Goal: Transaction & Acquisition: Book appointment/travel/reservation

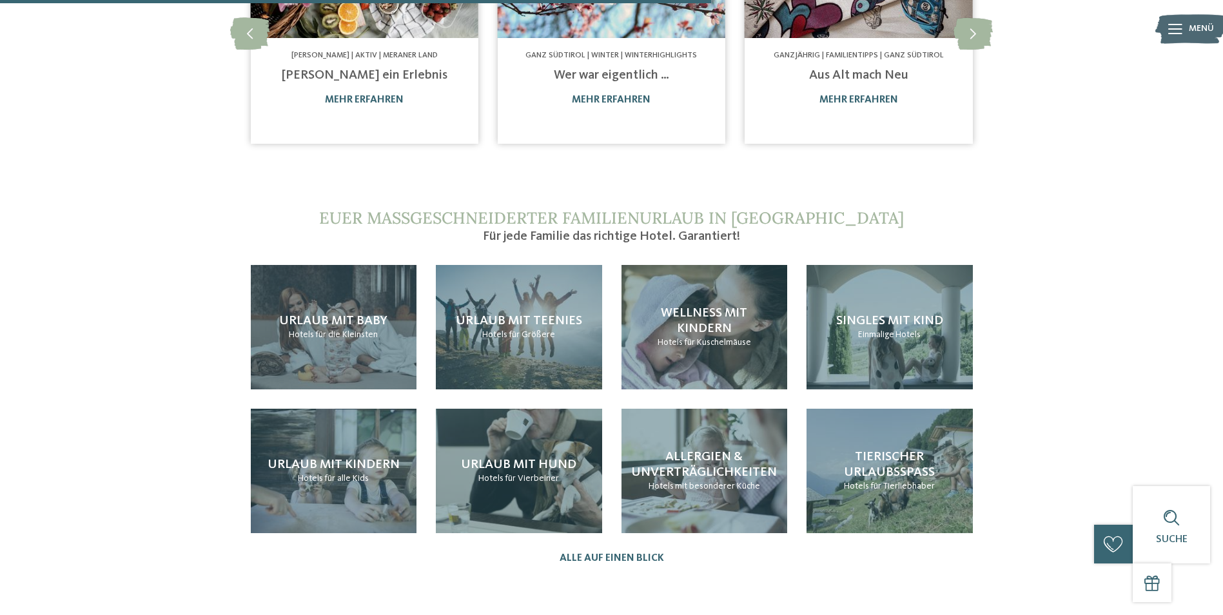
scroll to position [1032, 0]
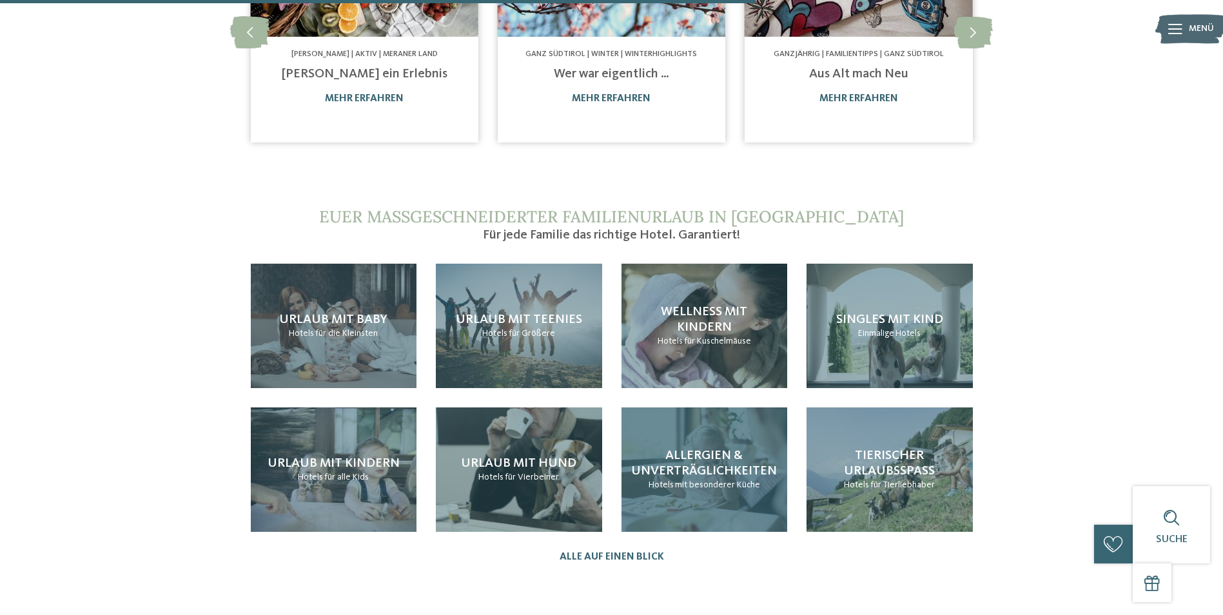
click at [742, 464] on span "Allergien & Unverträglichkeiten" at bounding box center [704, 464] width 146 height 28
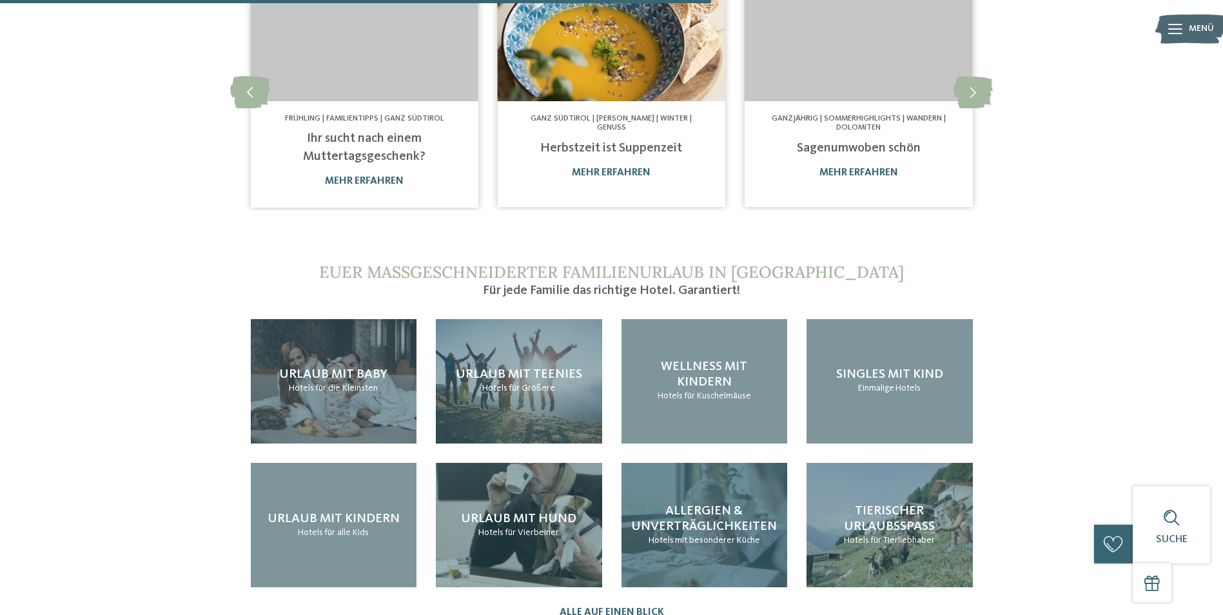
scroll to position [1032, 0]
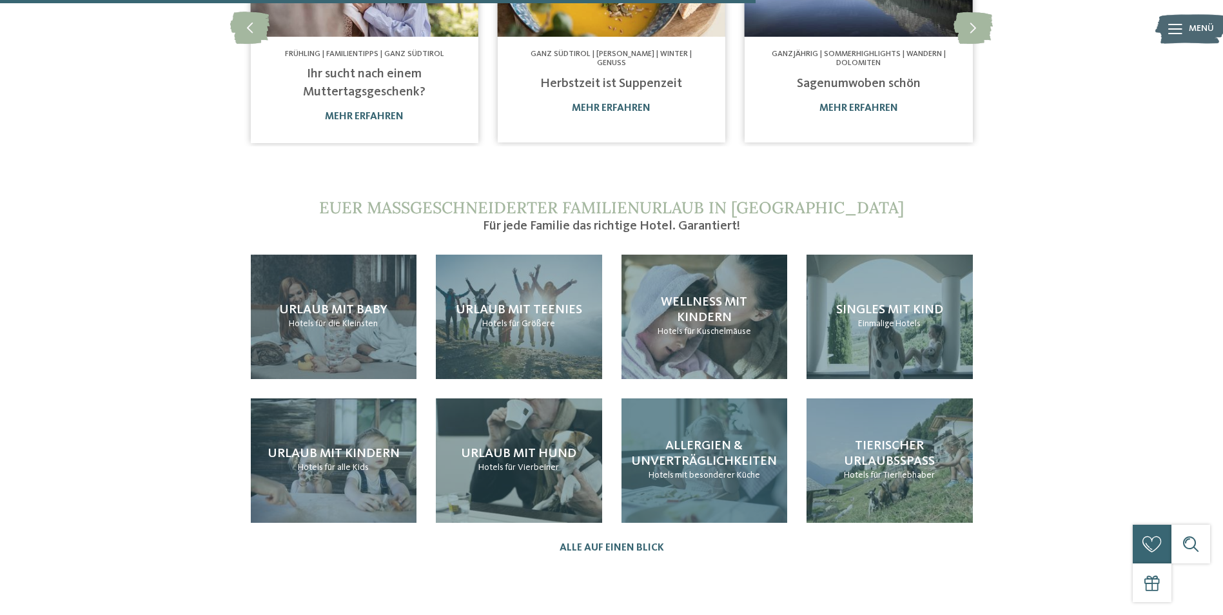
click at [705, 479] on span "mit besonderer Küche" at bounding box center [717, 475] width 85 height 9
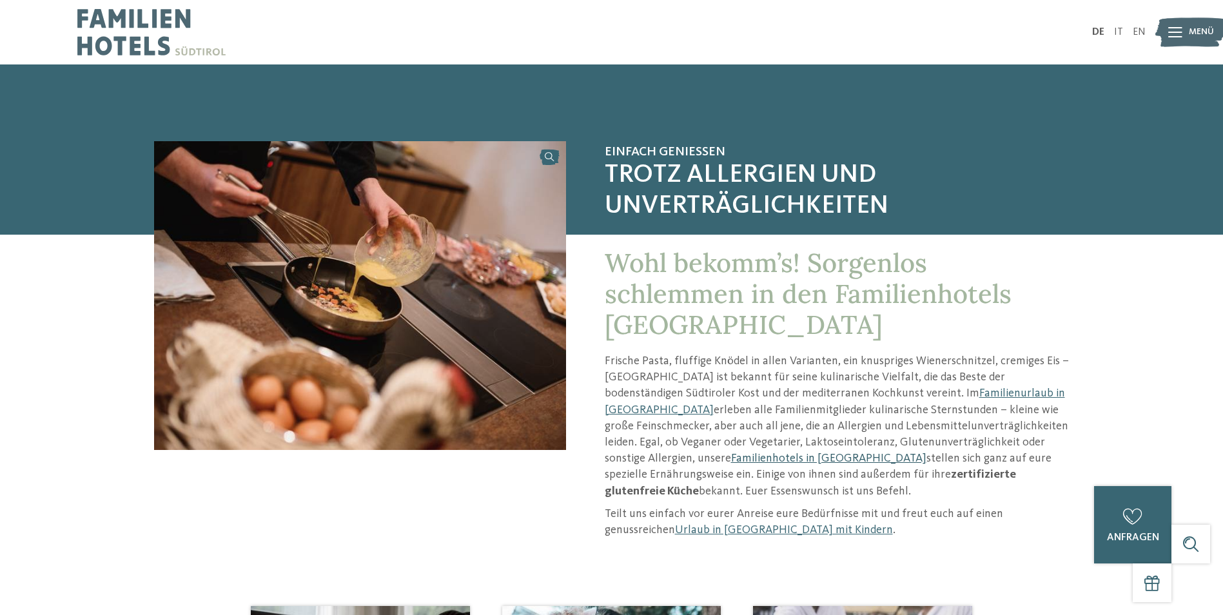
click at [731, 457] on link "Familienhotels in Südtirol" at bounding box center [828, 459] width 195 height 12
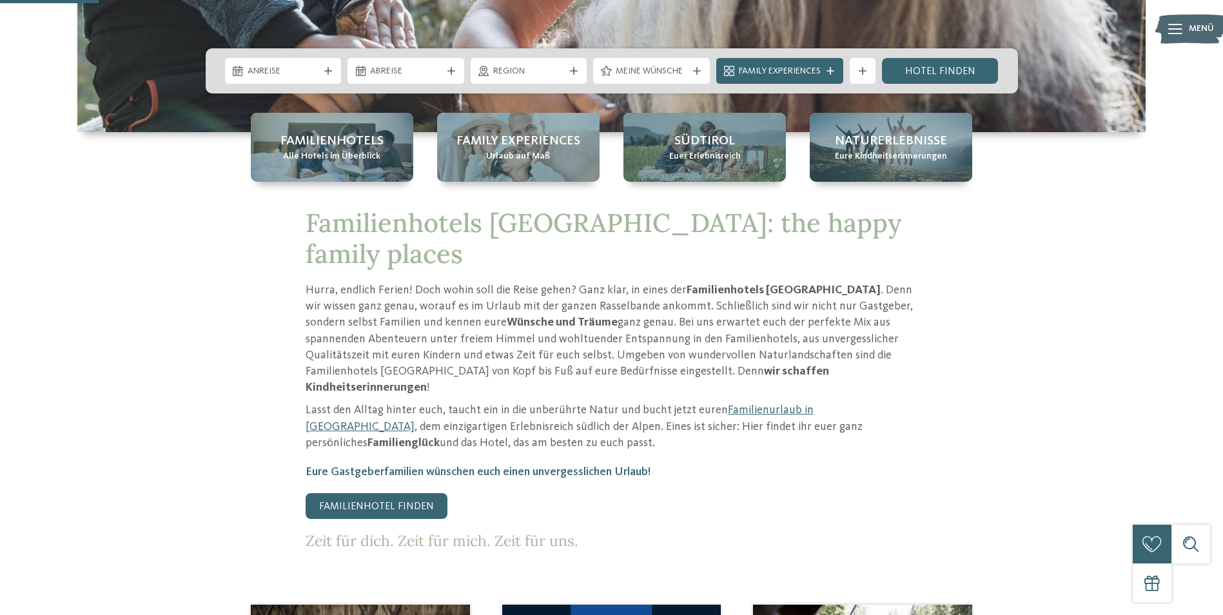
scroll to position [451, 0]
click at [426, 493] on link "Familienhotel finden" at bounding box center [377, 506] width 142 height 26
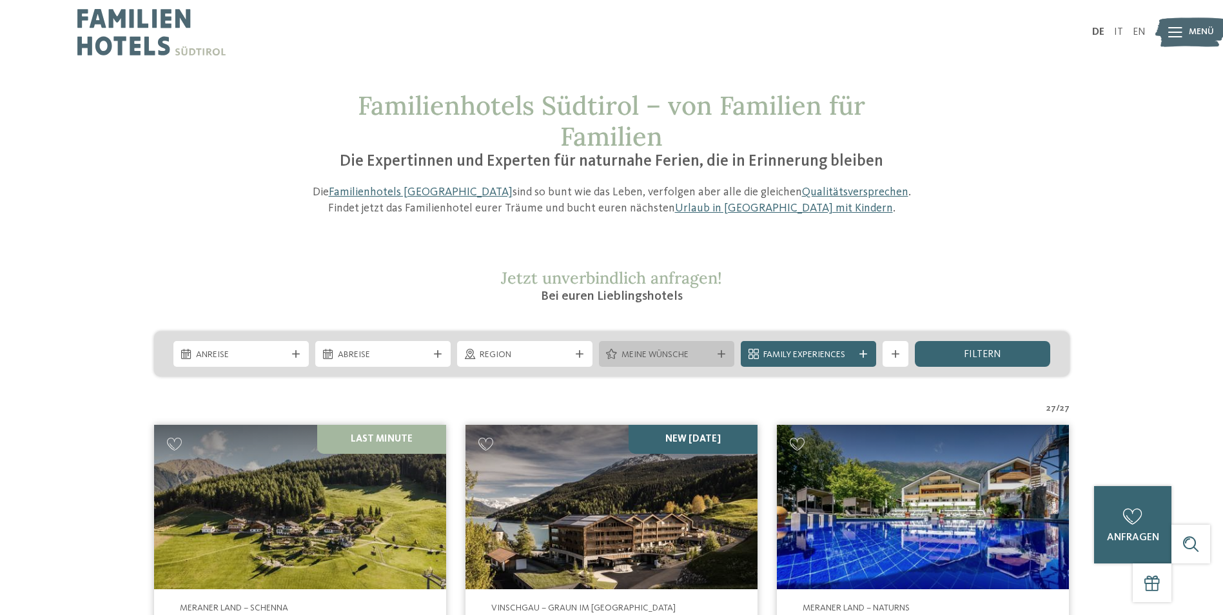
click at [679, 346] on div "Meine Wünsche" at bounding box center [666, 354] width 135 height 26
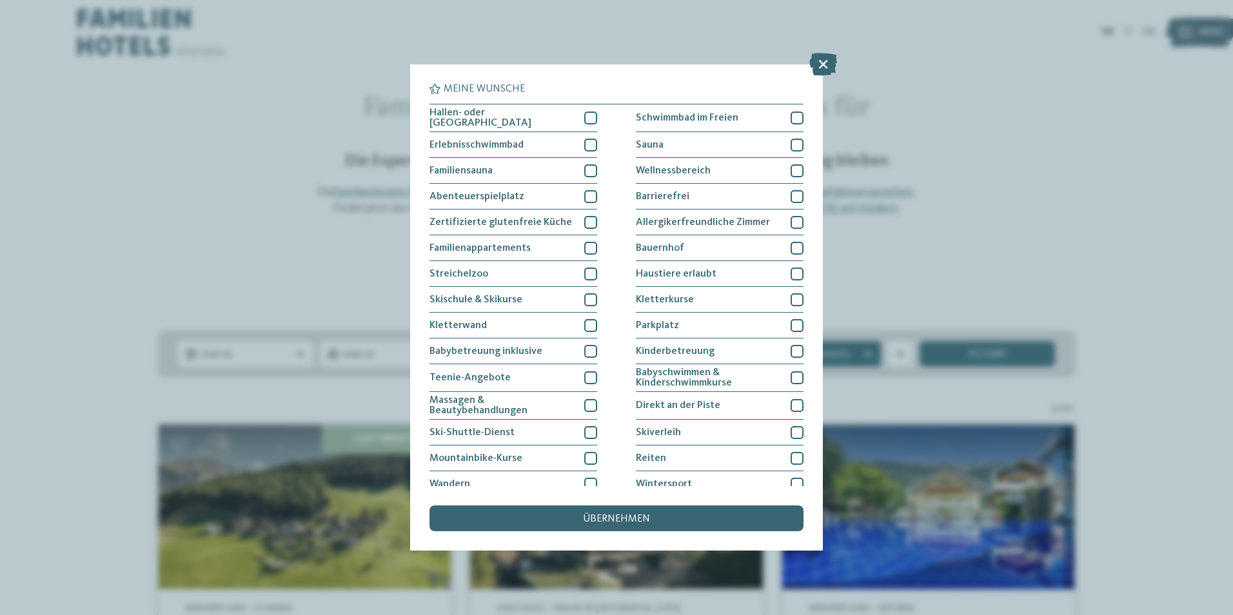
click at [597, 224] on div "Hallen- oder [GEOGRAPHIC_DATA] Schwimmbad im Freien Erlebnisschwimmbad" at bounding box center [617, 326] width 374 height 445
click at [589, 220] on div at bounding box center [590, 222] width 13 height 13
click at [717, 519] on div "übernehmen" at bounding box center [617, 519] width 374 height 26
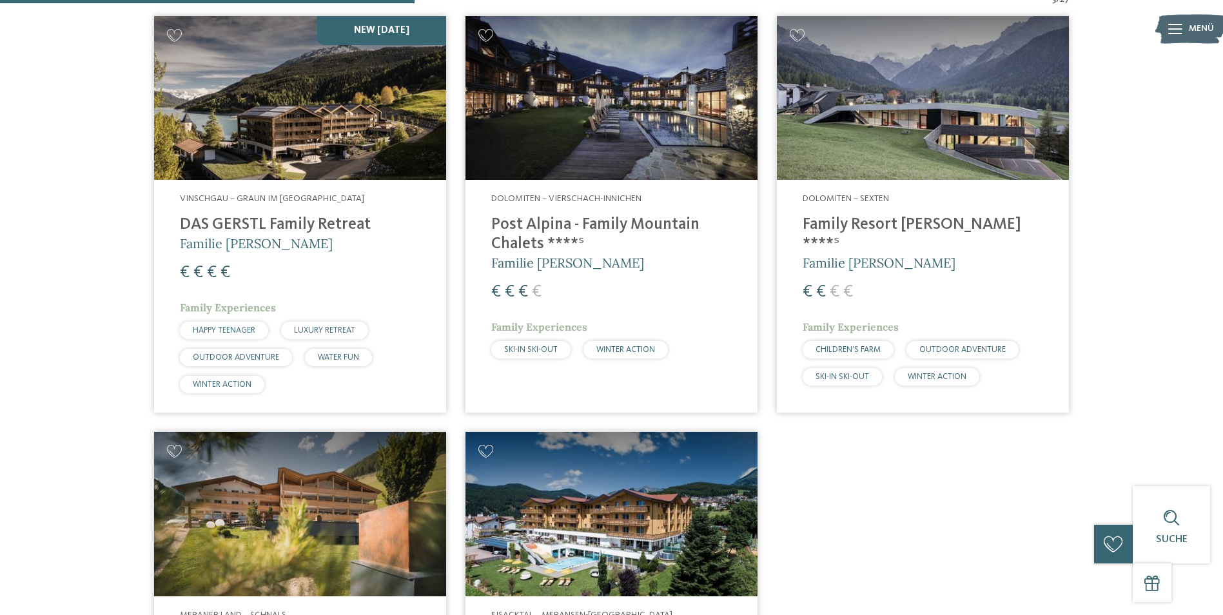
scroll to position [746, 0]
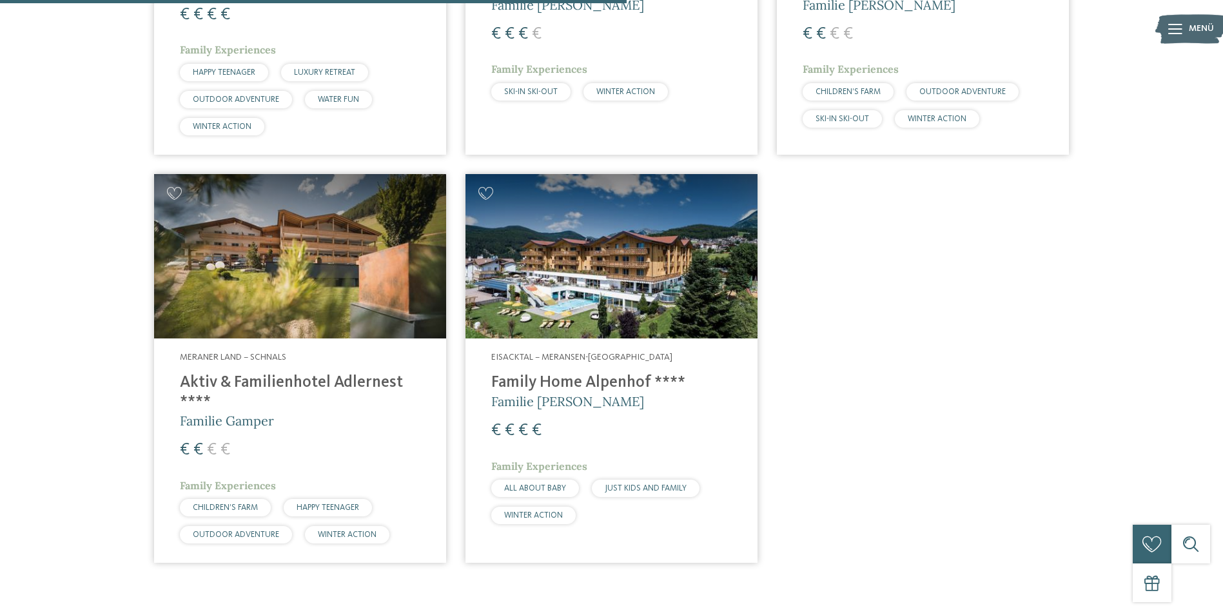
click at [301, 386] on h4 "Aktiv & Familienhotel Adlernest ****" at bounding box center [300, 392] width 241 height 39
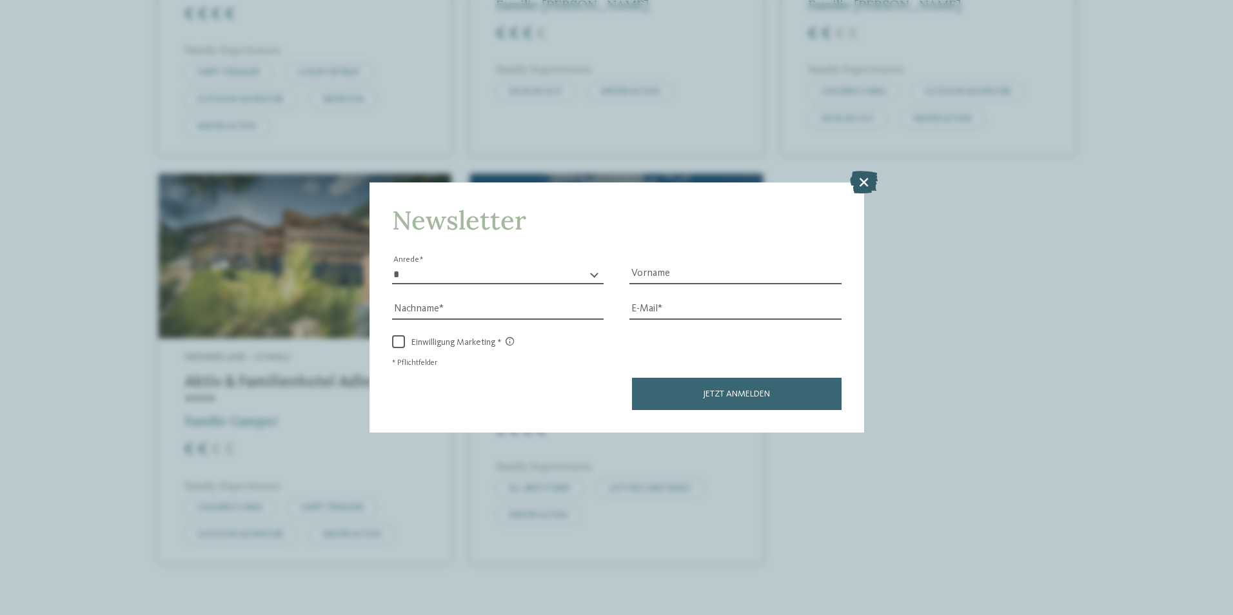
click at [853, 179] on icon at bounding box center [864, 181] width 28 height 23
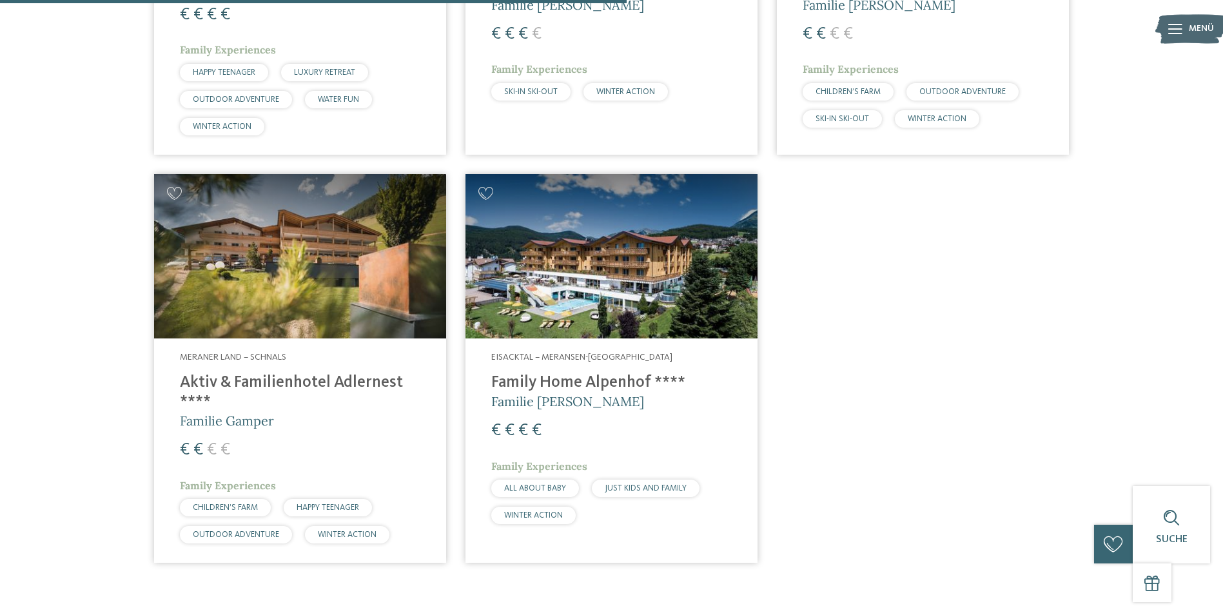
click at [248, 387] on h4 "Aktiv & Familienhotel Adlernest ****" at bounding box center [300, 392] width 241 height 39
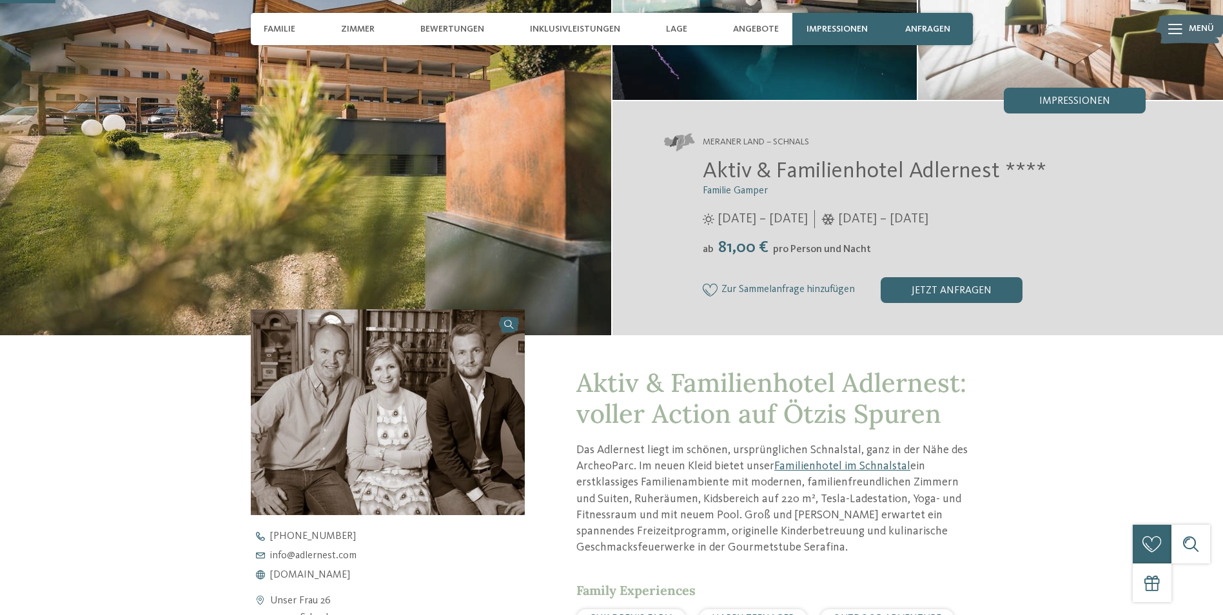
scroll to position [258, 0]
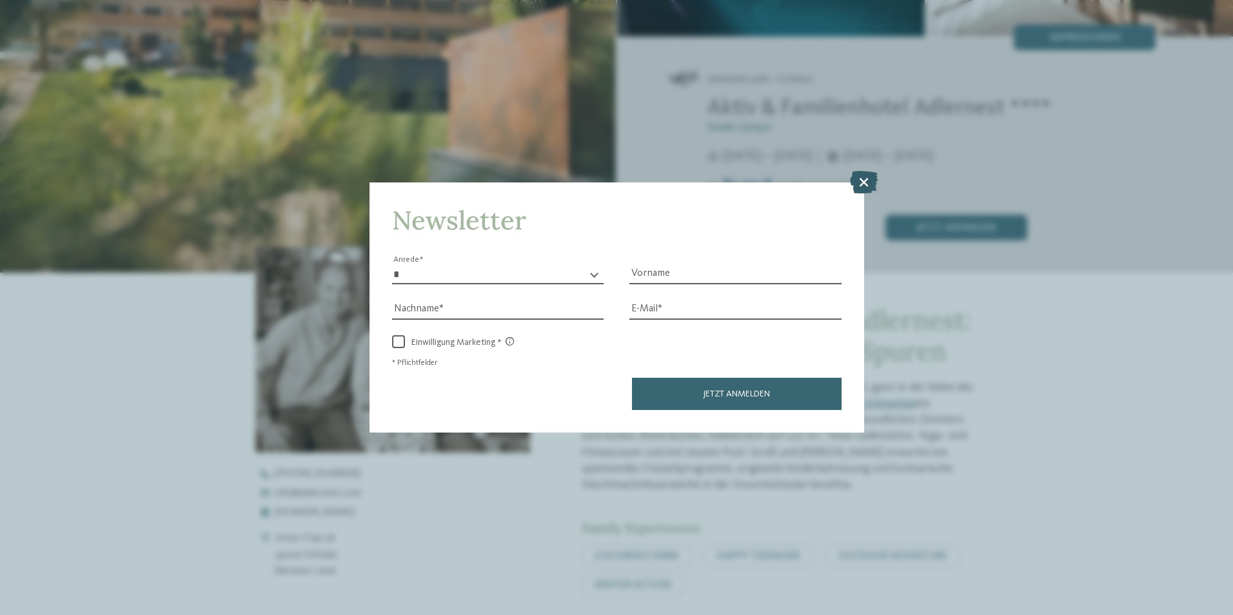
click at [858, 173] on icon at bounding box center [864, 181] width 28 height 23
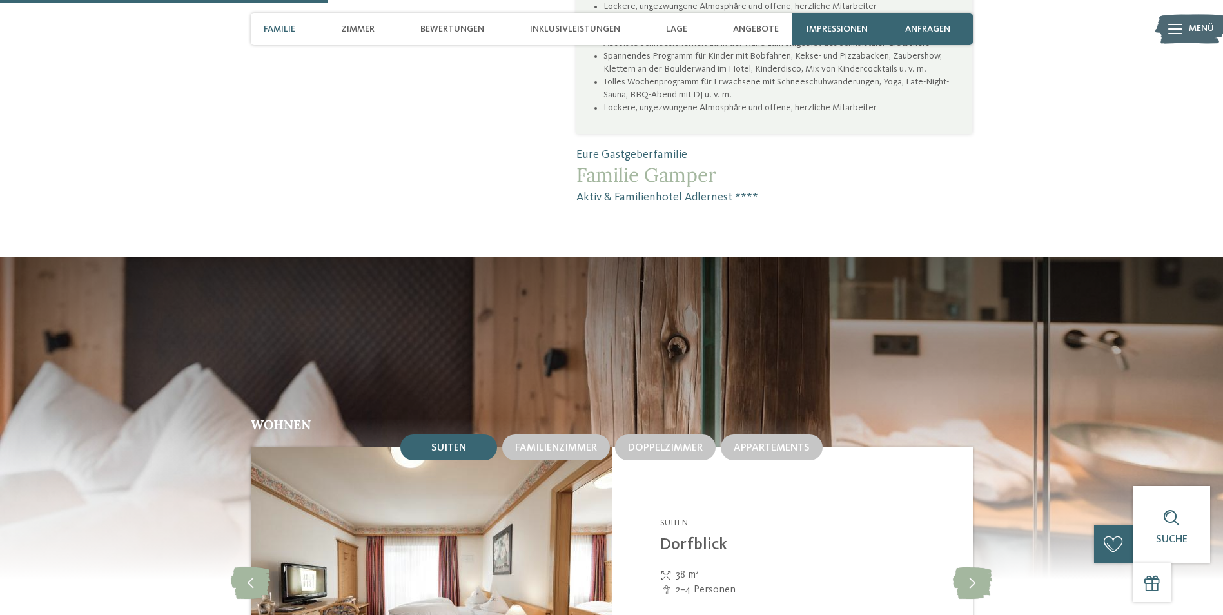
scroll to position [1225, 0]
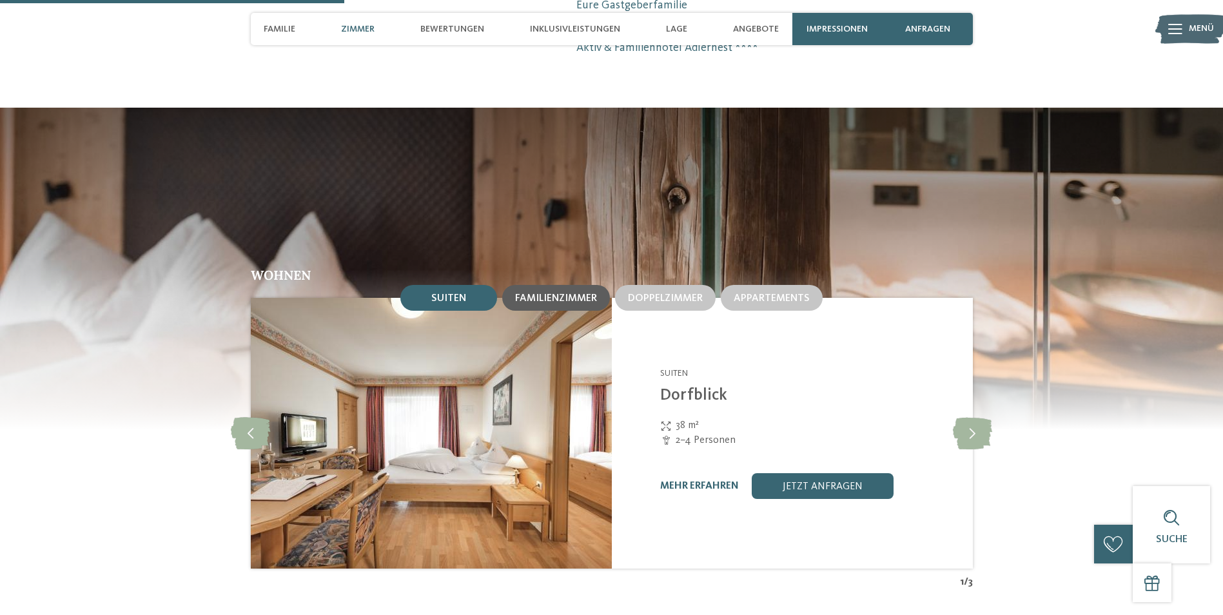
click at [574, 290] on div "Familienzimmer" at bounding box center [556, 298] width 108 height 26
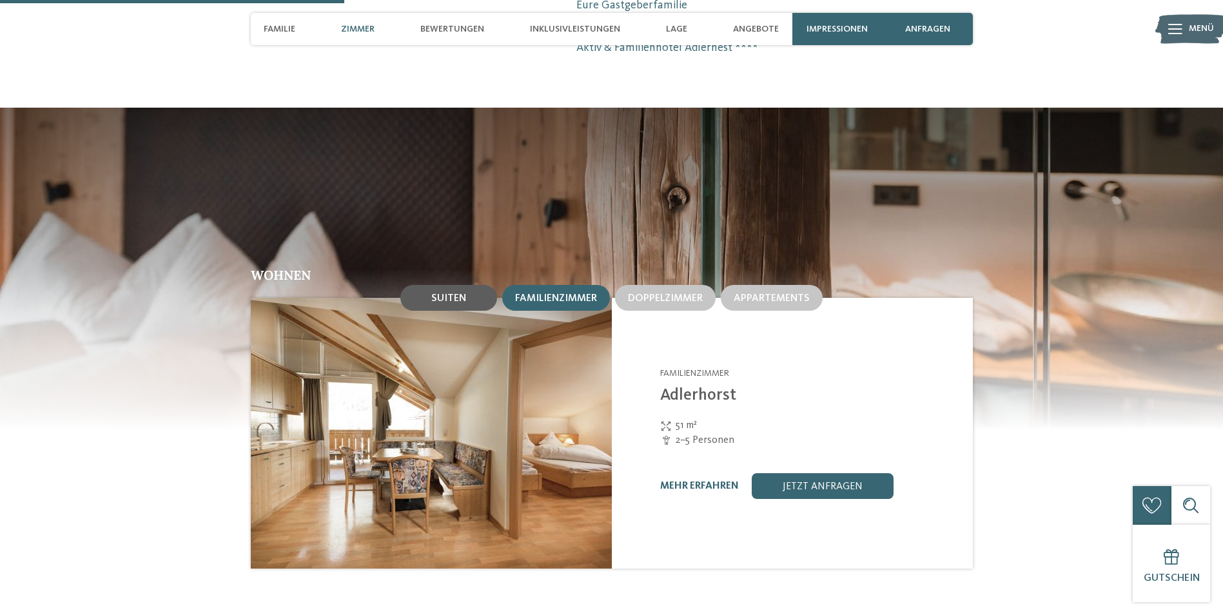
click at [430, 296] on div "Suiten" at bounding box center [449, 298] width 97 height 26
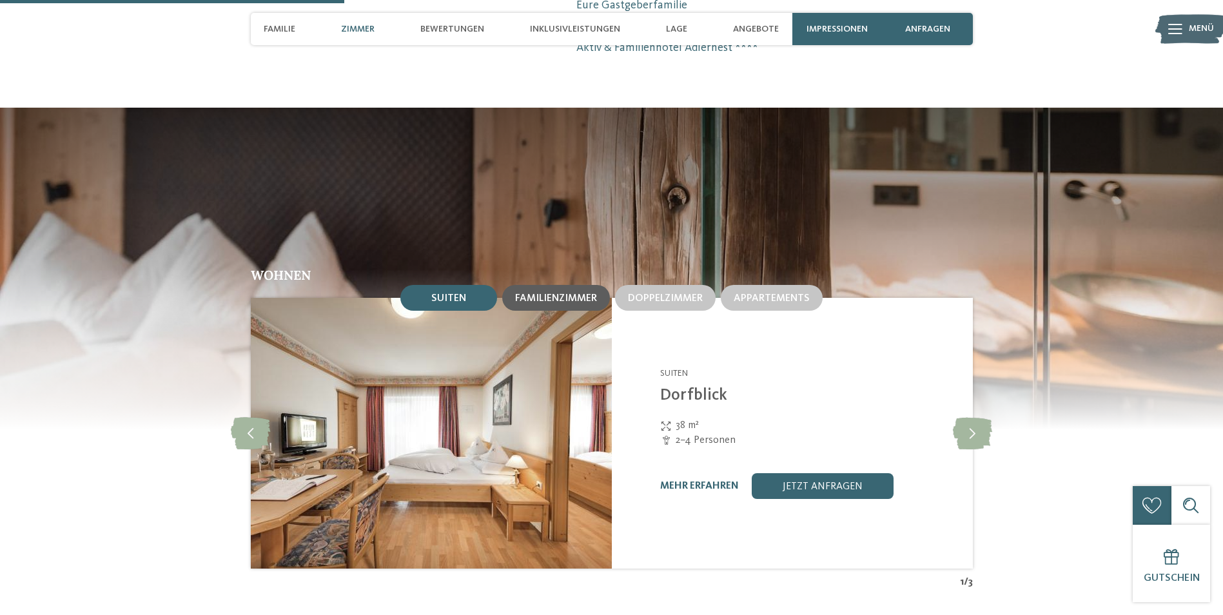
click at [523, 293] on span "Familienzimmer" at bounding box center [556, 298] width 82 height 10
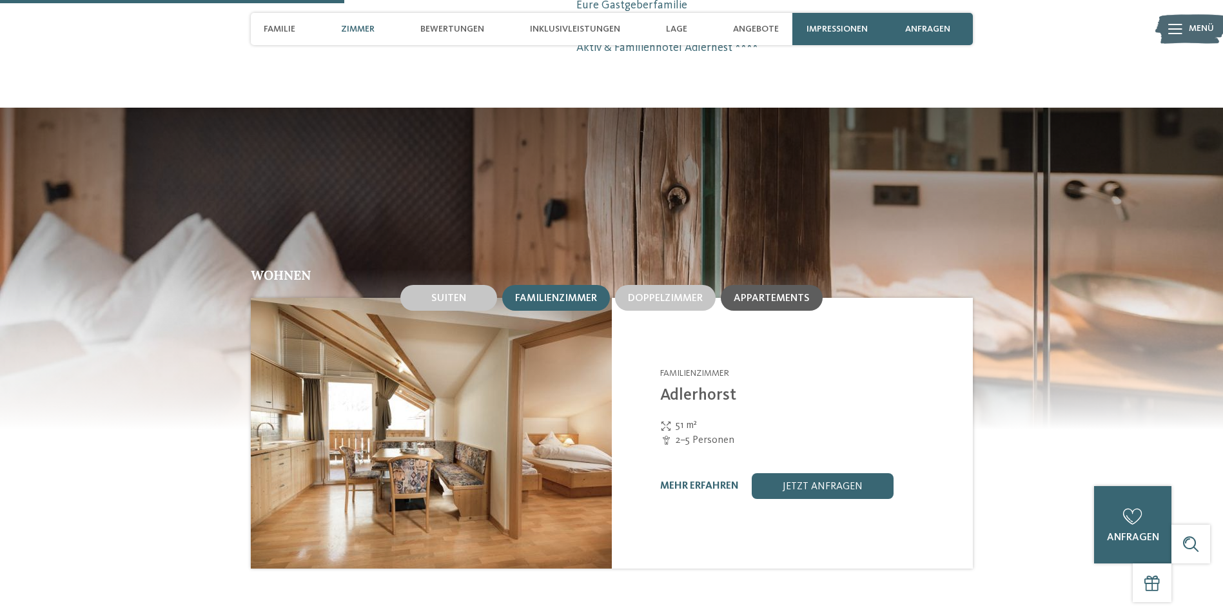
click at [743, 292] on div "Appartements" at bounding box center [772, 298] width 76 height 12
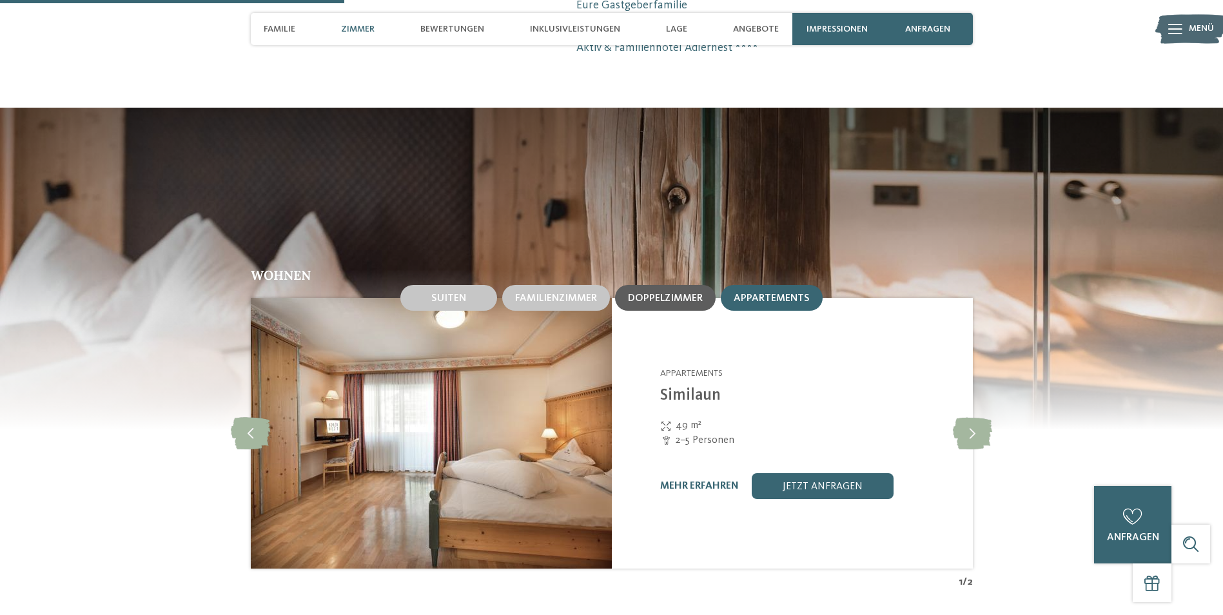
click at [694, 297] on span "Doppelzimmer" at bounding box center [665, 298] width 75 height 10
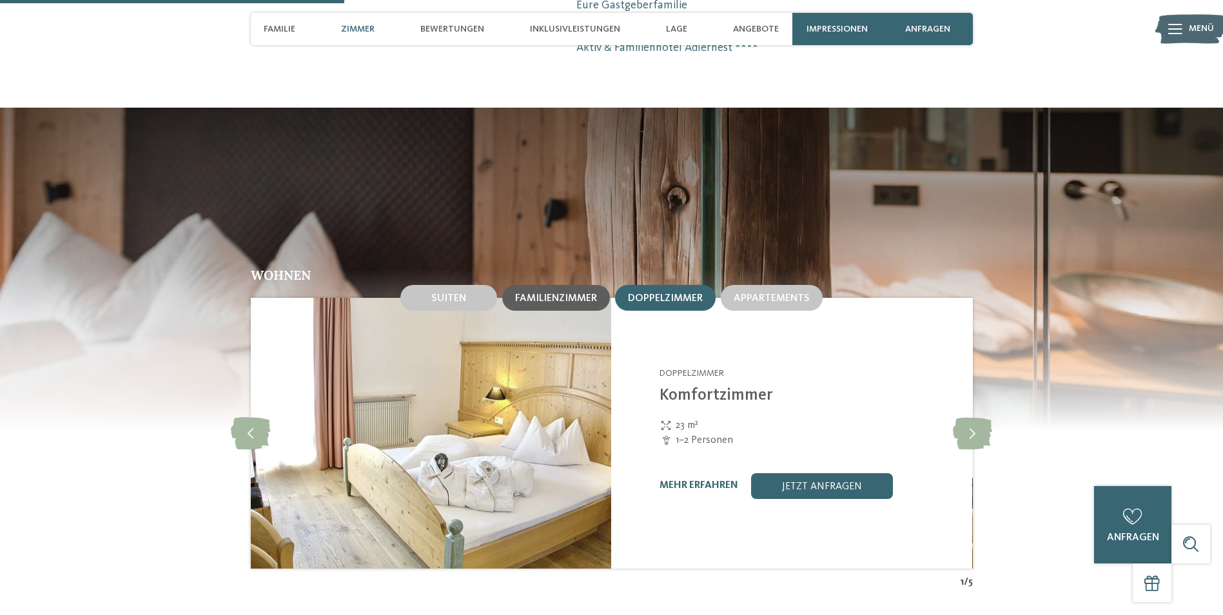
click at [566, 302] on span "Familienzimmer" at bounding box center [556, 298] width 82 height 10
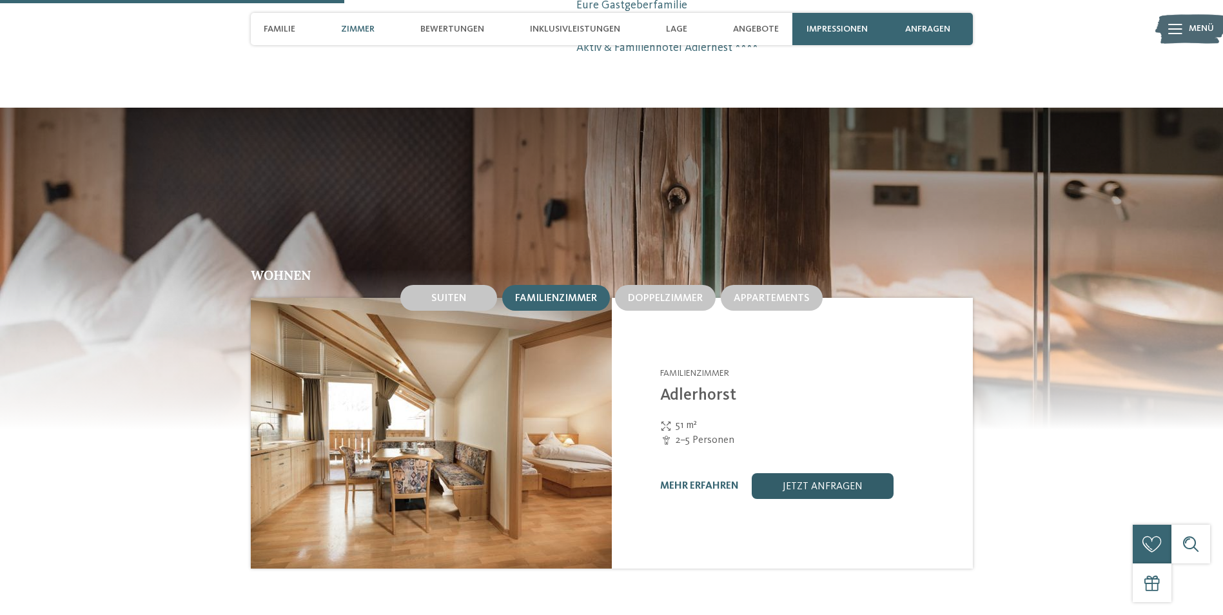
click at [798, 489] on link "jetzt anfragen" at bounding box center [823, 486] width 142 height 26
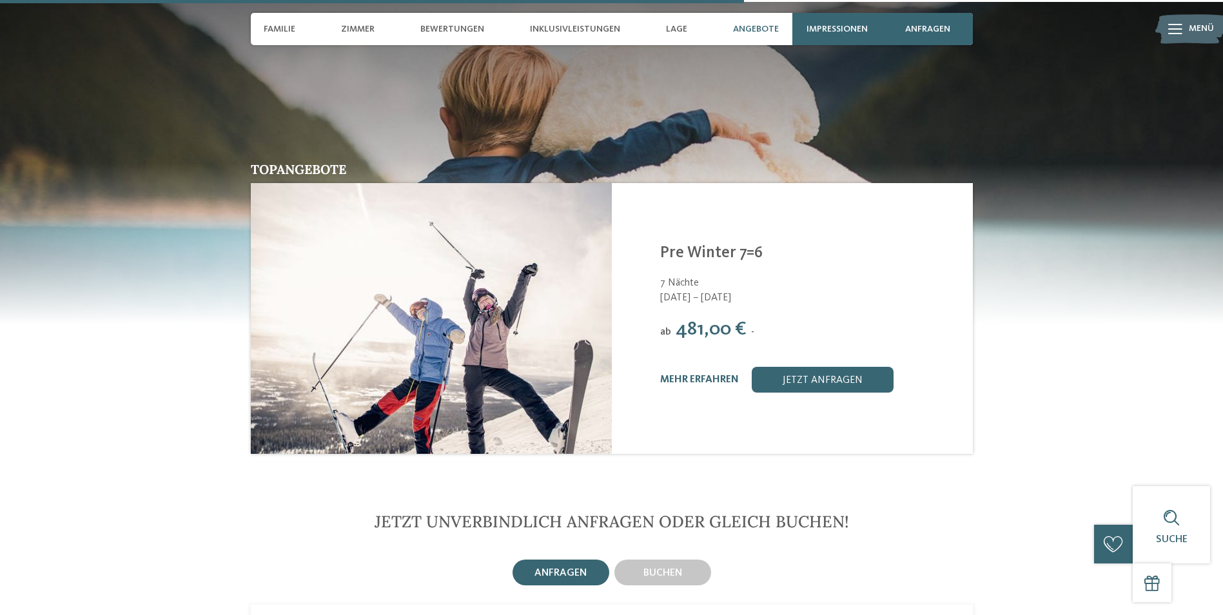
scroll to position [2764, 0]
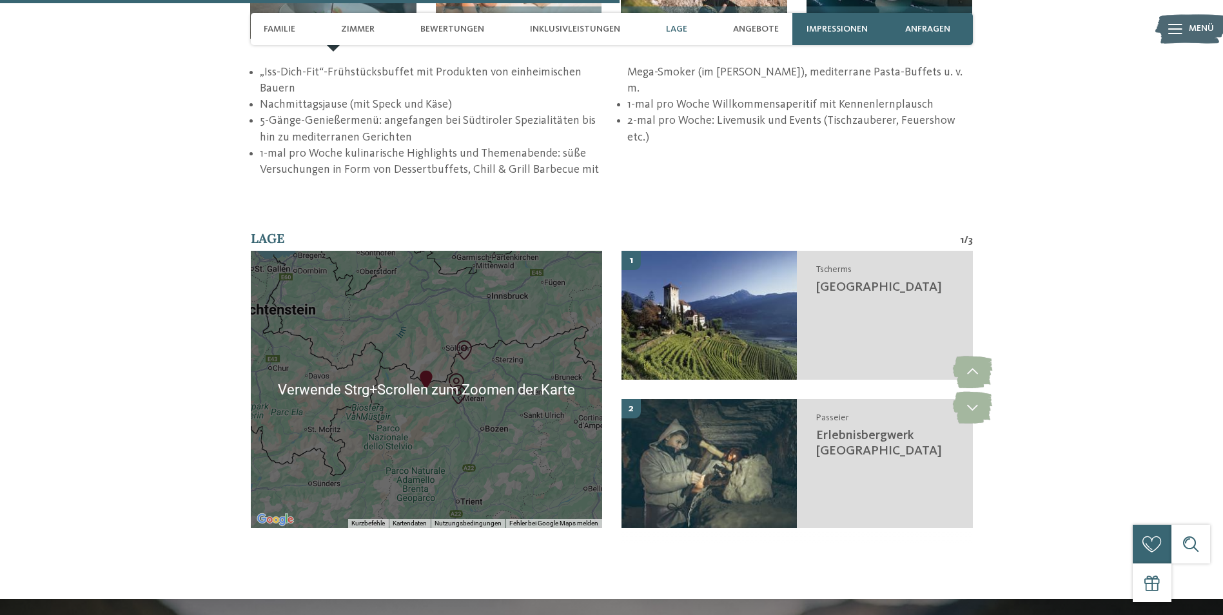
scroll to position [2193, 0]
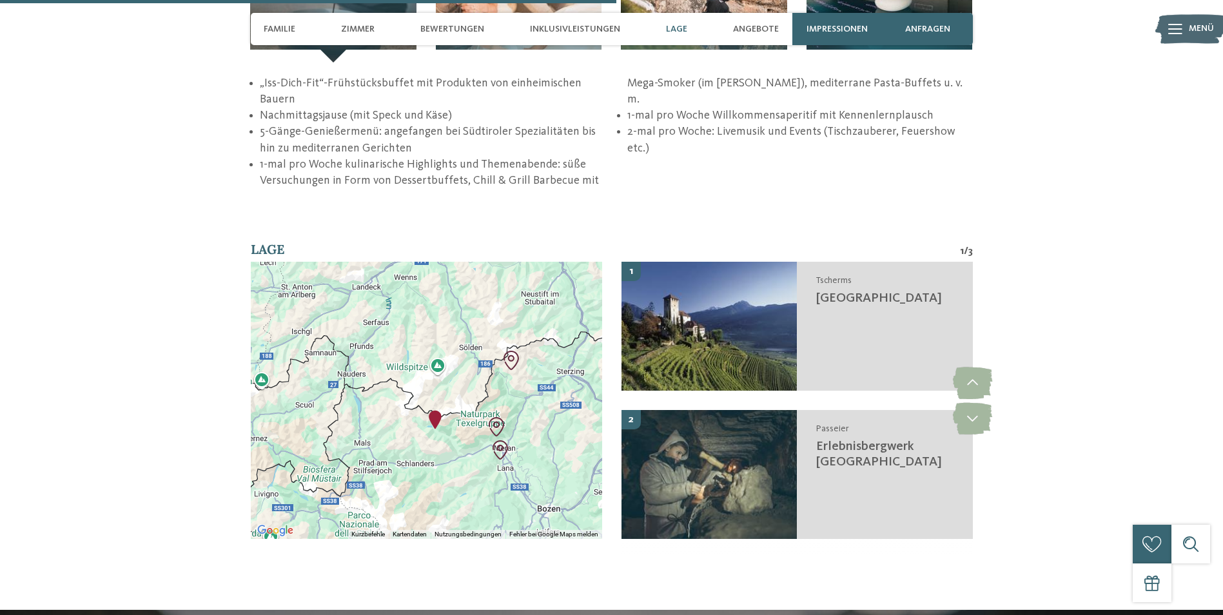
drag, startPoint x: 426, startPoint y: 323, endPoint x: 439, endPoint y: 364, distance: 42.6
click at [439, 364] on div at bounding box center [426, 400] width 351 height 277
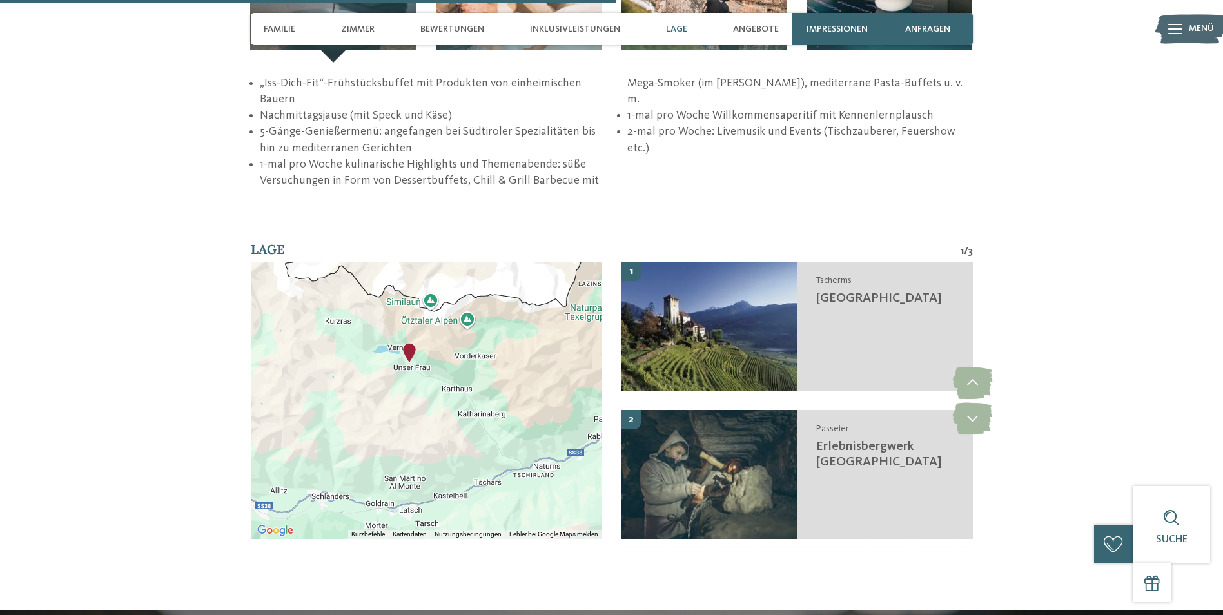
drag, startPoint x: 411, startPoint y: 400, endPoint x: 419, endPoint y: 306, distance: 94.4
click at [419, 343] on img "Aktiv & Familienhotel Adlernest" at bounding box center [409, 352] width 19 height 19
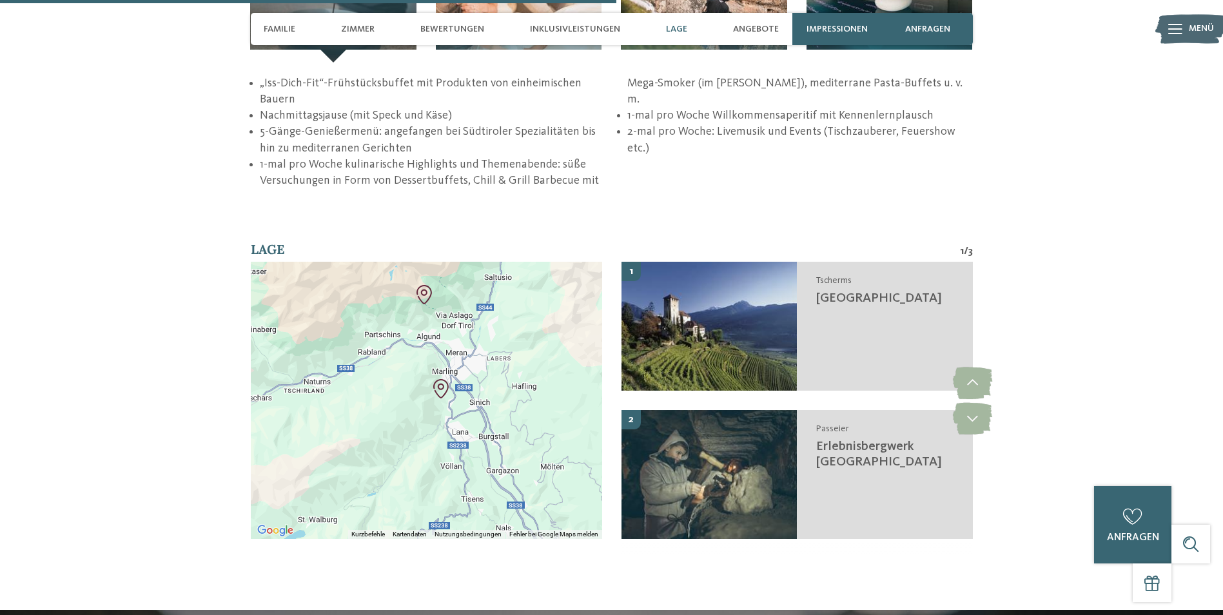
drag, startPoint x: 507, startPoint y: 358, endPoint x: 301, endPoint y: 278, distance: 220.7
click at [301, 278] on div at bounding box center [426, 400] width 351 height 277
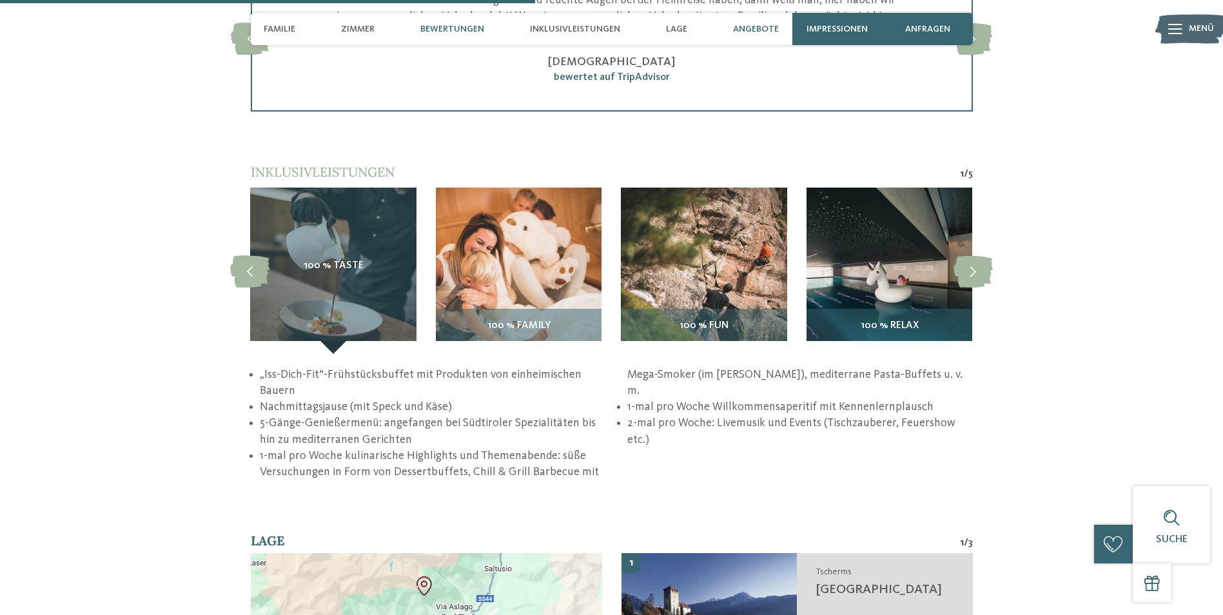
click at [761, 32] on span "Angebote" at bounding box center [756, 29] width 46 height 11
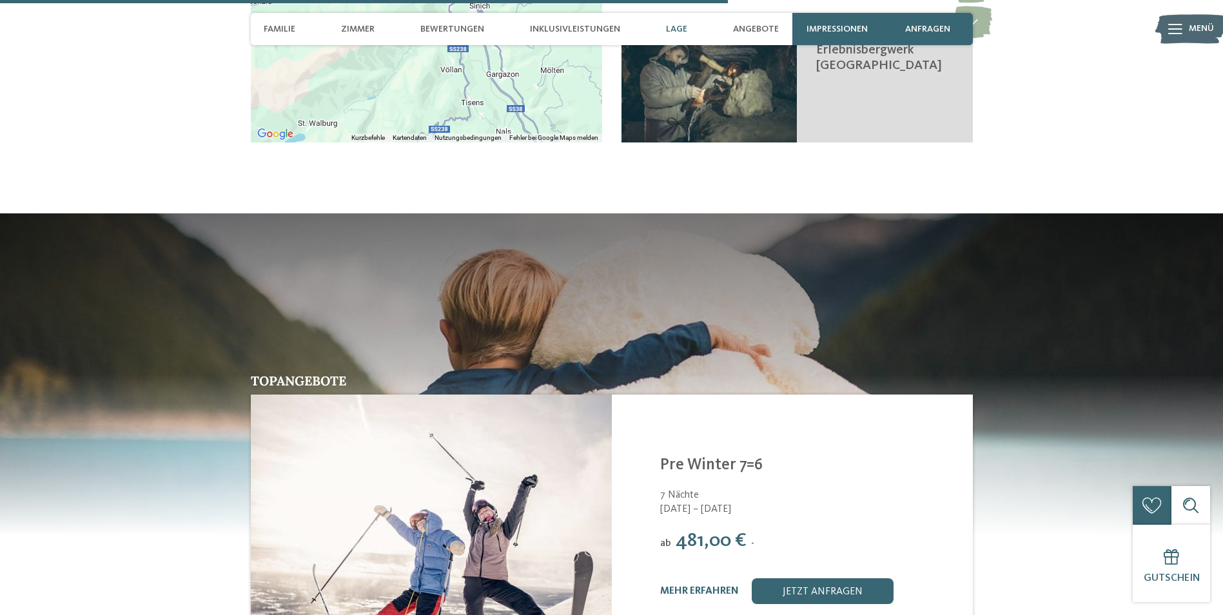
scroll to position [2377, 0]
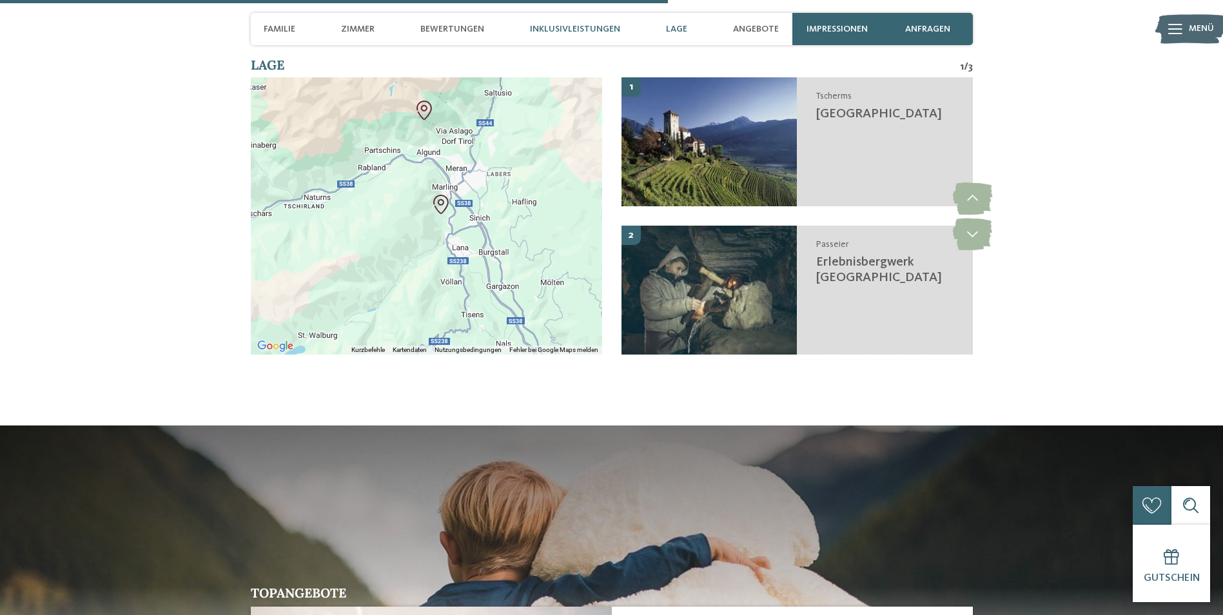
click at [589, 31] on span "Inklusivleistungen" at bounding box center [575, 29] width 90 height 11
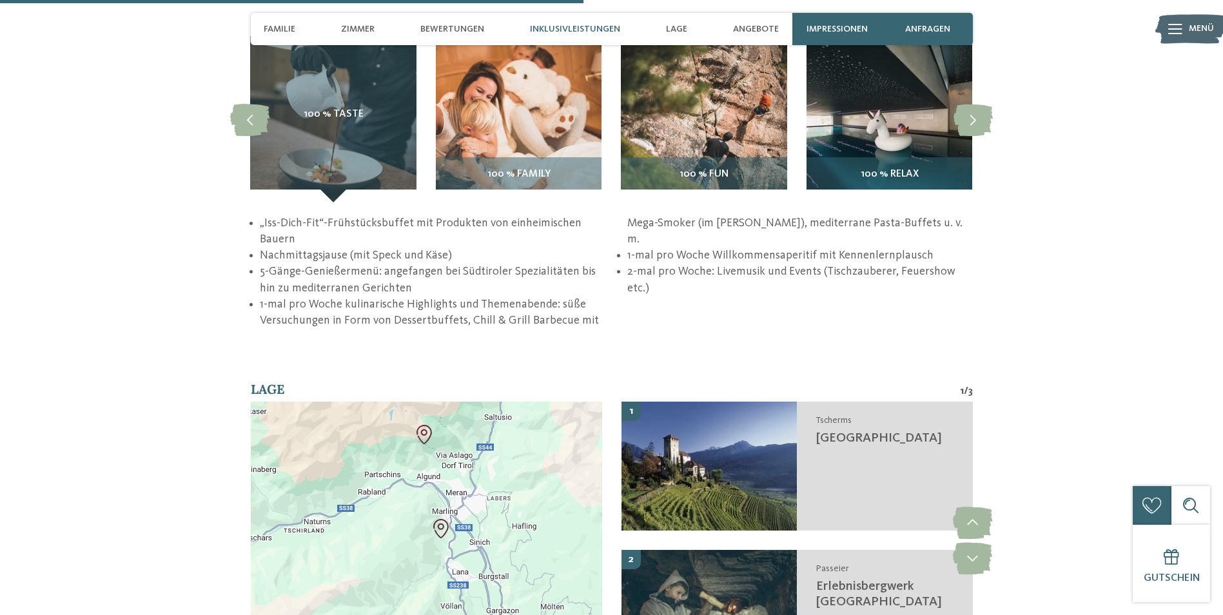
scroll to position [1994, 0]
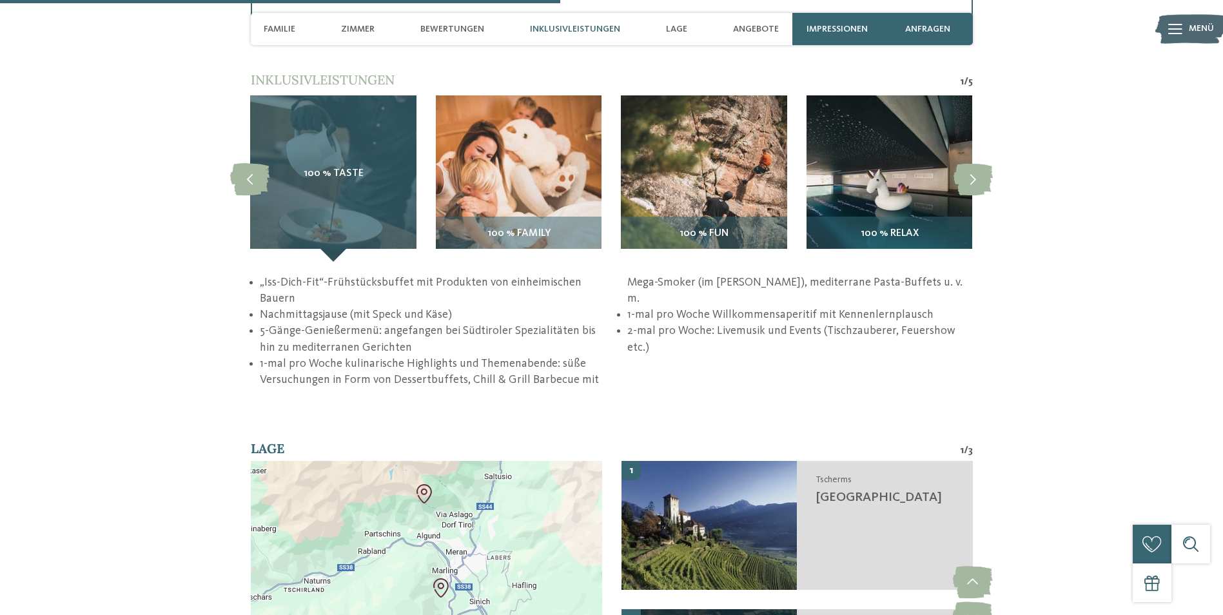
click at [342, 195] on div "100 % Taste" at bounding box center [333, 178] width 166 height 166
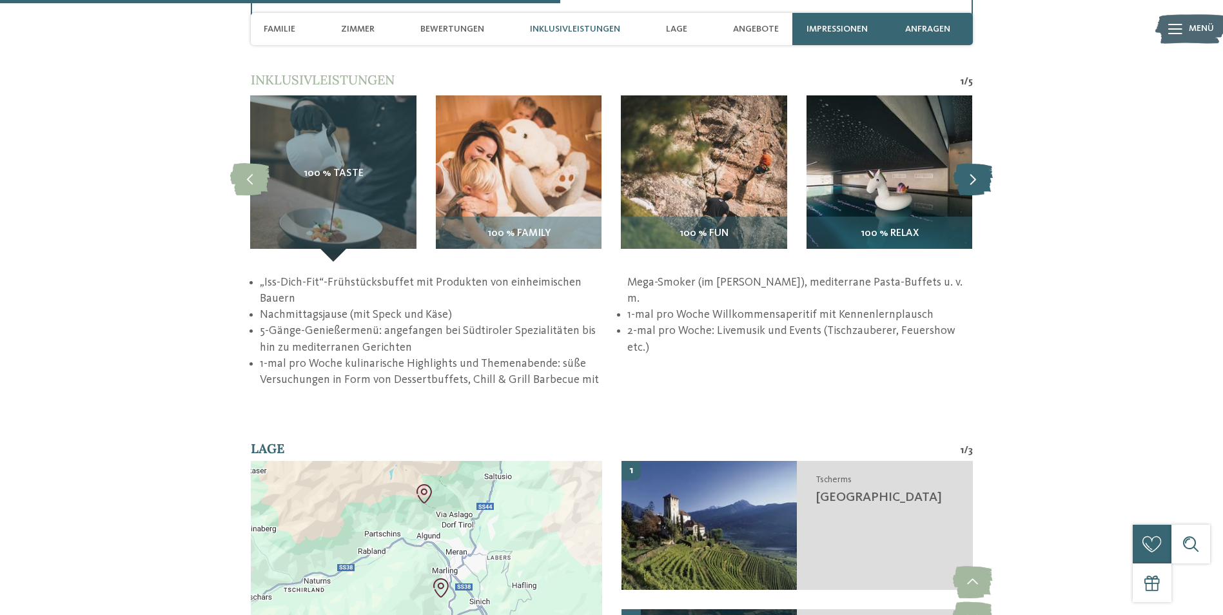
click at [980, 184] on icon at bounding box center [973, 179] width 39 height 32
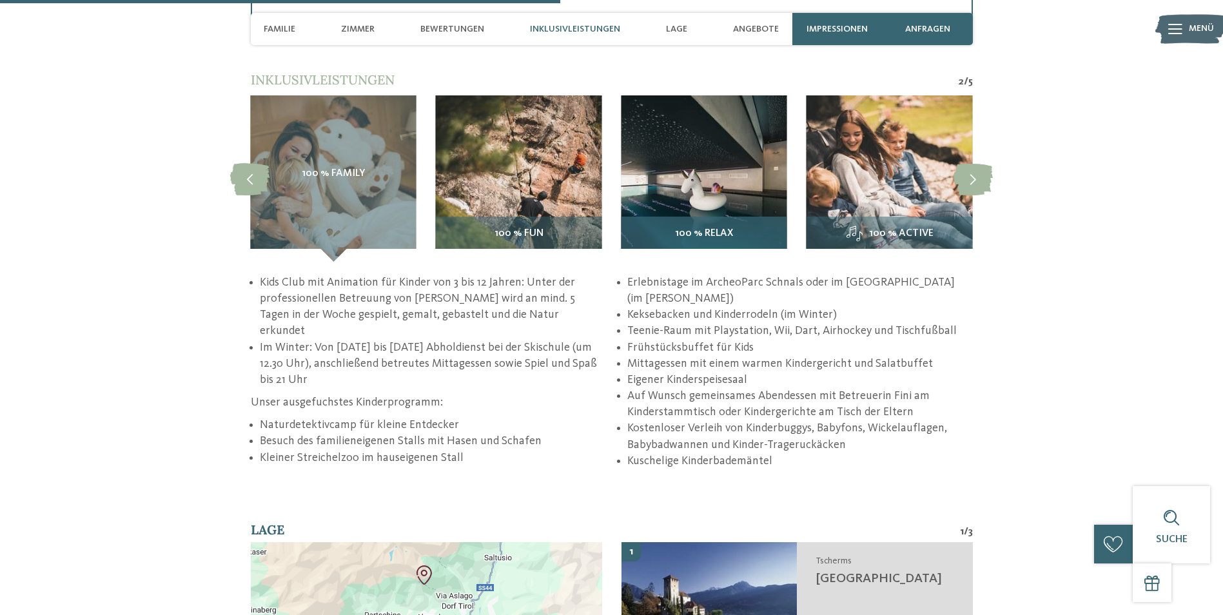
click at [727, 186] on img at bounding box center [704, 178] width 166 height 166
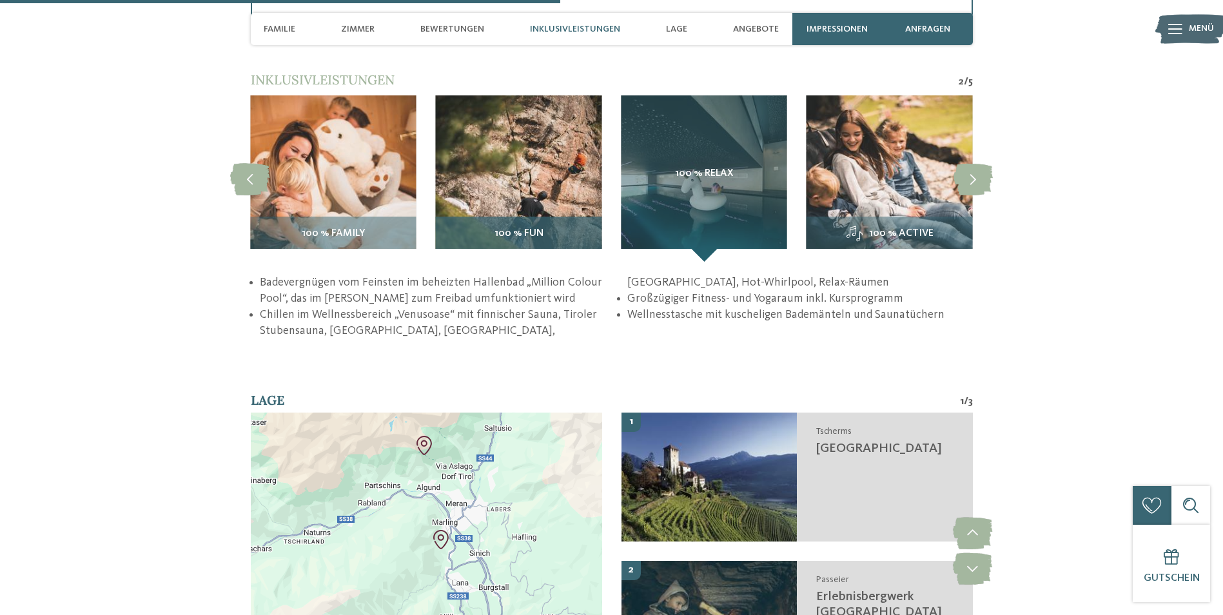
click at [493, 176] on img at bounding box center [519, 178] width 166 height 166
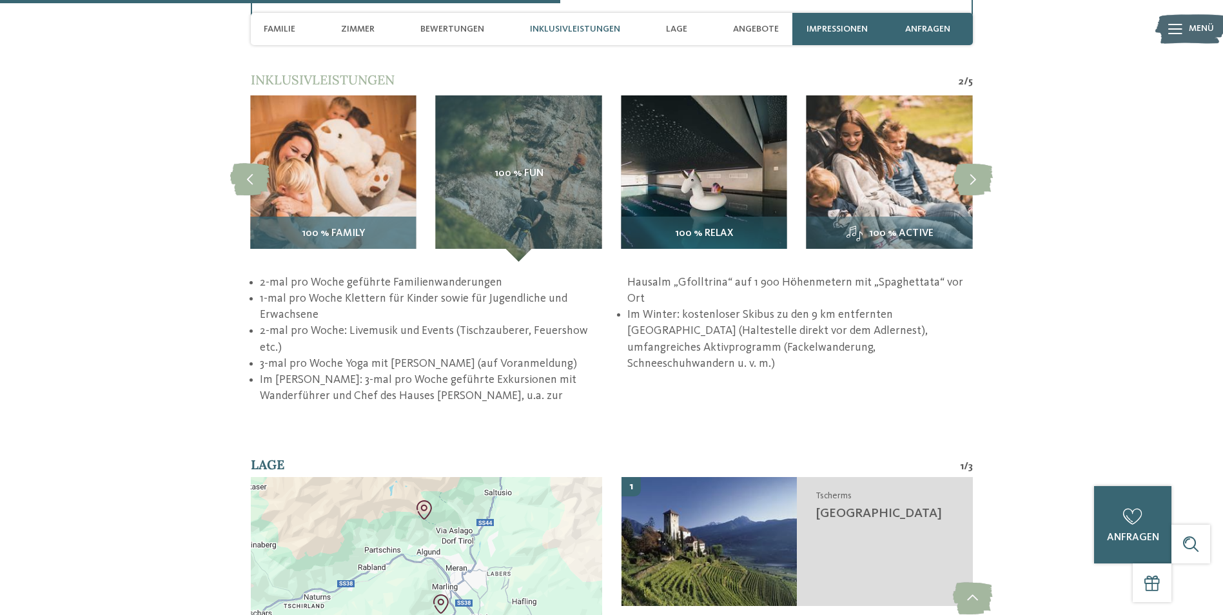
click at [393, 200] on img at bounding box center [333, 178] width 166 height 166
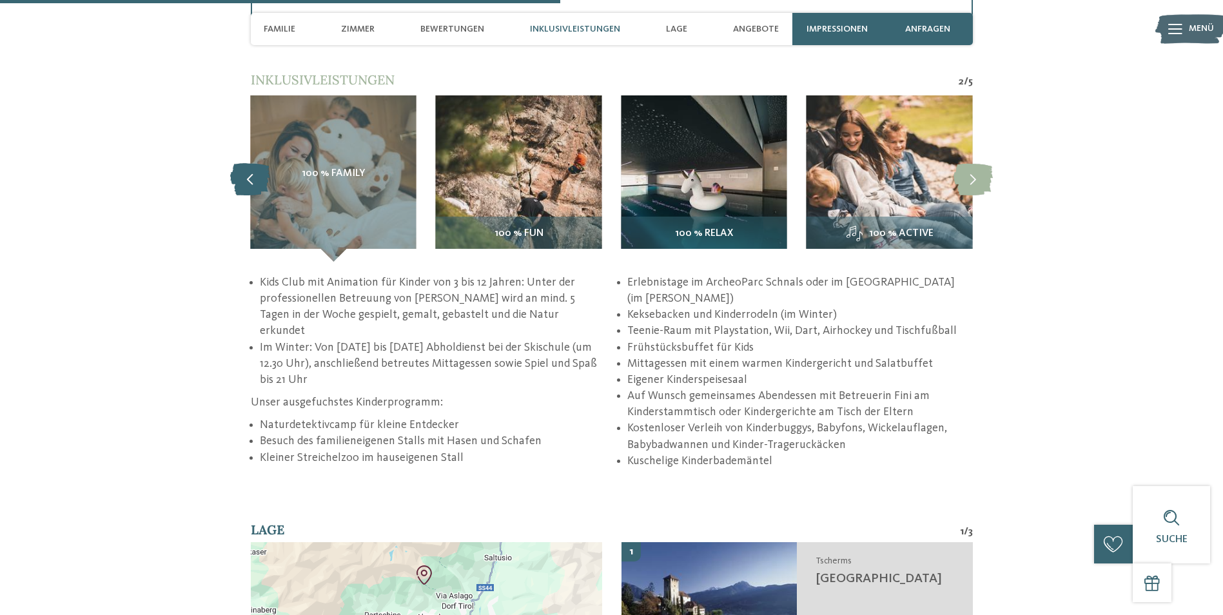
click at [252, 163] on icon at bounding box center [249, 179] width 39 height 32
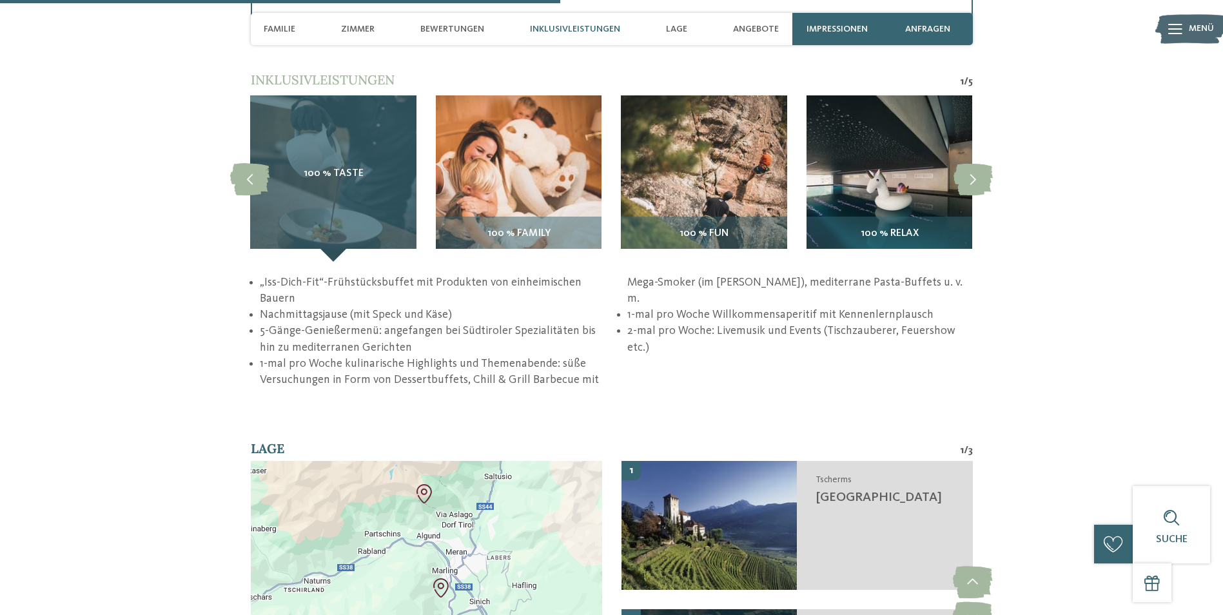
click at [366, 195] on div "100 % Taste" at bounding box center [333, 178] width 166 height 166
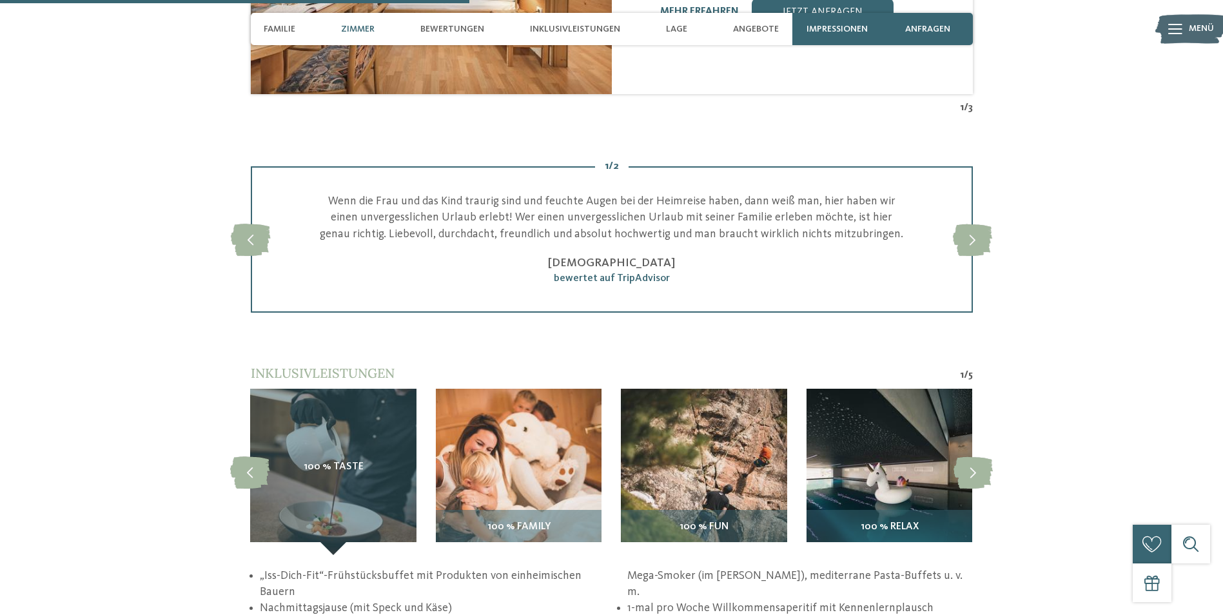
scroll to position [1671, 0]
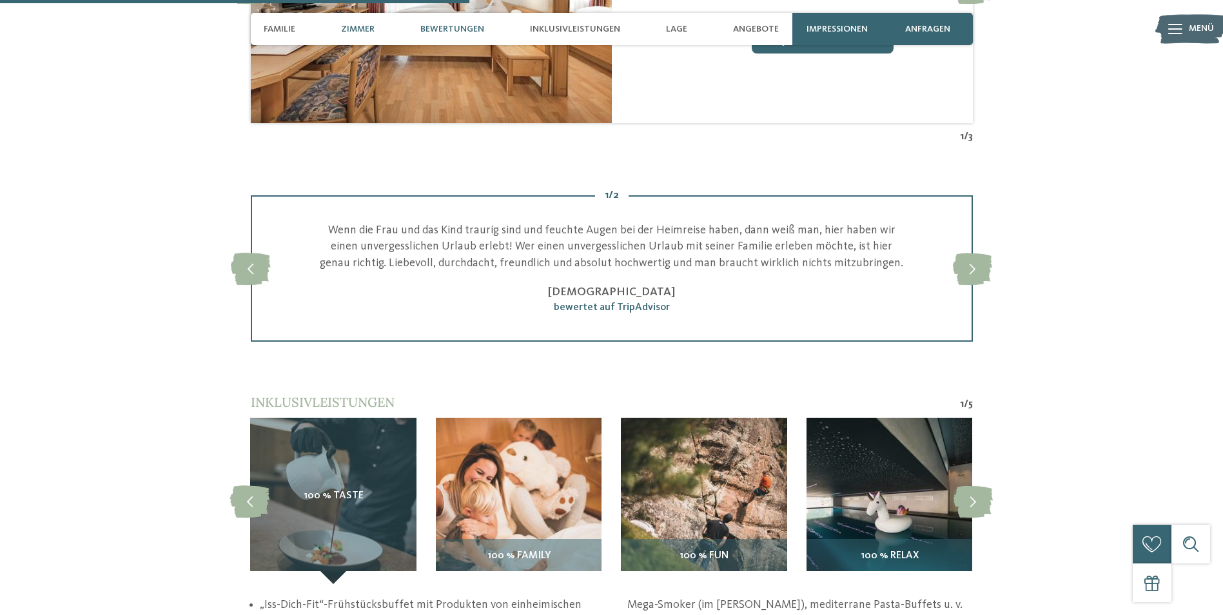
click at [448, 20] on div "Bewertungen" at bounding box center [452, 29] width 77 height 32
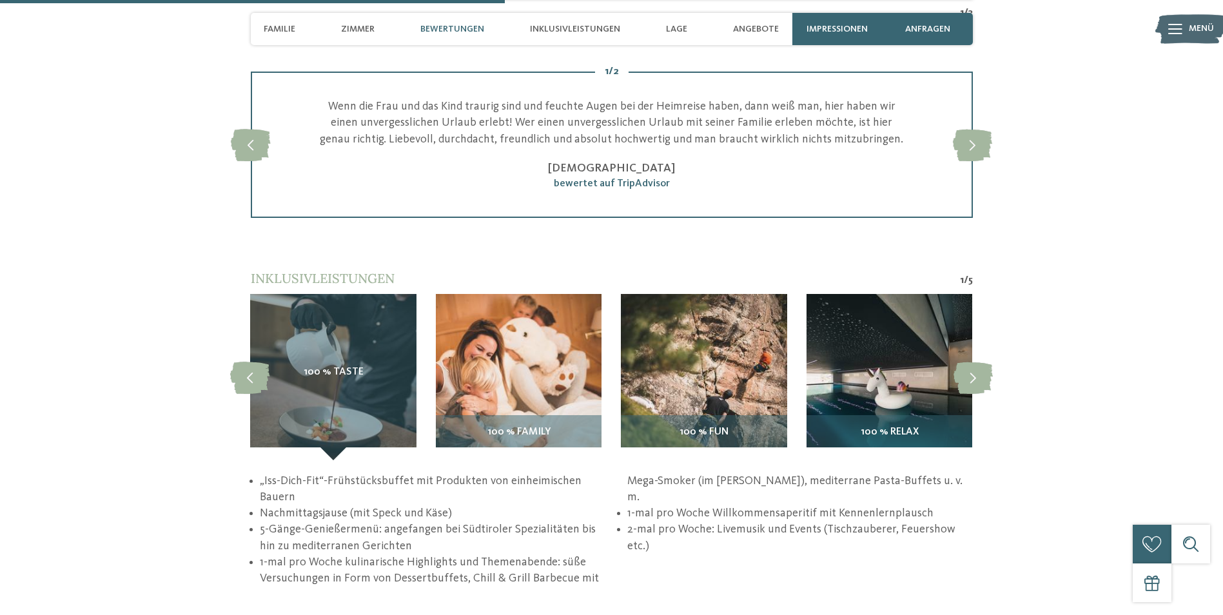
scroll to position [1796, 0]
click at [442, 30] on span "Bewertungen" at bounding box center [453, 29] width 64 height 11
click at [991, 153] on icon at bounding box center [972, 144] width 39 height 32
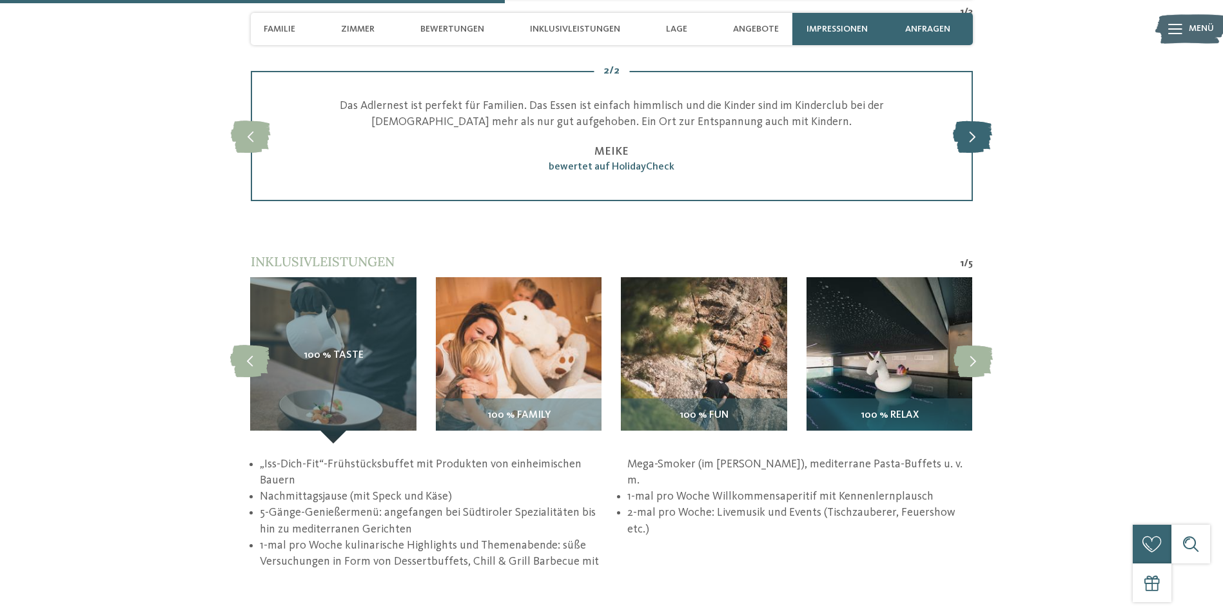
click at [988, 152] on icon at bounding box center [972, 136] width 39 height 32
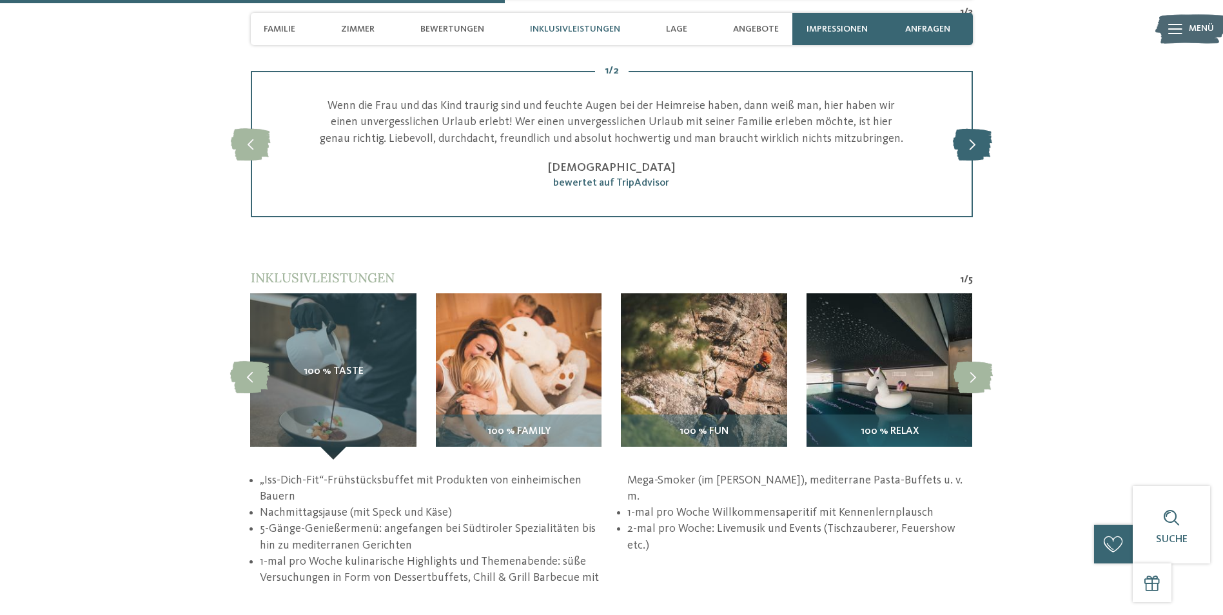
click at [988, 152] on icon at bounding box center [972, 144] width 39 height 32
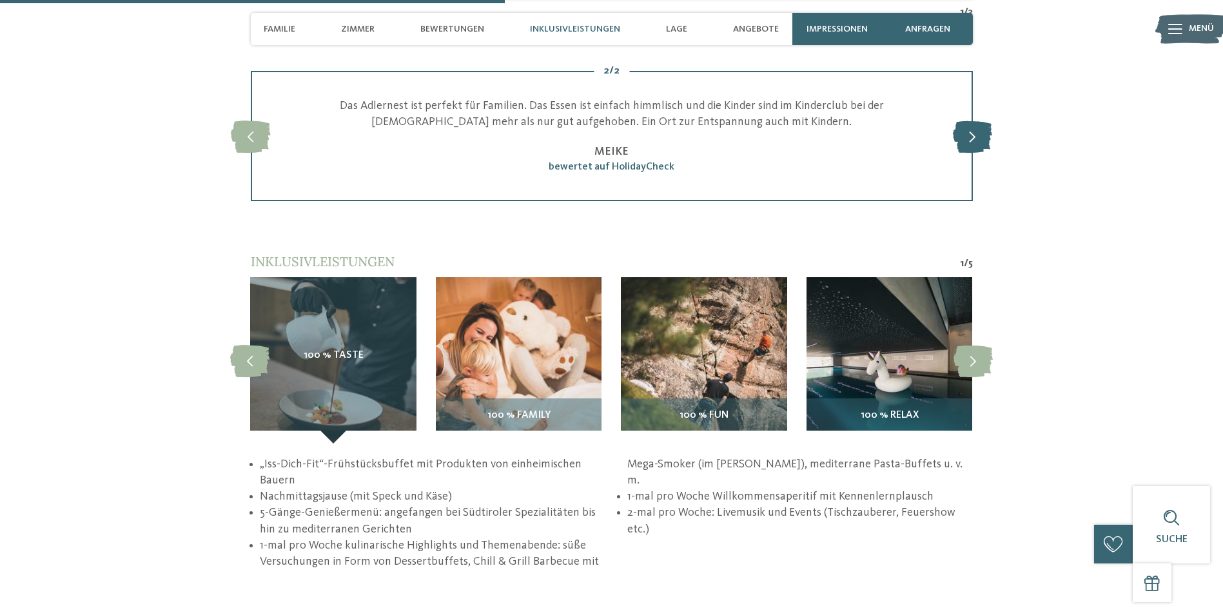
click at [988, 152] on icon at bounding box center [972, 136] width 39 height 32
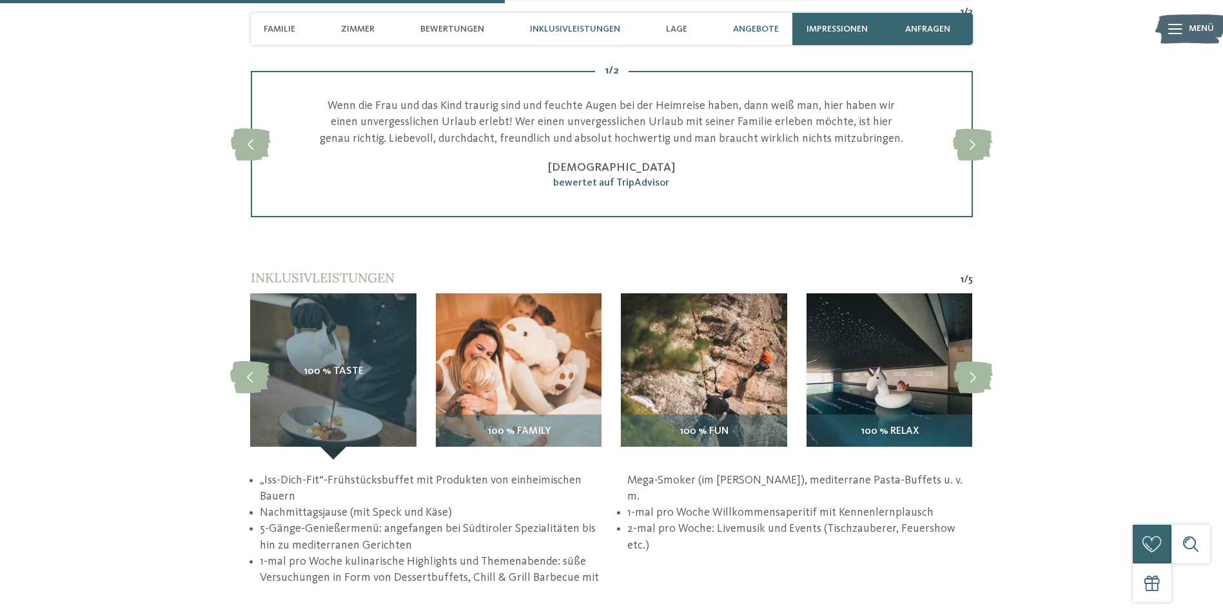
click at [755, 35] on div "Angebote" at bounding box center [756, 29] width 59 height 32
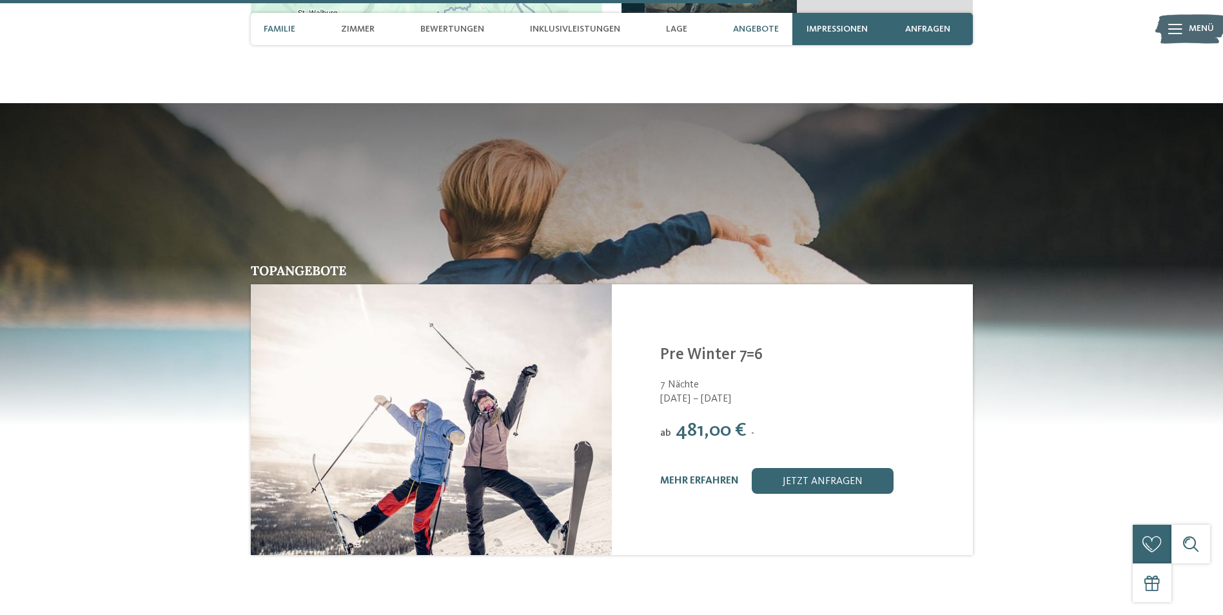
click at [283, 34] on span "Familie" at bounding box center [280, 29] width 32 height 11
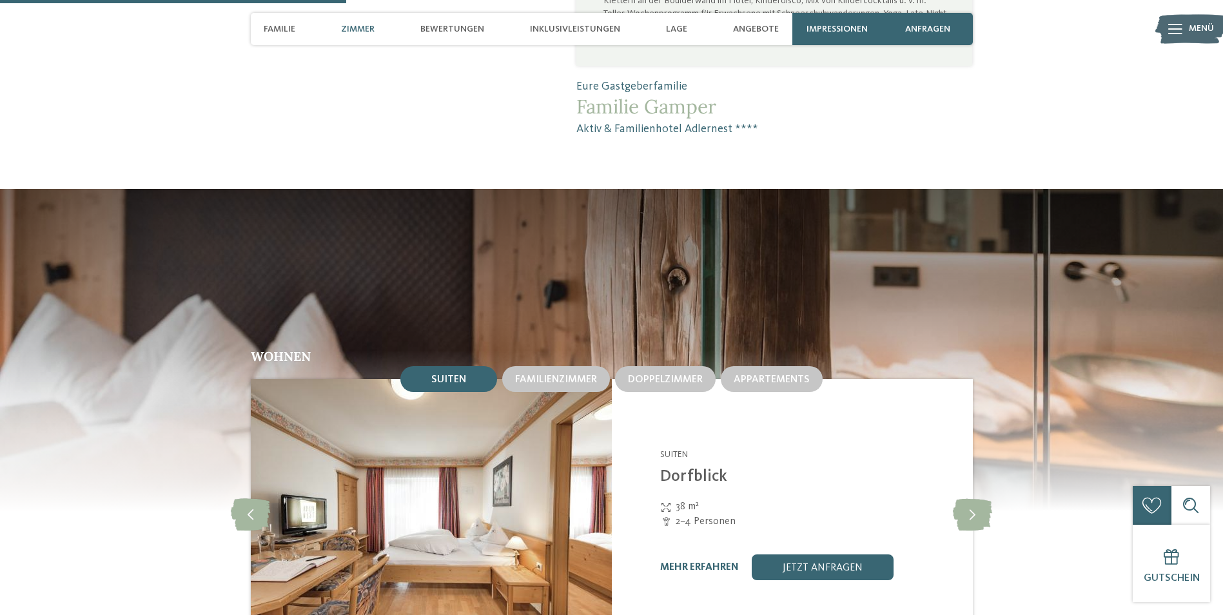
scroll to position [1232, 0]
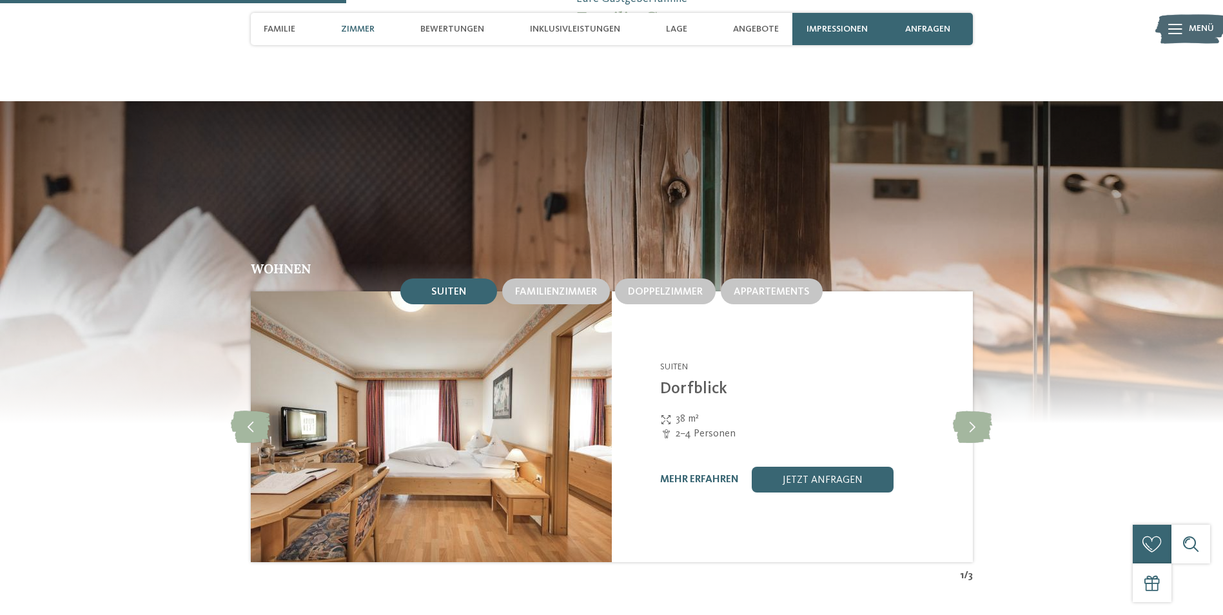
click at [364, 44] on div "Zimmer" at bounding box center [358, 29] width 46 height 32
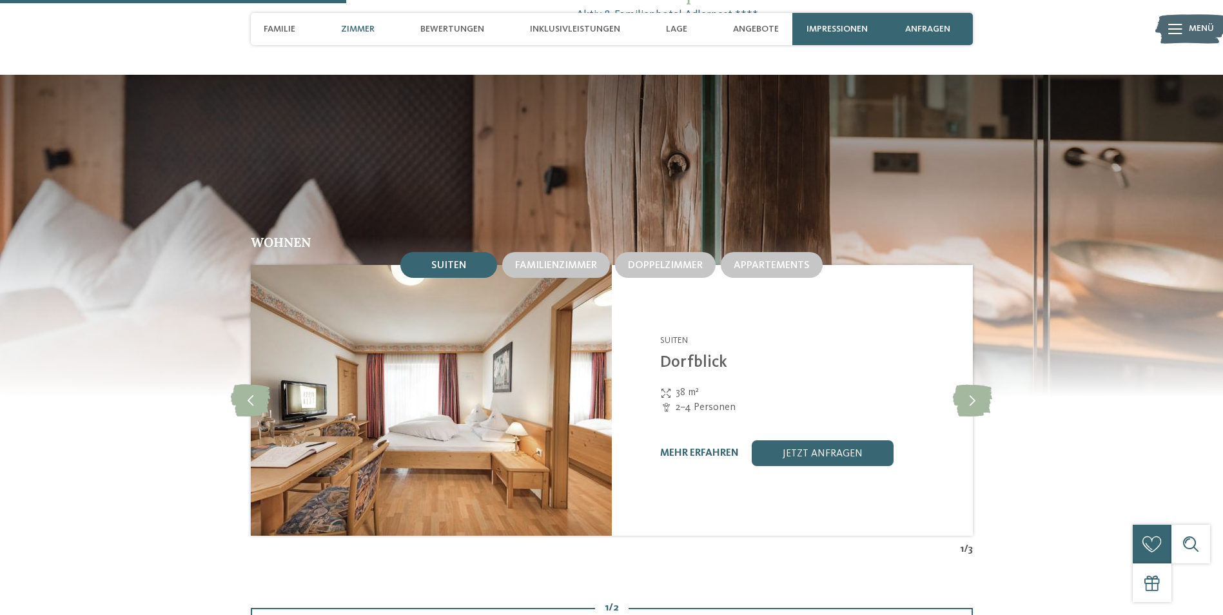
scroll to position [1262, 0]
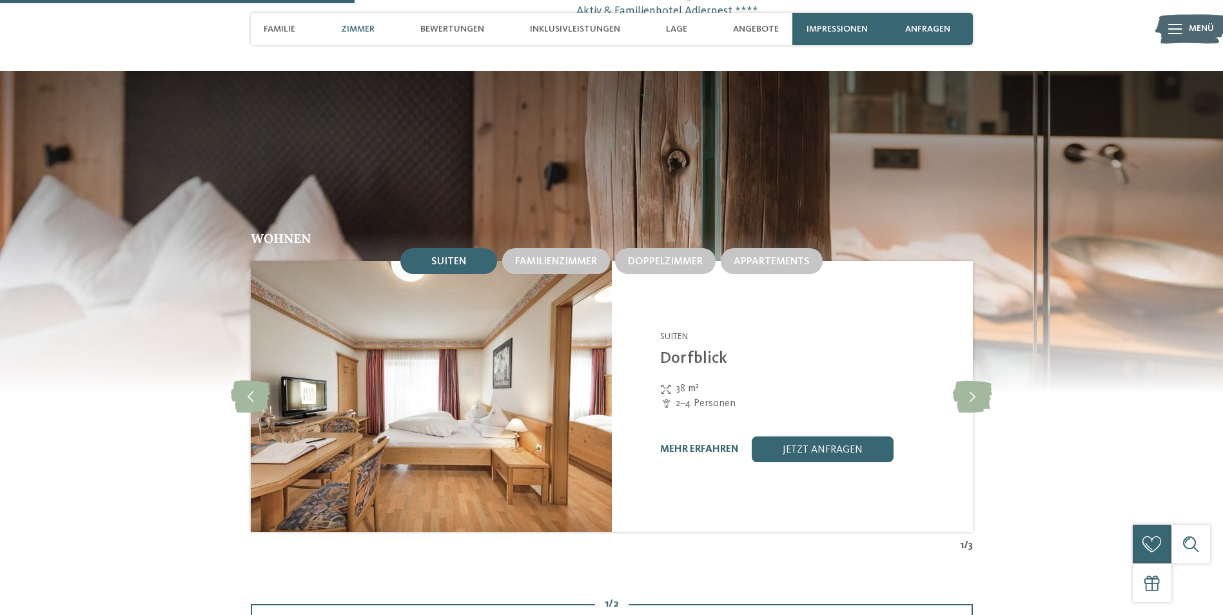
click at [357, 30] on span "Zimmer" at bounding box center [358, 29] width 34 height 11
drag, startPoint x: 415, startPoint y: 17, endPoint x: 455, endPoint y: 45, distance: 49.2
click at [415, 18] on div "Bewertungen" at bounding box center [452, 29] width 77 height 32
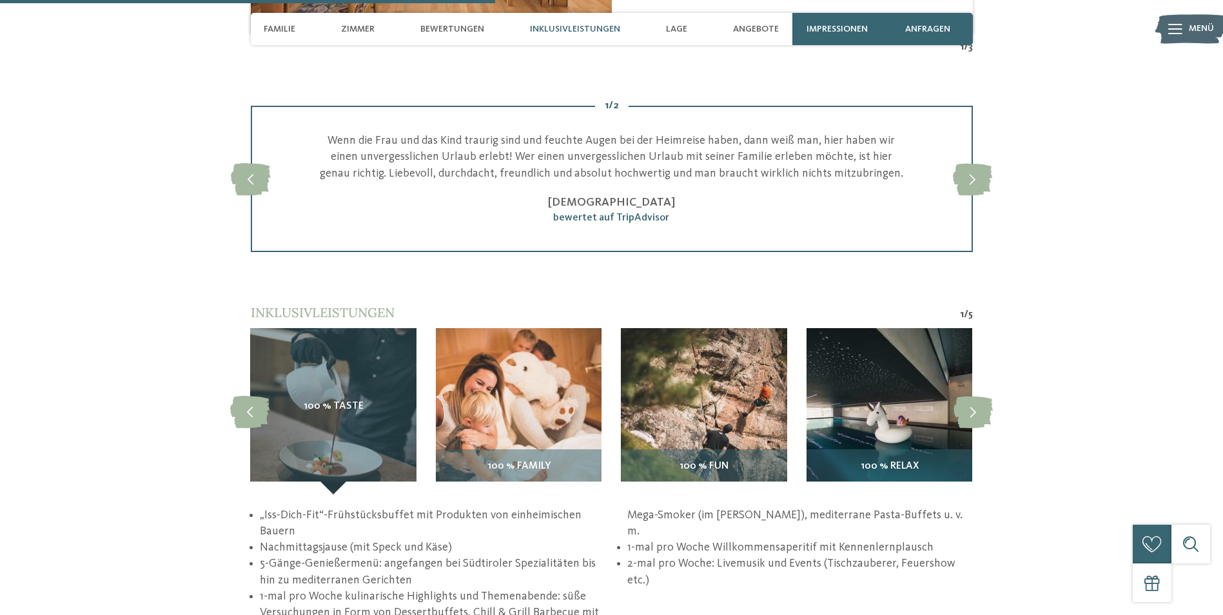
click at [455, 45] on div "1 / 3" at bounding box center [612, 47] width 722 height 14
click at [564, 26] on span "Inklusivleistungen" at bounding box center [575, 29] width 90 height 11
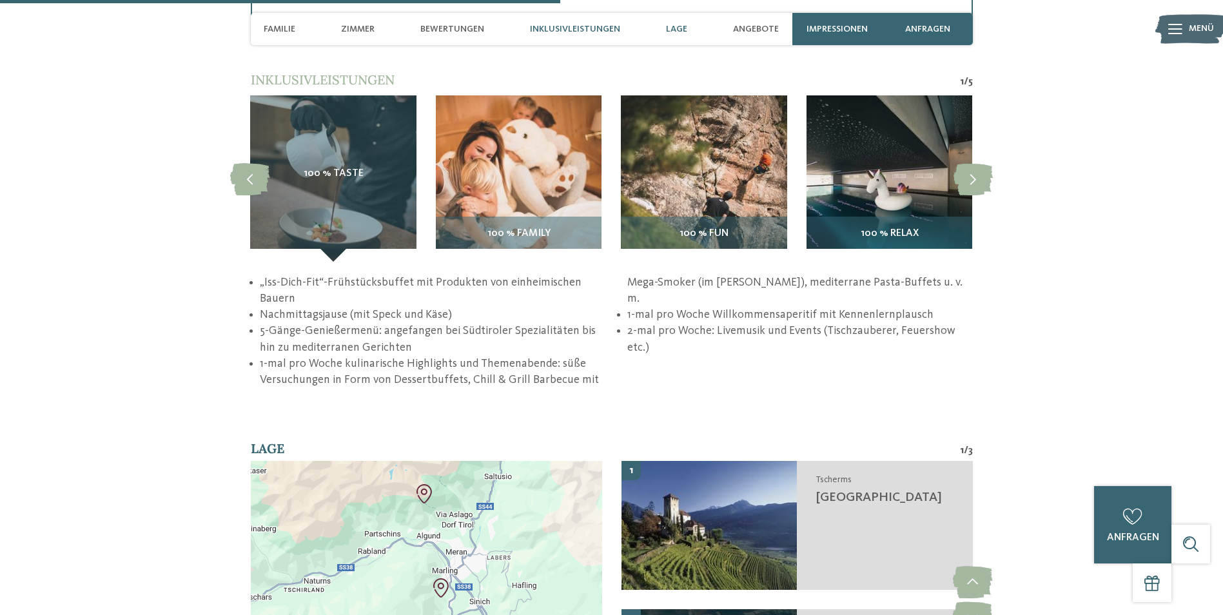
click at [691, 37] on div "Lage" at bounding box center [677, 29] width 34 height 32
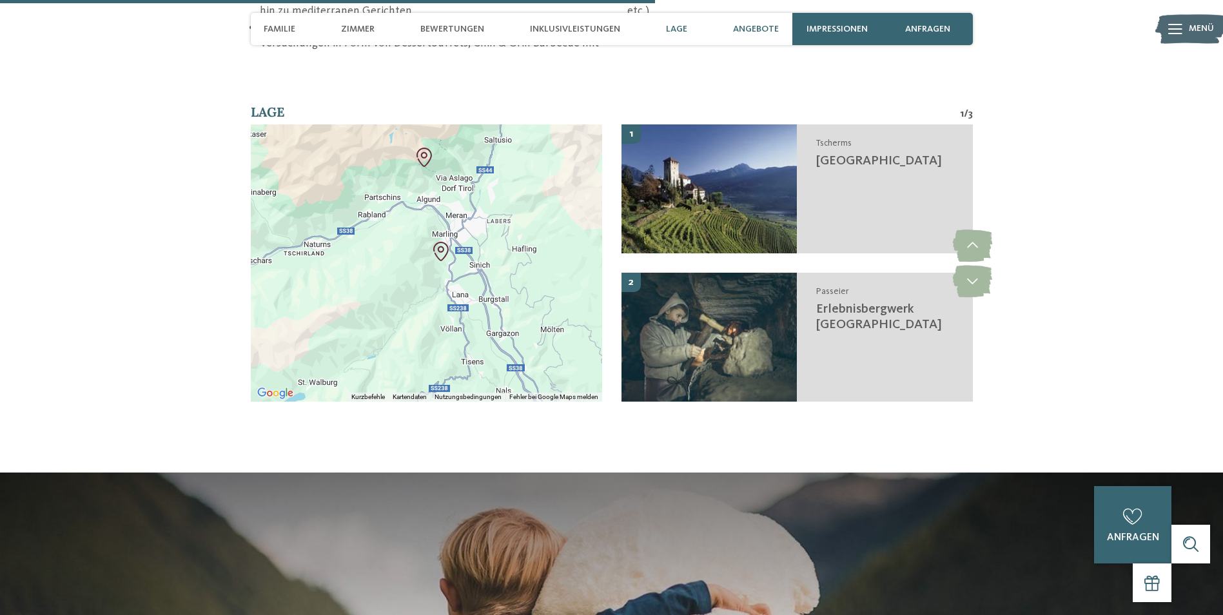
click at [747, 23] on div "Angebote" at bounding box center [756, 29] width 59 height 32
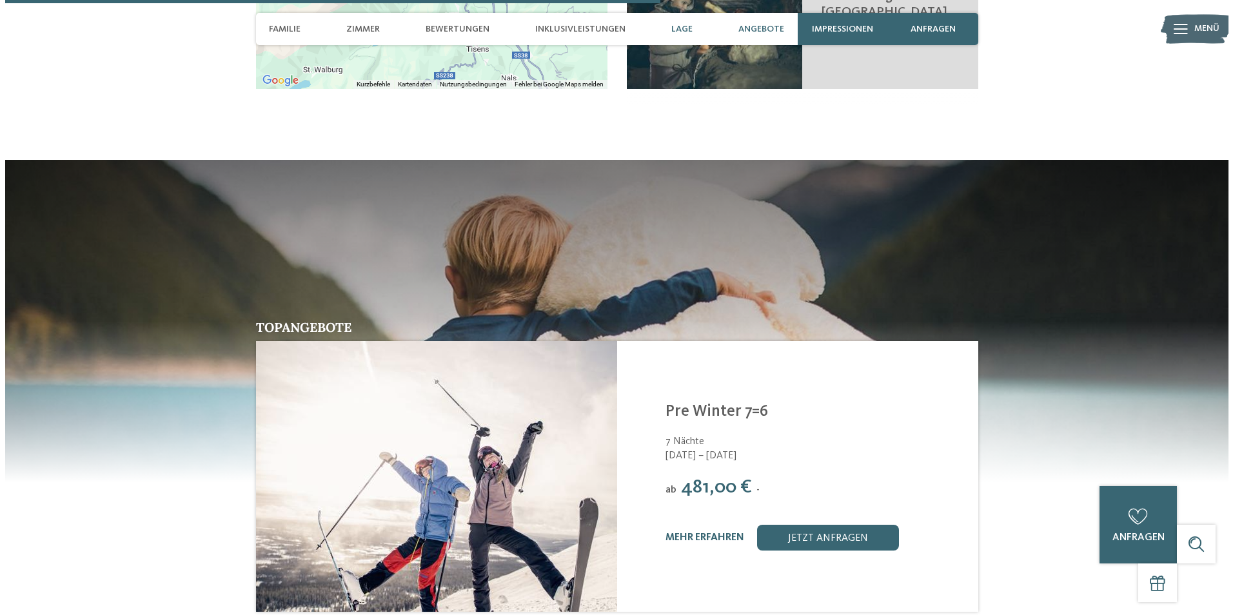
scroll to position [2700, 0]
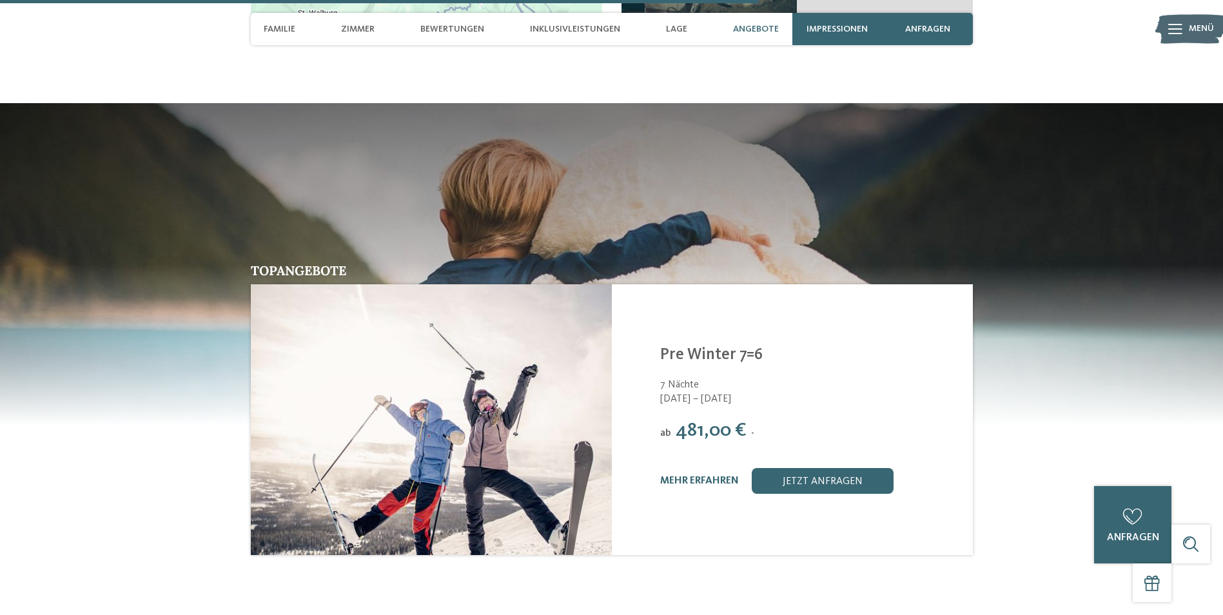
drag, startPoint x: 793, startPoint y: 22, endPoint x: 826, endPoint y: 27, distance: 33.3
click at [803, 24] on div "Impressionen" at bounding box center [838, 29] width 90 height 32
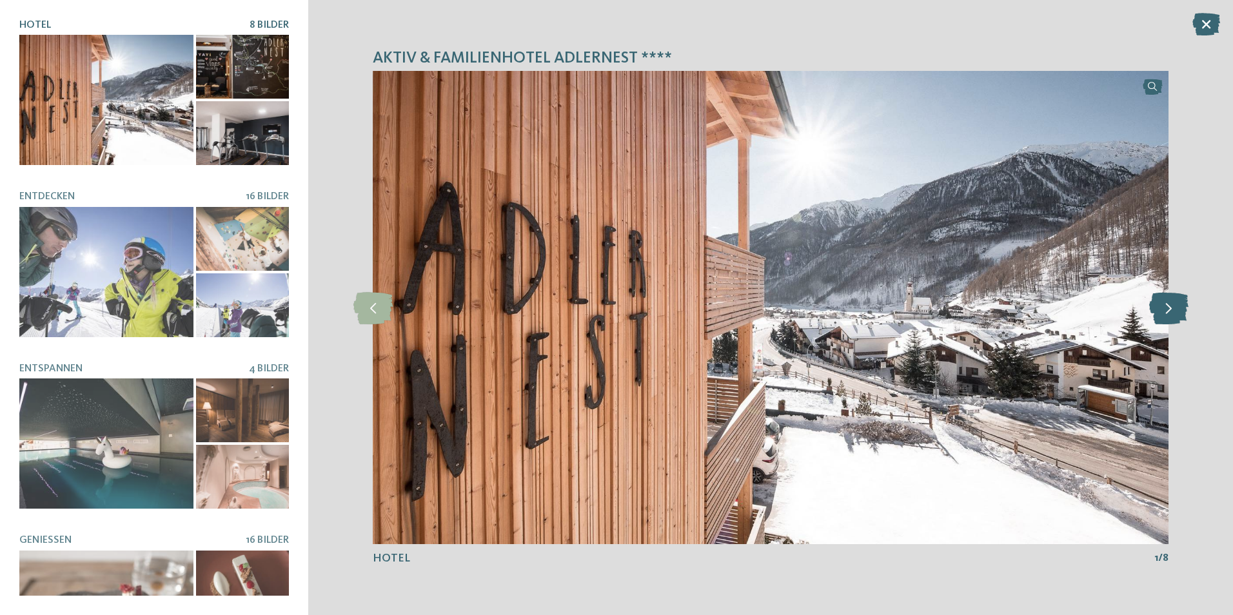
click at [1160, 310] on icon at bounding box center [1168, 308] width 39 height 32
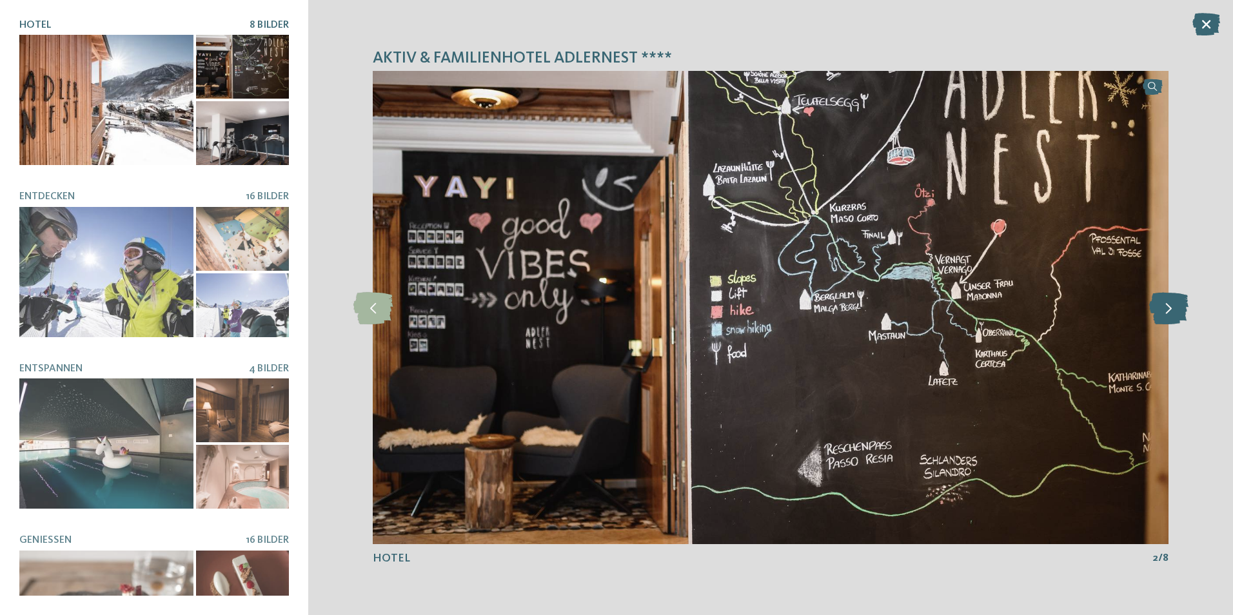
click at [1160, 310] on icon at bounding box center [1168, 308] width 39 height 32
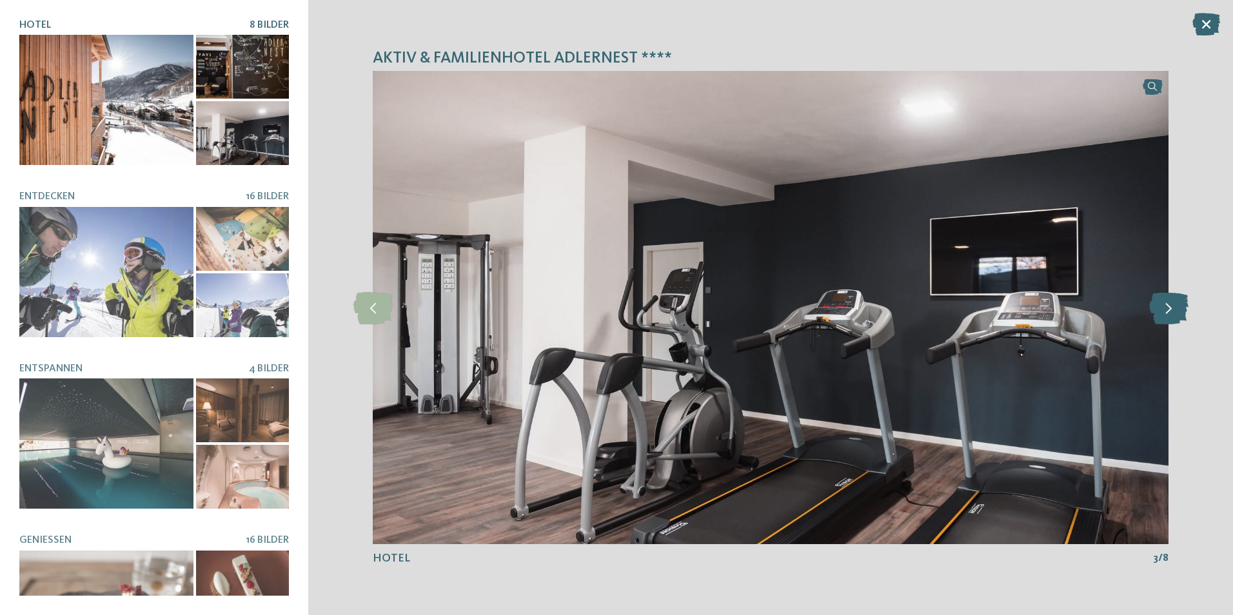
click at [1160, 310] on icon at bounding box center [1168, 308] width 39 height 32
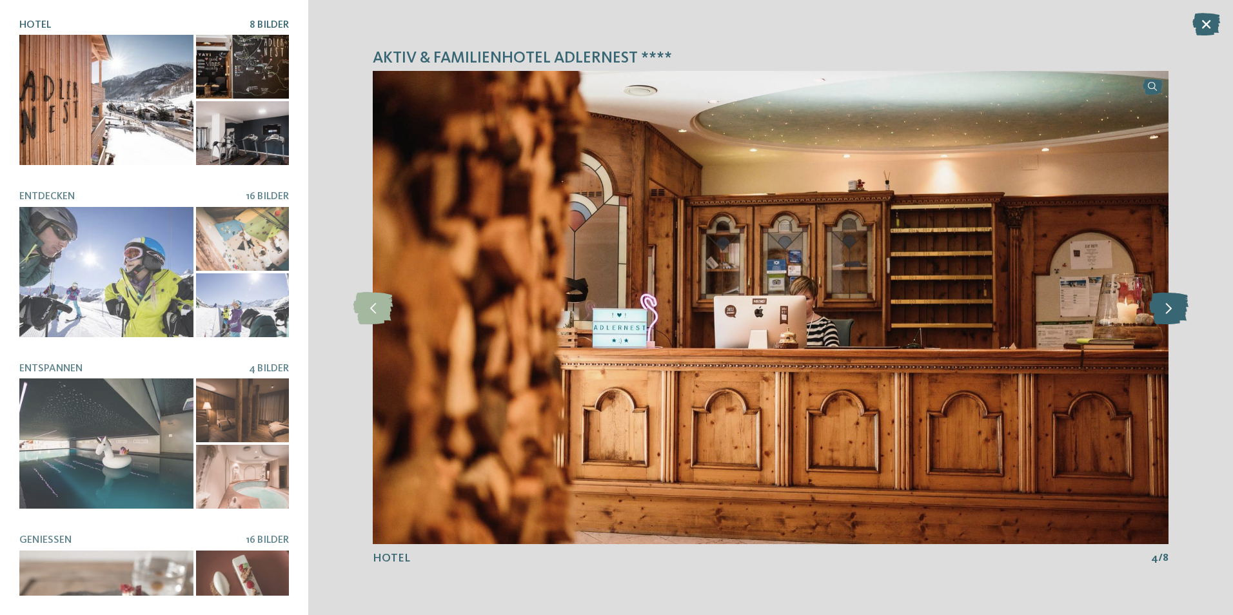
click at [1160, 310] on icon at bounding box center [1168, 308] width 39 height 32
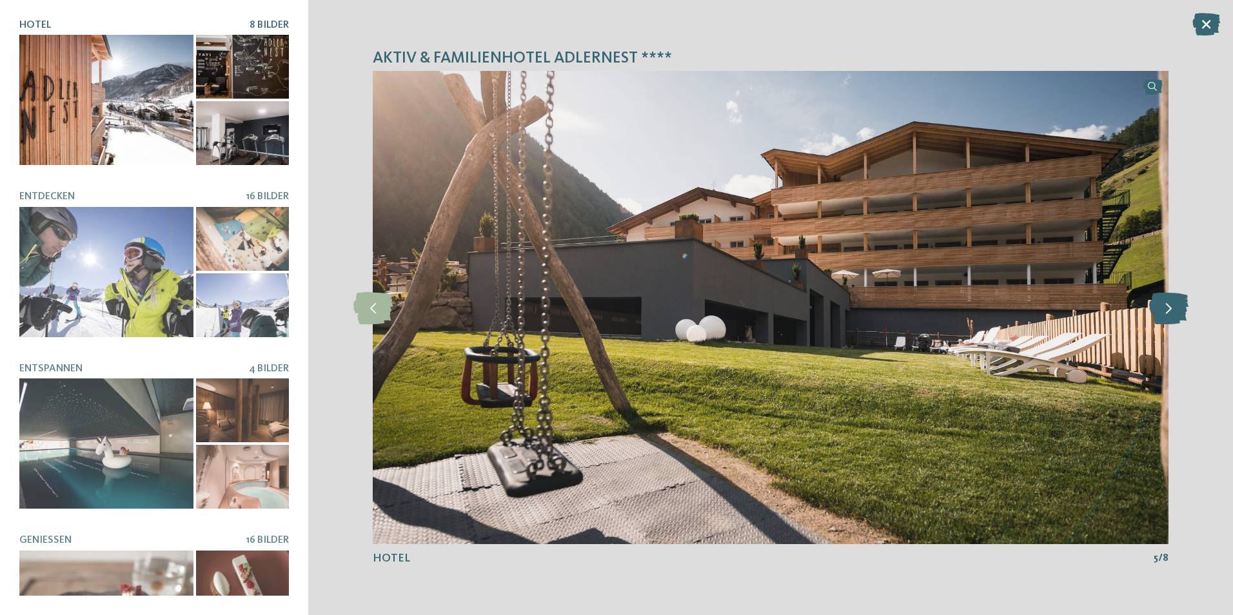
click at [1160, 310] on icon at bounding box center [1168, 308] width 39 height 32
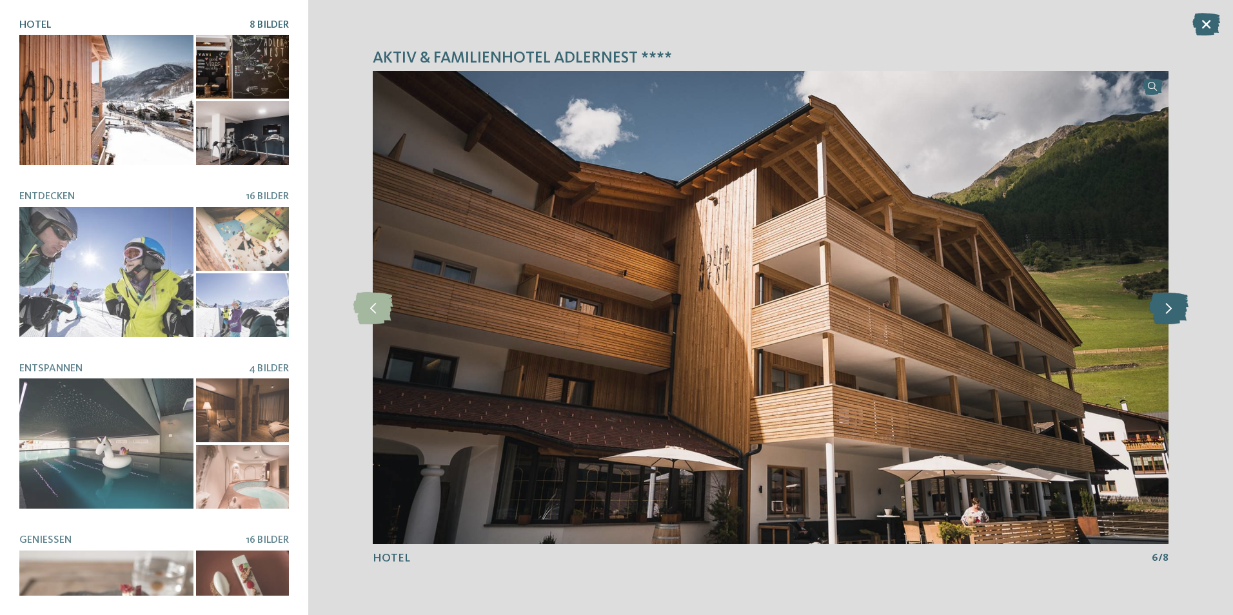
click at [1160, 310] on icon at bounding box center [1168, 308] width 39 height 32
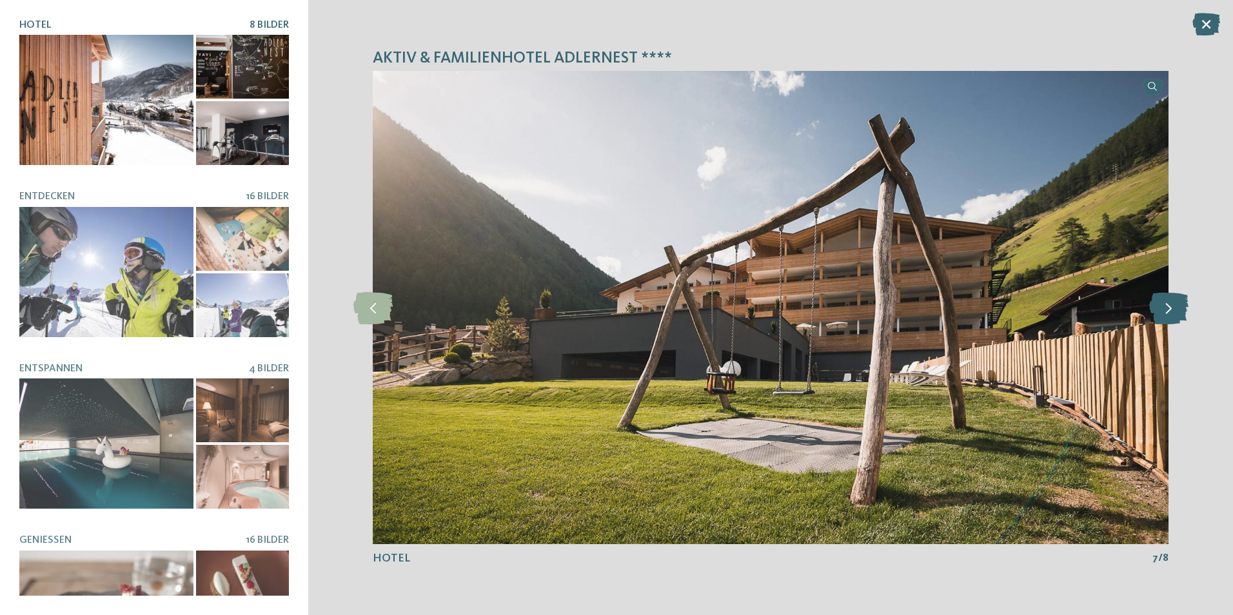
click at [1160, 310] on icon at bounding box center [1168, 308] width 39 height 32
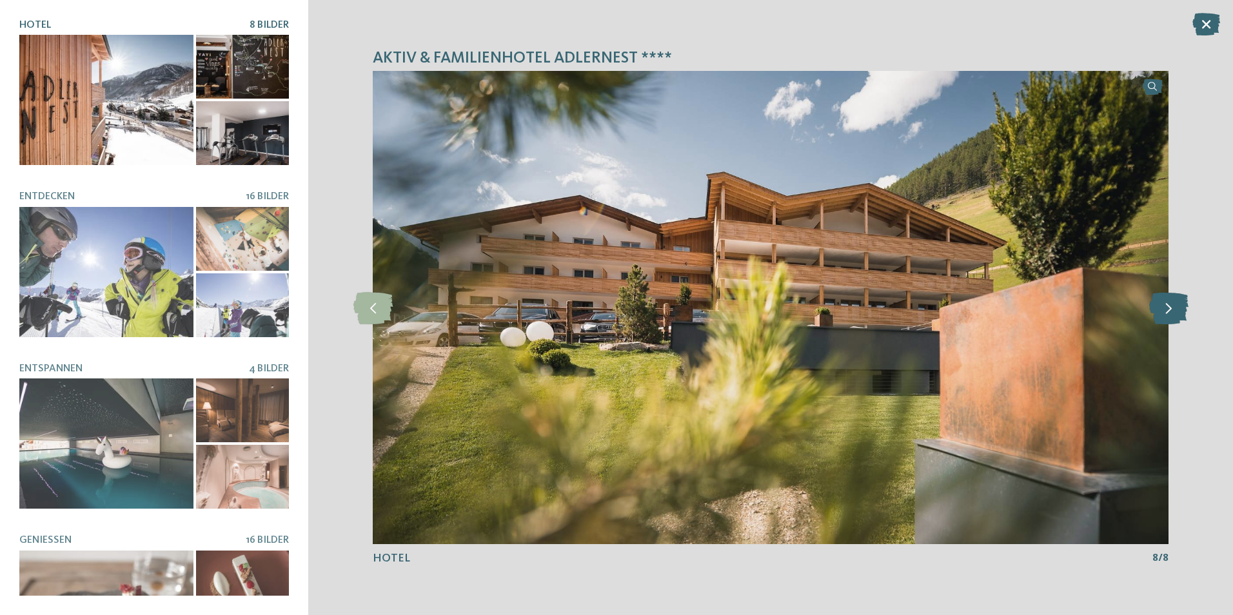
click at [1160, 310] on icon at bounding box center [1168, 308] width 39 height 32
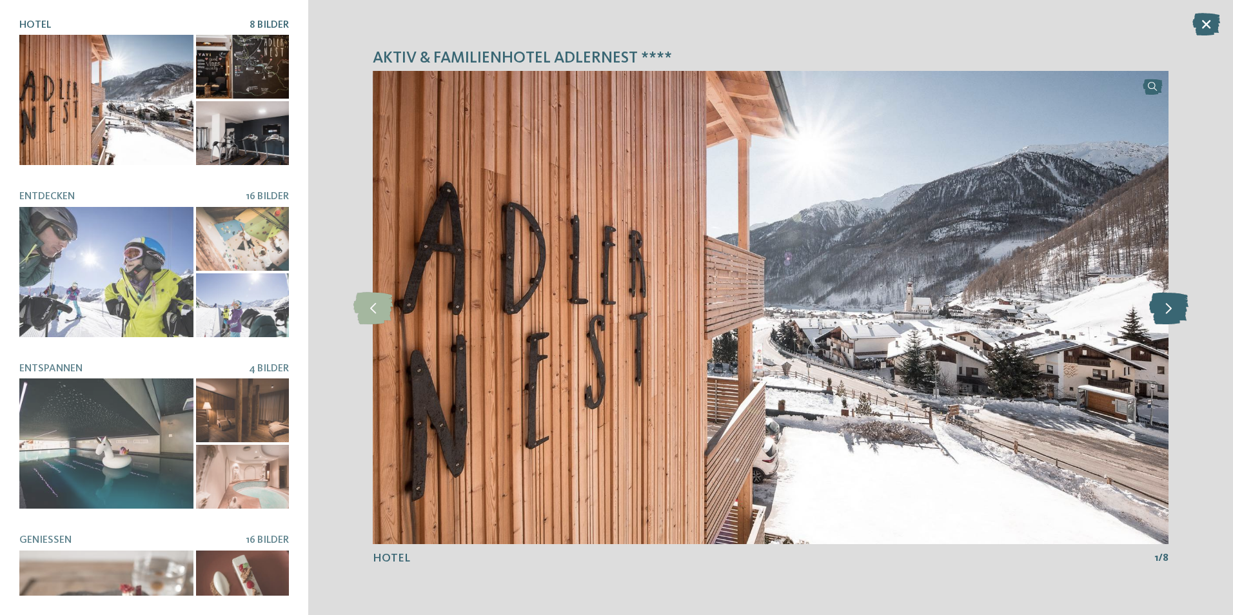
click at [1160, 310] on icon at bounding box center [1168, 308] width 39 height 32
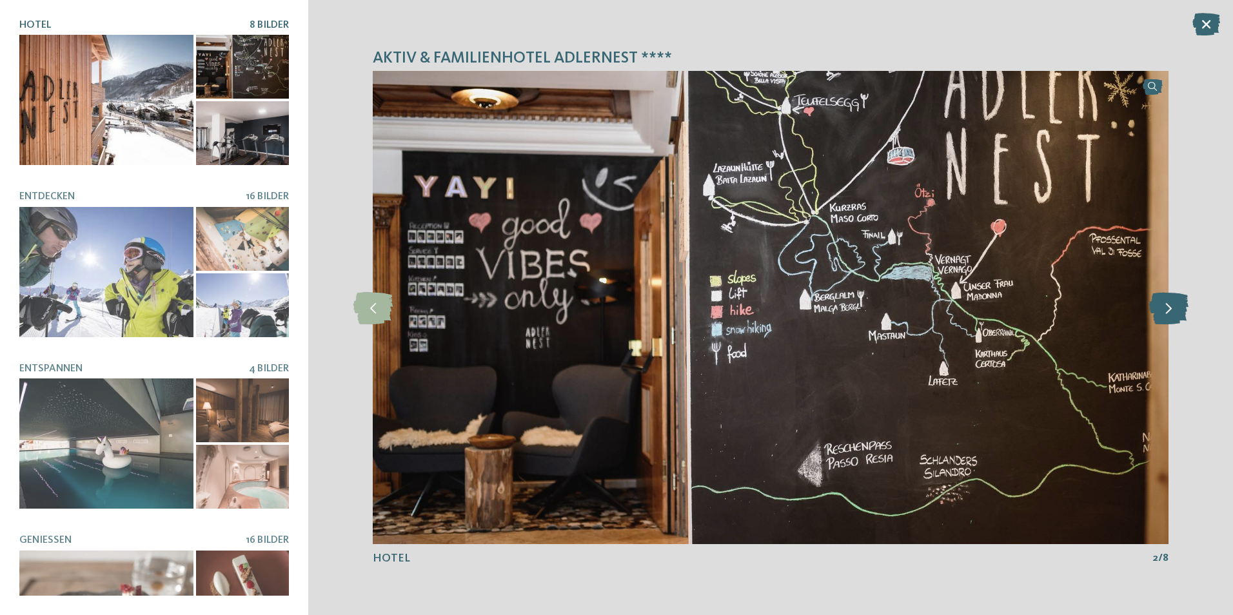
click at [1160, 310] on icon at bounding box center [1168, 308] width 39 height 32
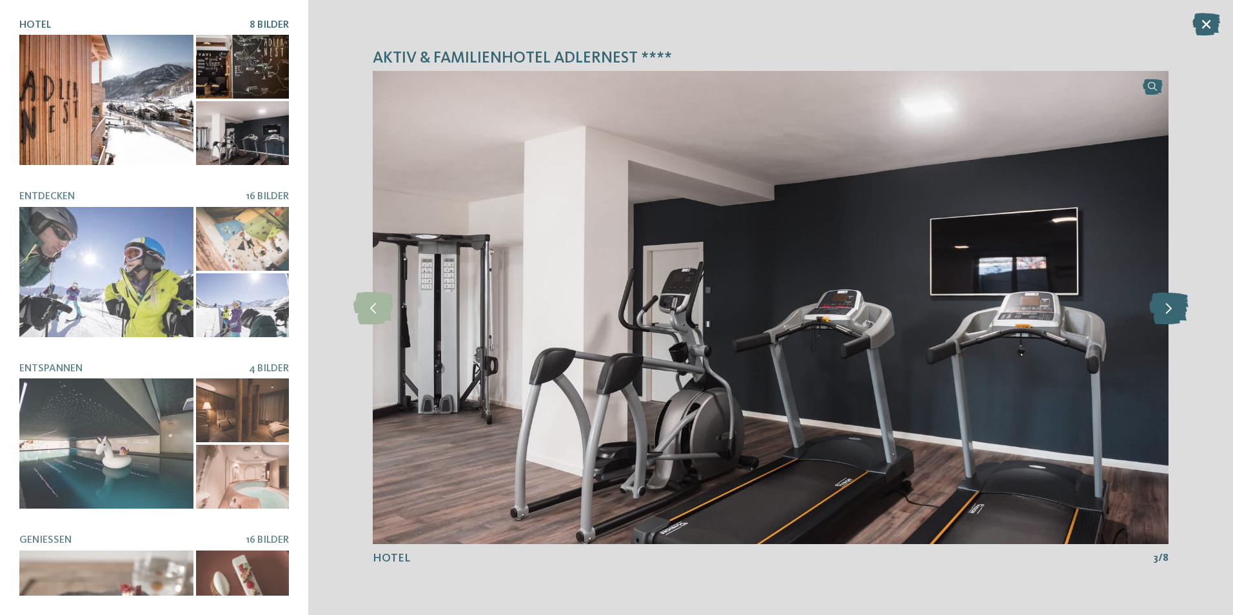
click at [1160, 310] on icon at bounding box center [1168, 308] width 39 height 32
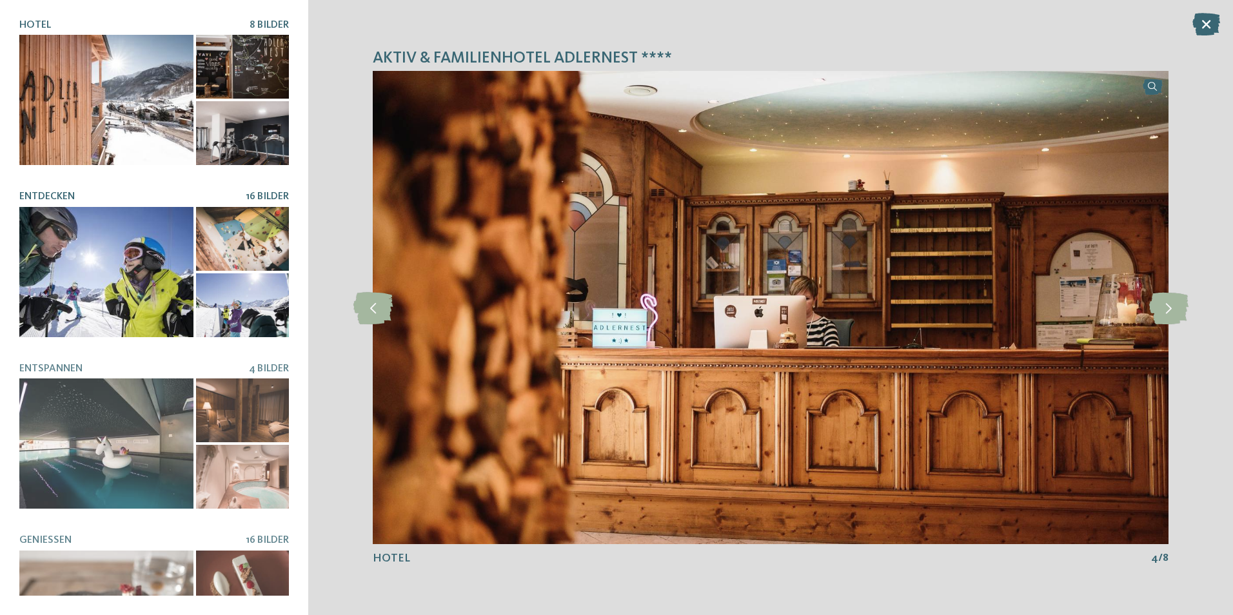
click at [137, 237] on div at bounding box center [106, 272] width 174 height 130
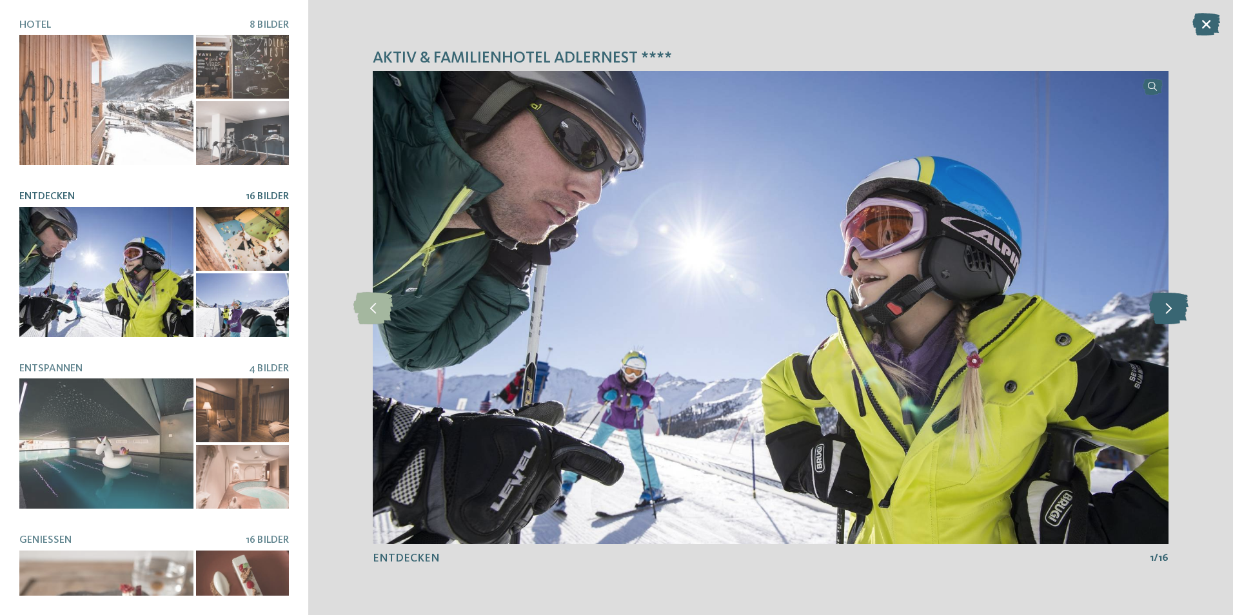
click at [1158, 306] on icon at bounding box center [1168, 308] width 39 height 32
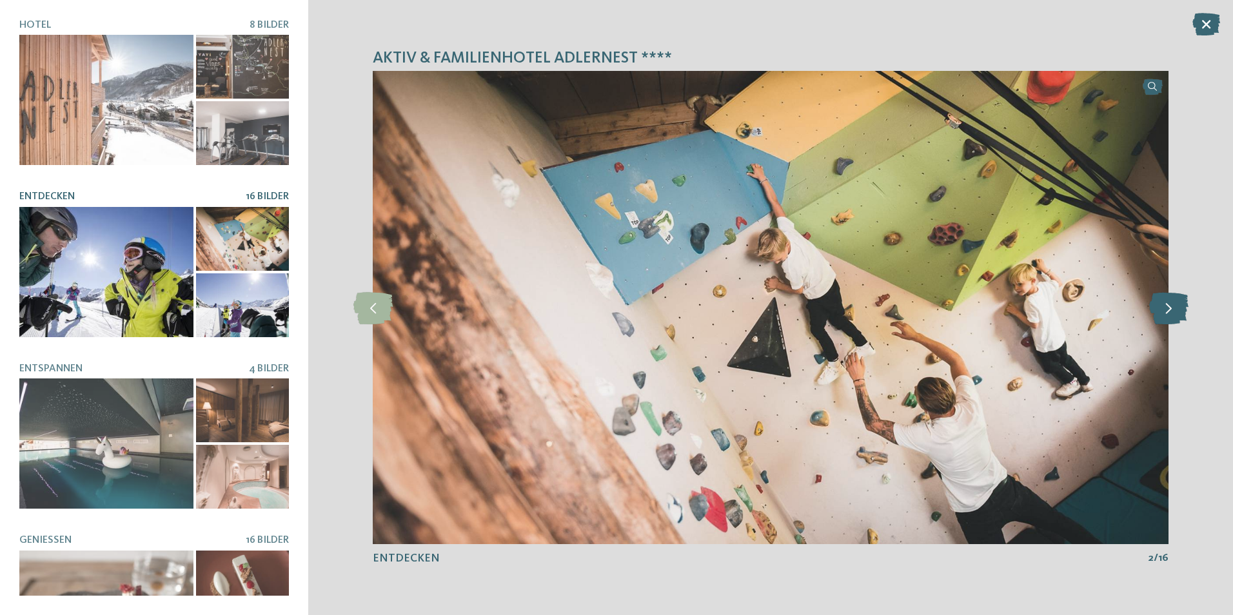
click at [1158, 306] on icon at bounding box center [1168, 308] width 39 height 32
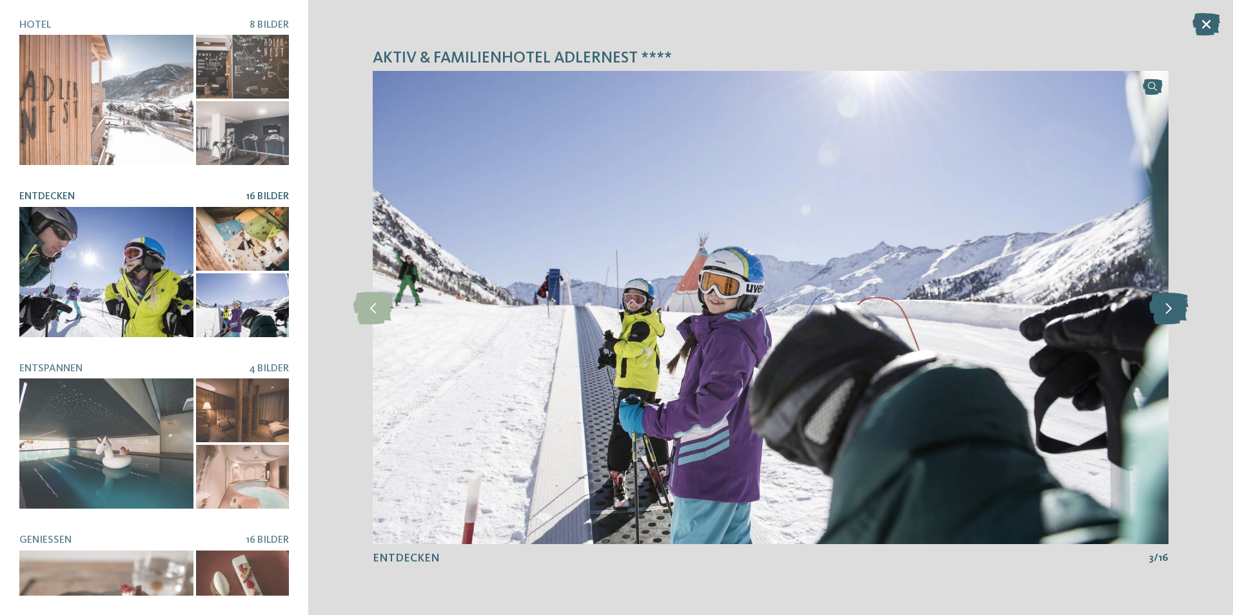
click at [1158, 306] on icon at bounding box center [1168, 308] width 39 height 32
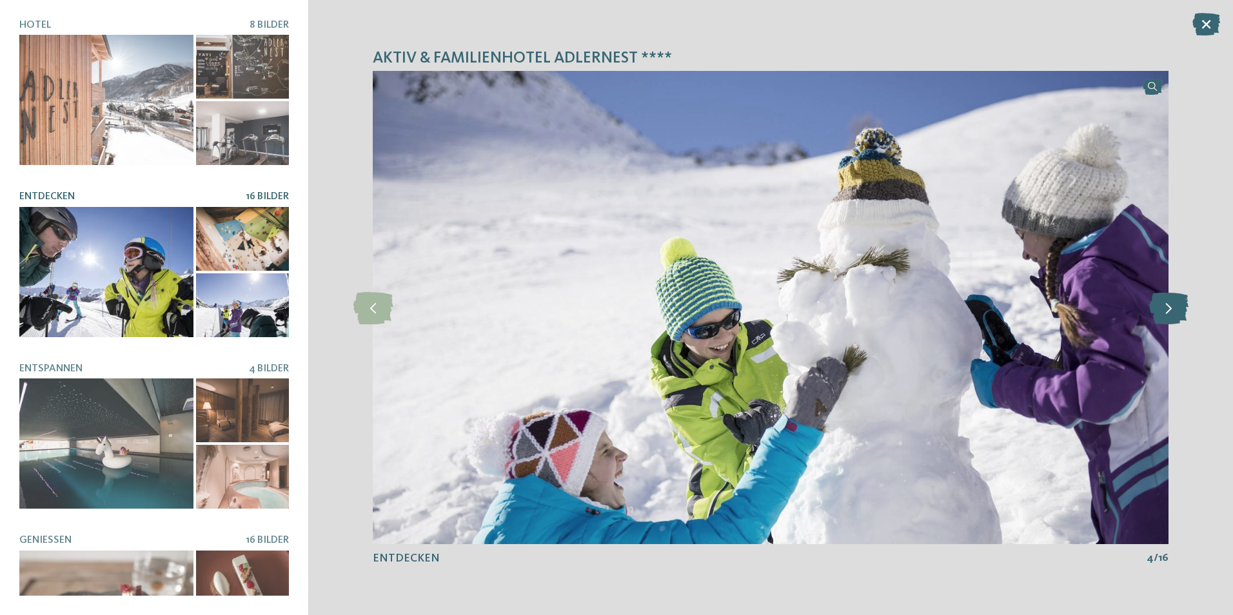
click at [1158, 306] on icon at bounding box center [1168, 308] width 39 height 32
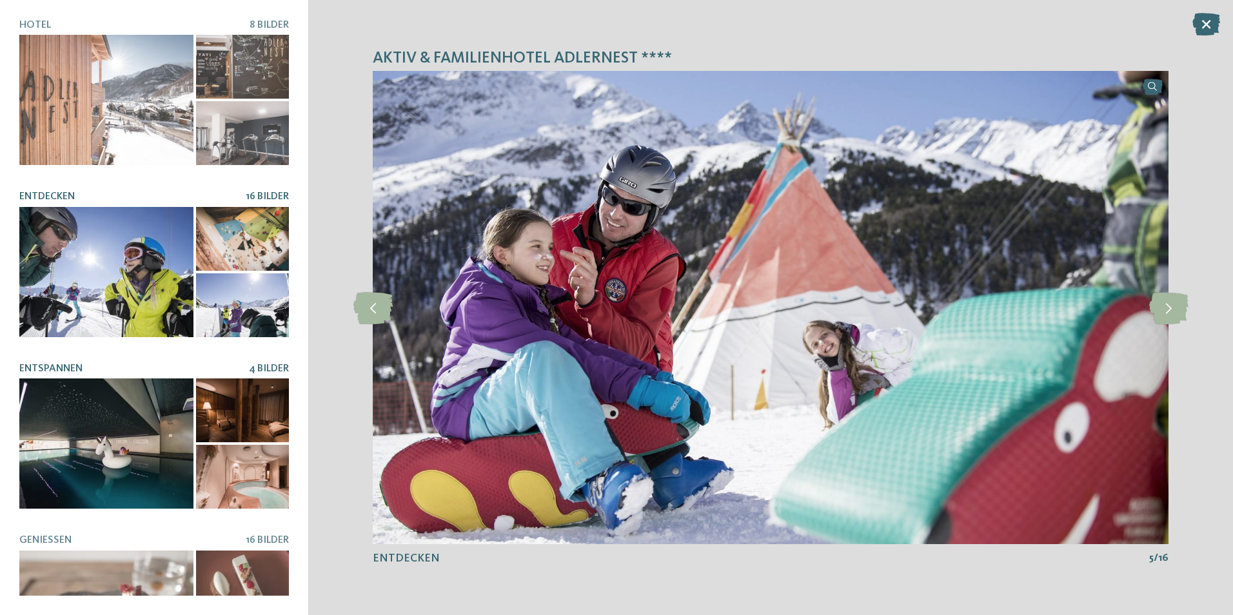
drag, startPoint x: 99, startPoint y: 450, endPoint x: 108, endPoint y: 446, distance: 9.0
click at [101, 450] on div at bounding box center [106, 444] width 174 height 130
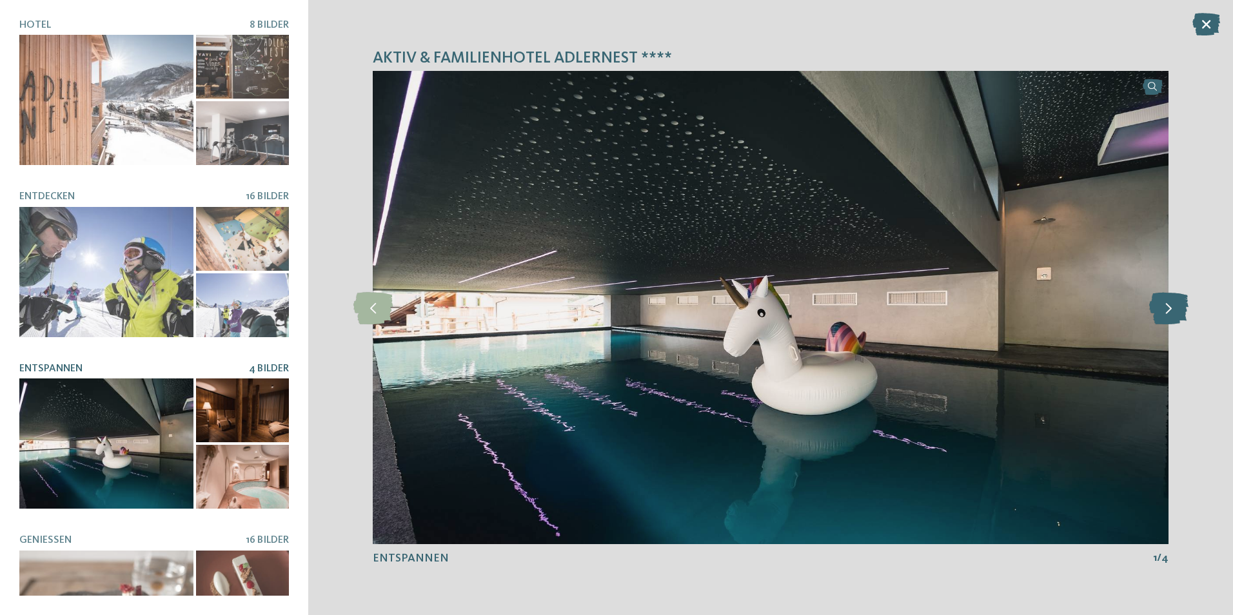
click at [1173, 310] on icon at bounding box center [1168, 308] width 39 height 32
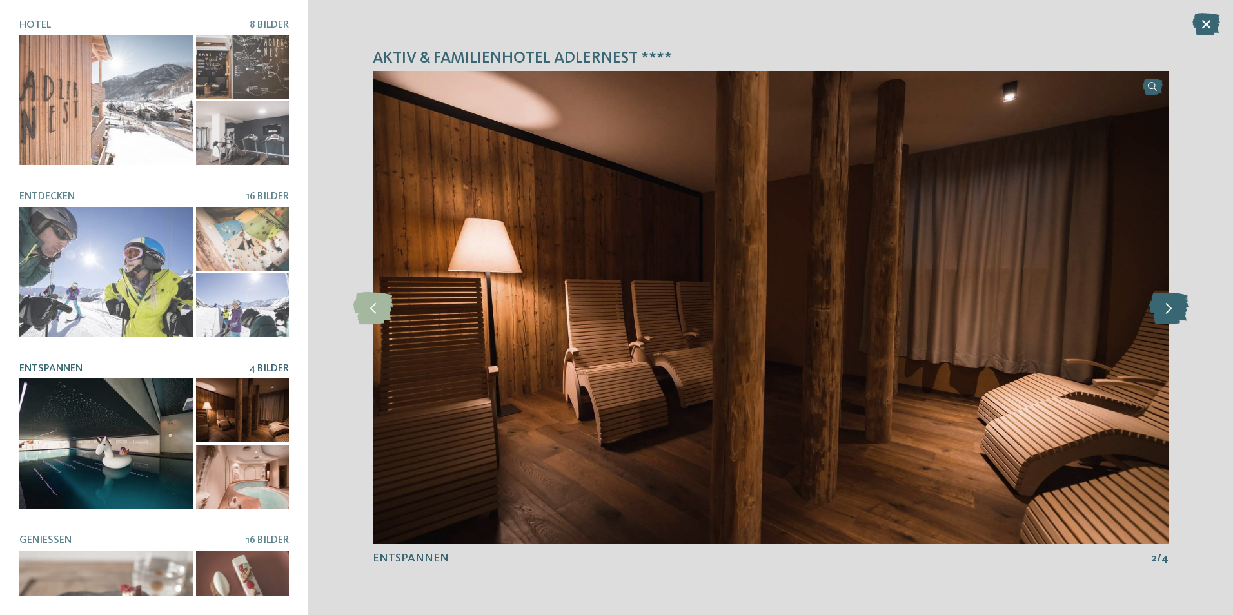
click at [1173, 310] on icon at bounding box center [1168, 308] width 39 height 32
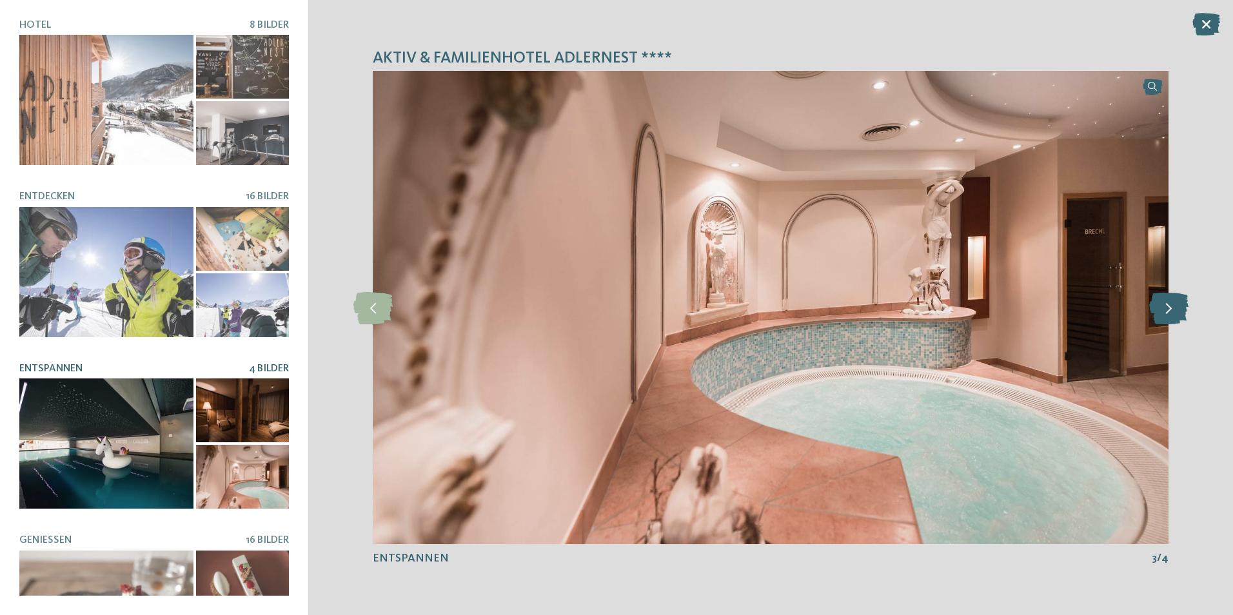
click at [1172, 311] on icon at bounding box center [1168, 308] width 39 height 32
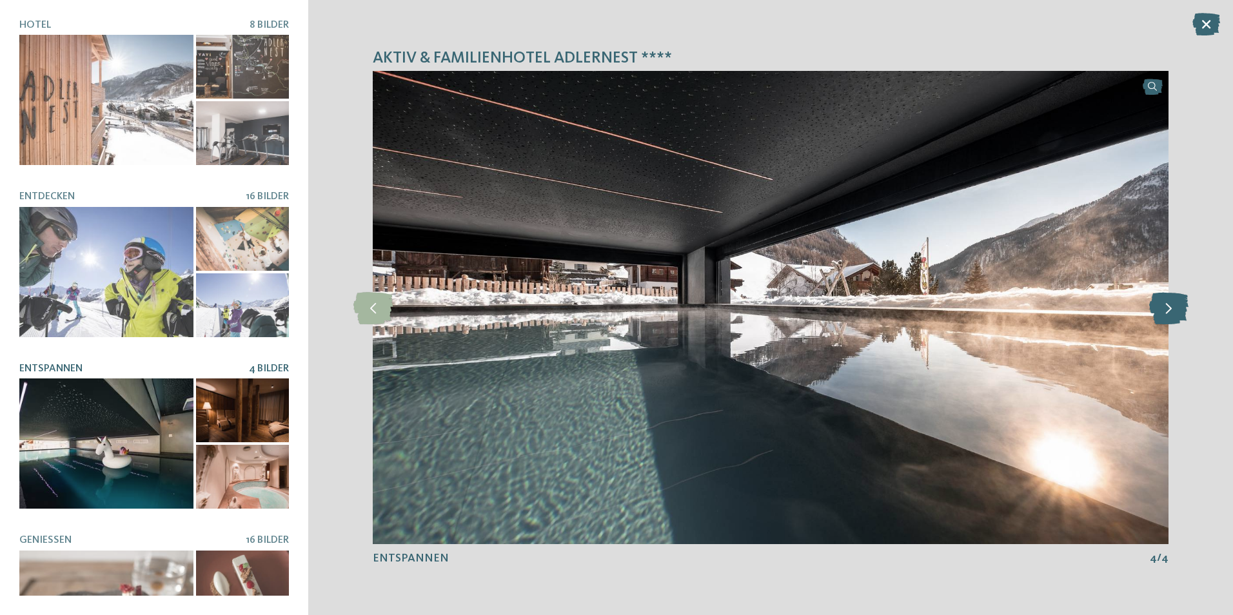
click at [1172, 311] on icon at bounding box center [1168, 308] width 39 height 32
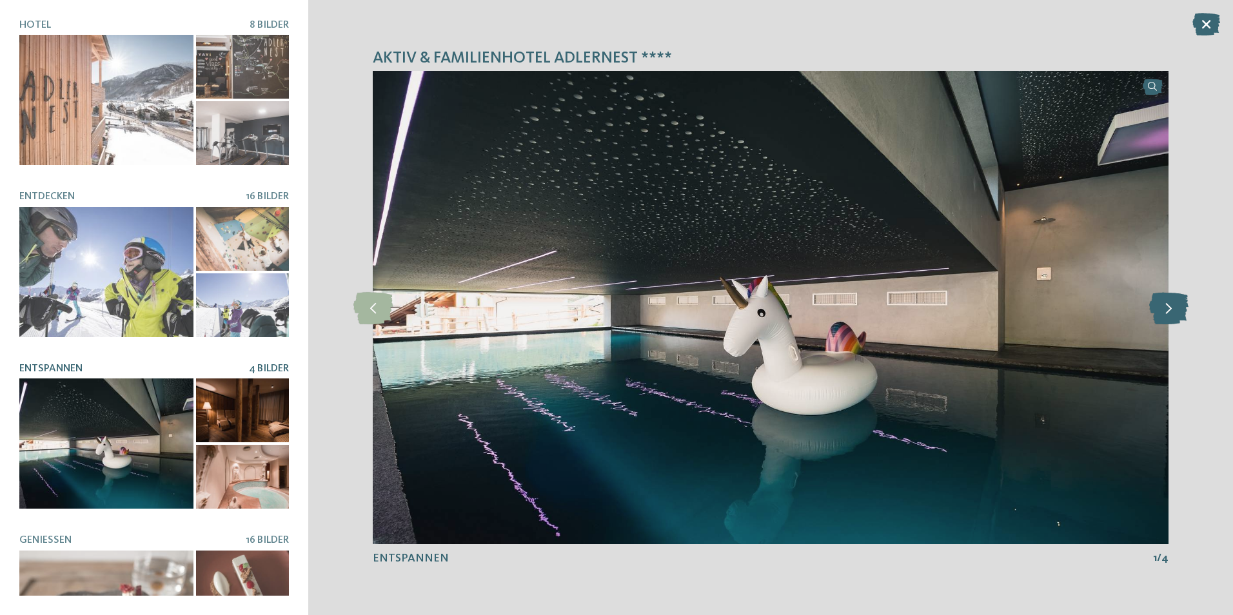
click at [1172, 311] on icon at bounding box center [1168, 308] width 39 height 32
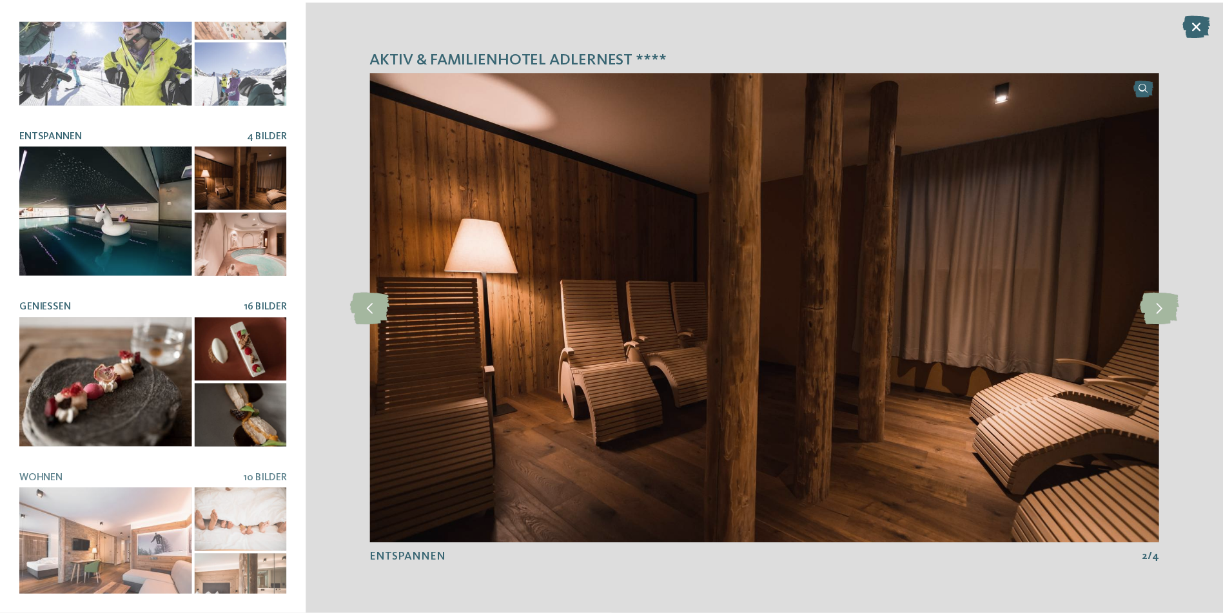
scroll to position [241, 0]
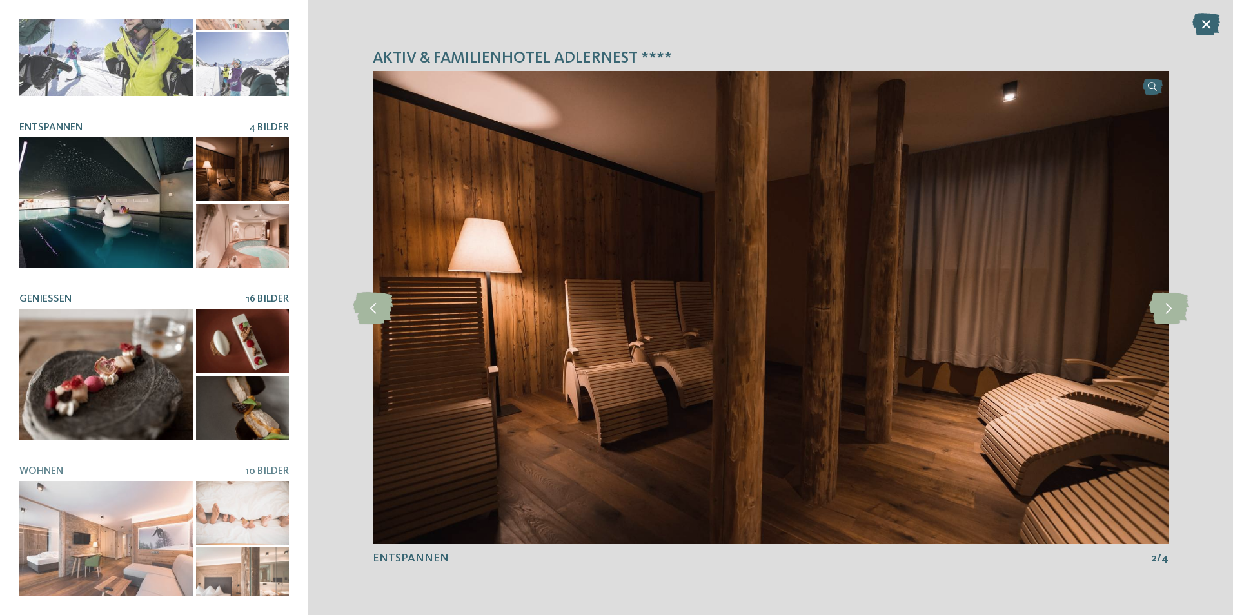
click at [114, 366] on div at bounding box center [106, 375] width 174 height 130
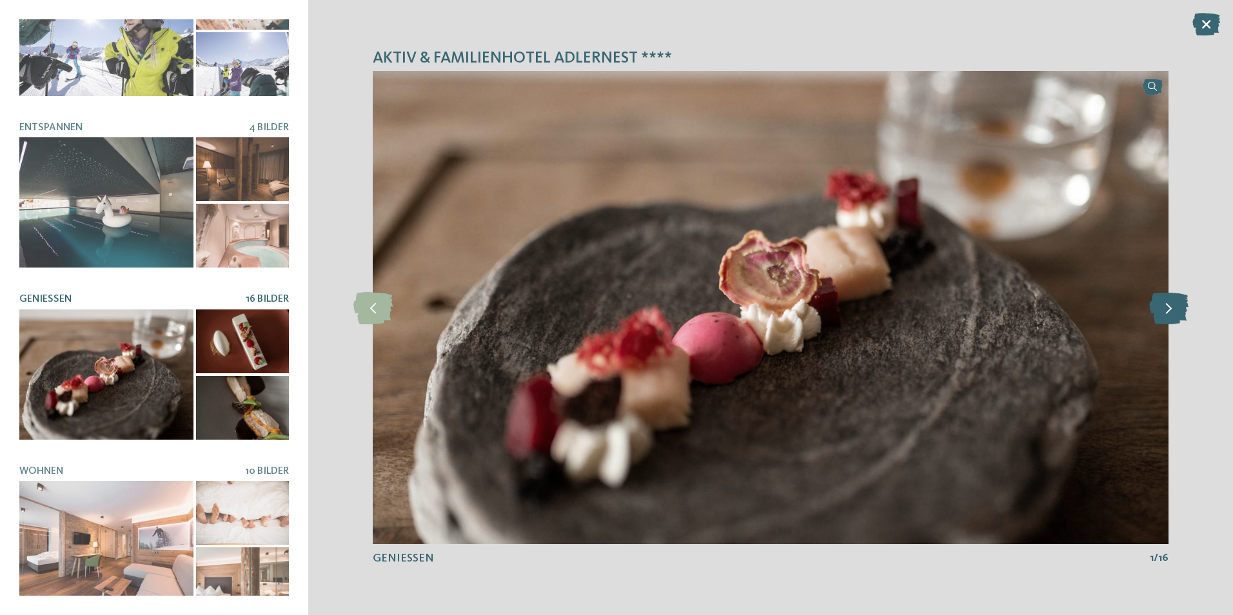
click at [1165, 305] on icon at bounding box center [1168, 308] width 39 height 32
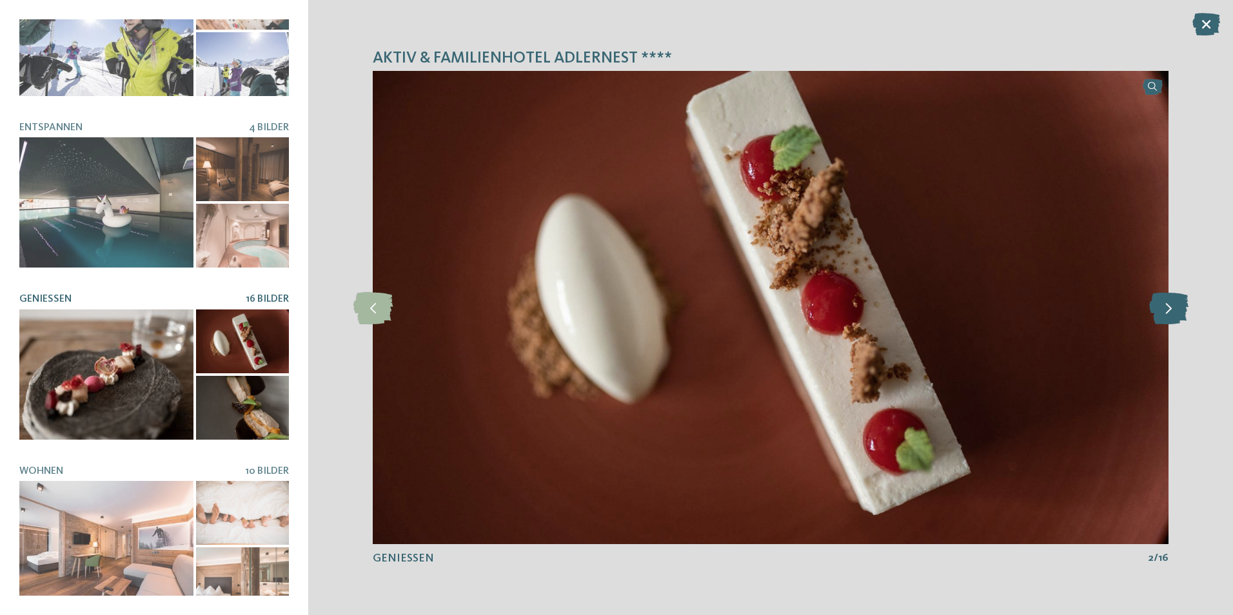
click at [1165, 305] on icon at bounding box center [1168, 308] width 39 height 32
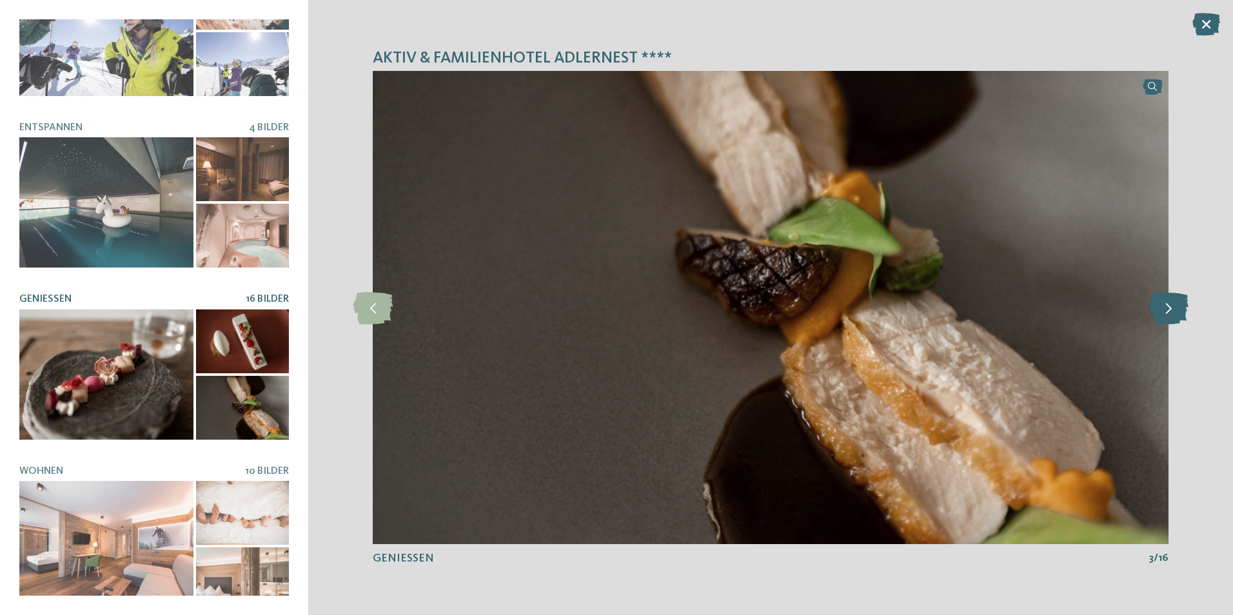
click at [1165, 305] on icon at bounding box center [1168, 308] width 39 height 32
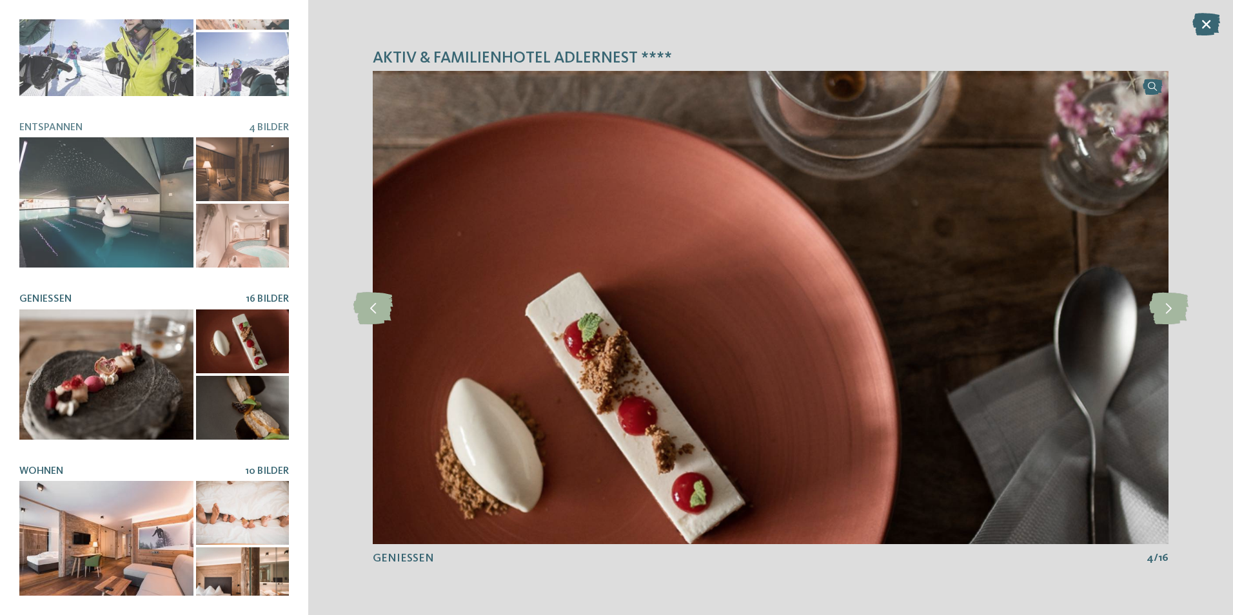
click at [103, 466] on h5 "Wohnen" at bounding box center [132, 472] width 226 height 12
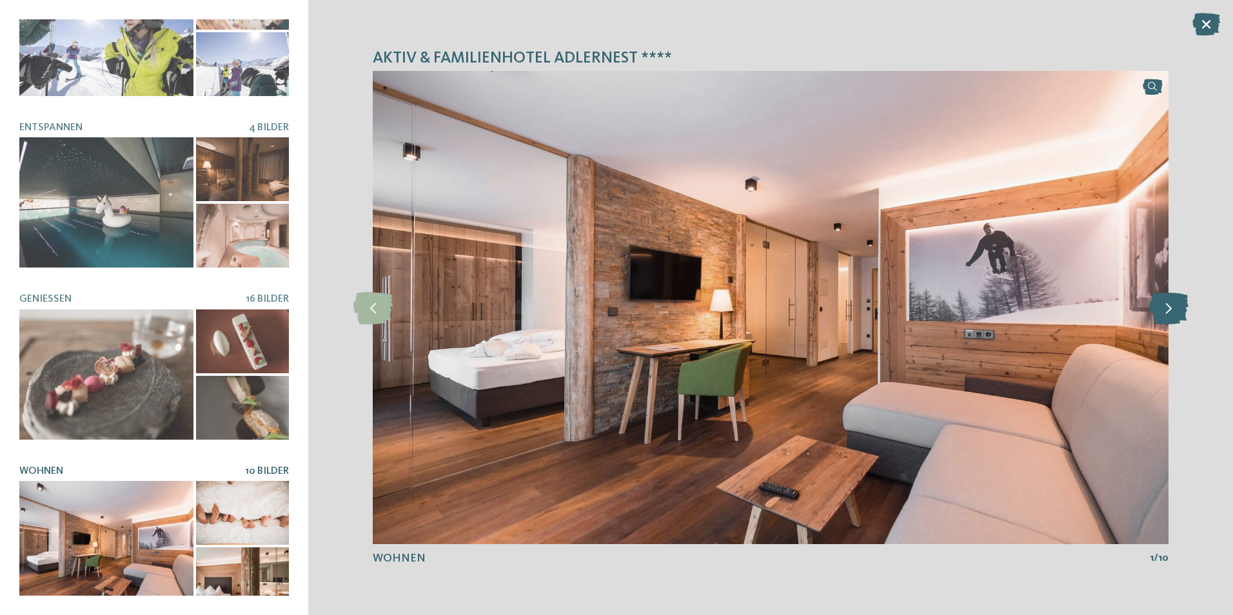
click at [1163, 306] on icon at bounding box center [1168, 308] width 39 height 32
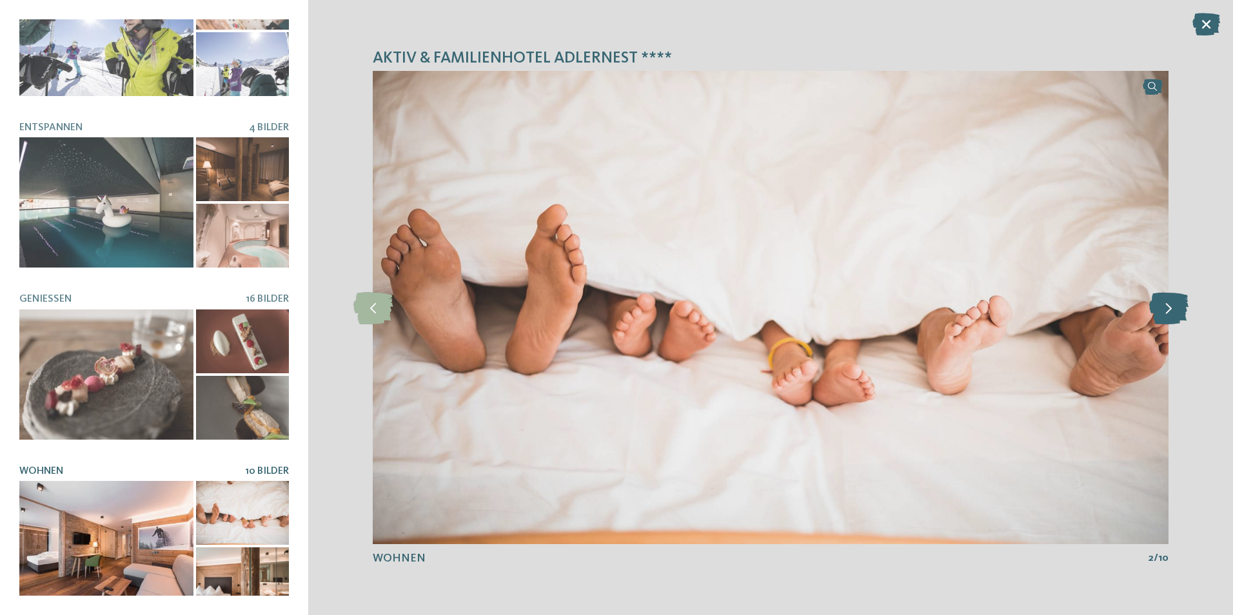
click at [1162, 308] on icon at bounding box center [1168, 308] width 39 height 32
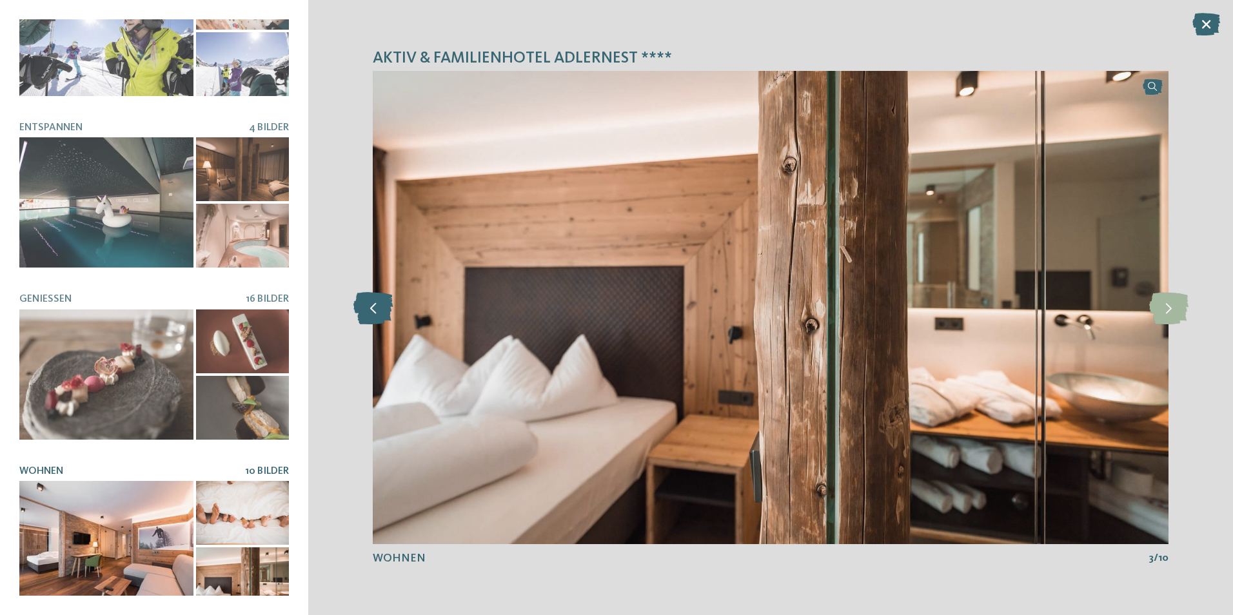
click at [360, 311] on icon at bounding box center [372, 308] width 39 height 32
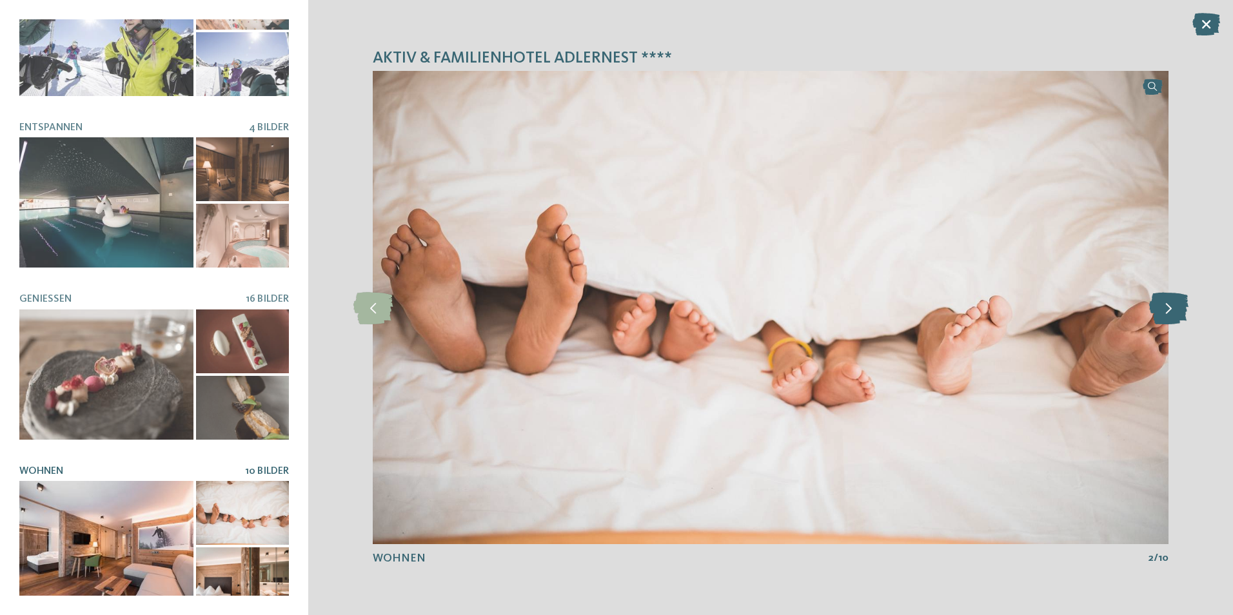
click at [1162, 316] on icon at bounding box center [1168, 308] width 39 height 32
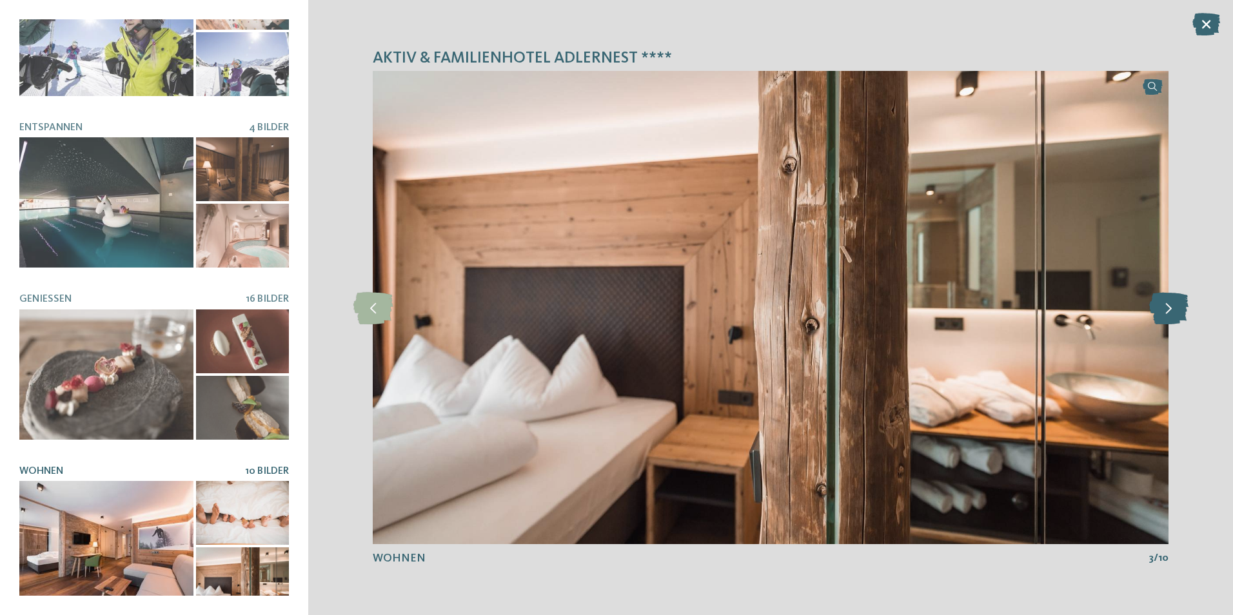
click at [1162, 316] on icon at bounding box center [1168, 308] width 39 height 32
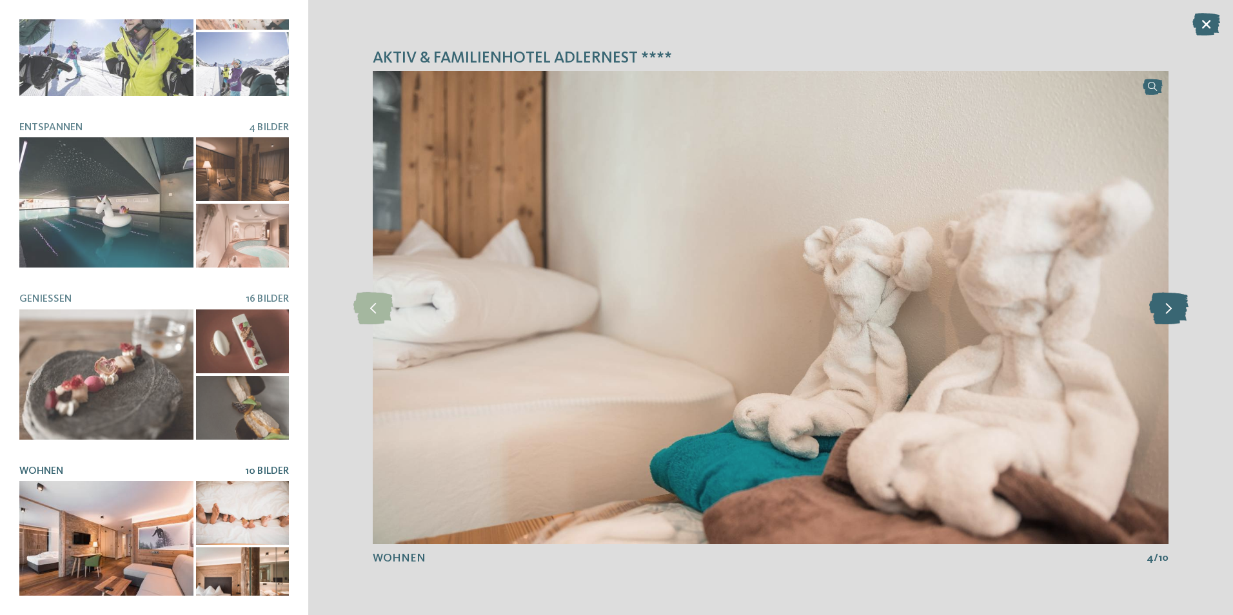
click at [1162, 316] on icon at bounding box center [1168, 308] width 39 height 32
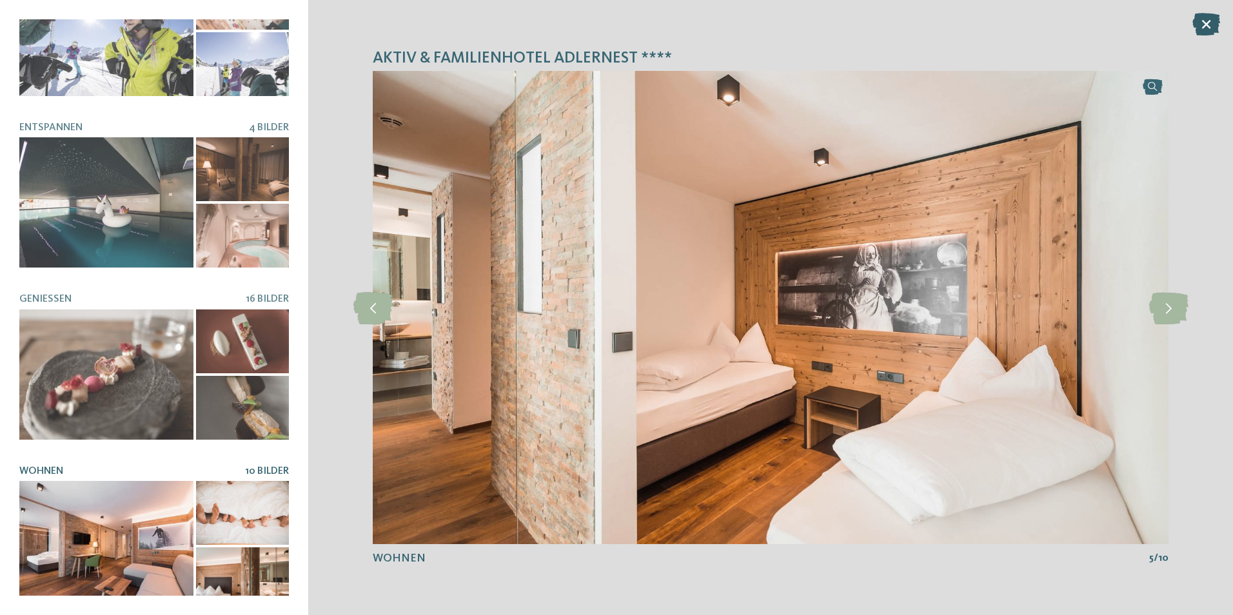
click at [1200, 15] on icon at bounding box center [1207, 24] width 28 height 23
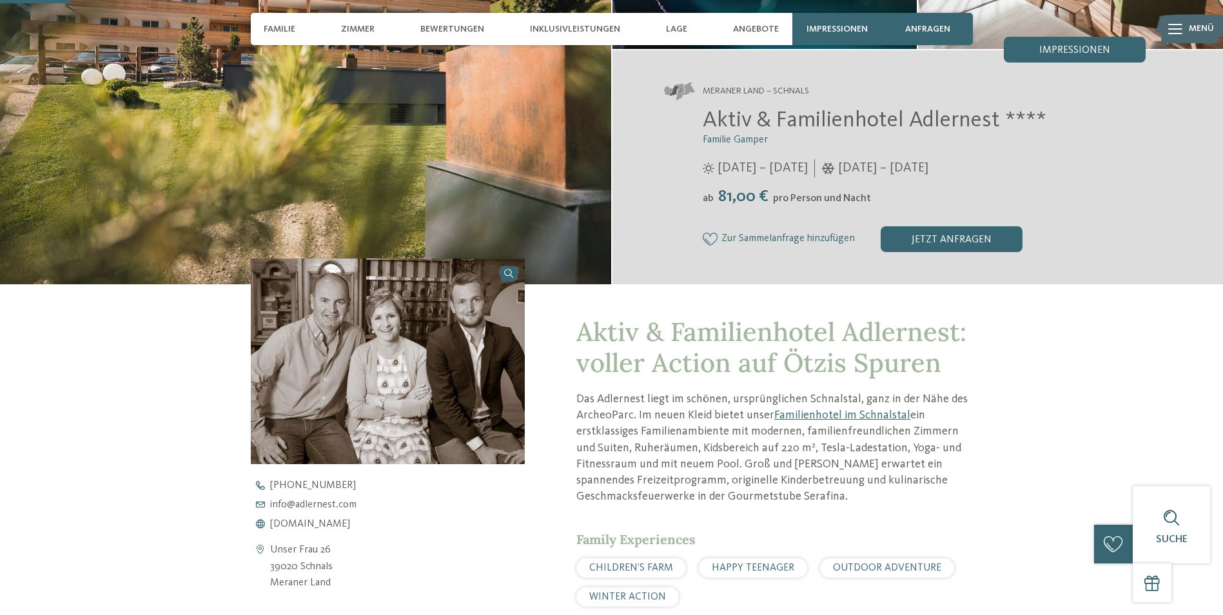
scroll to position [0, 0]
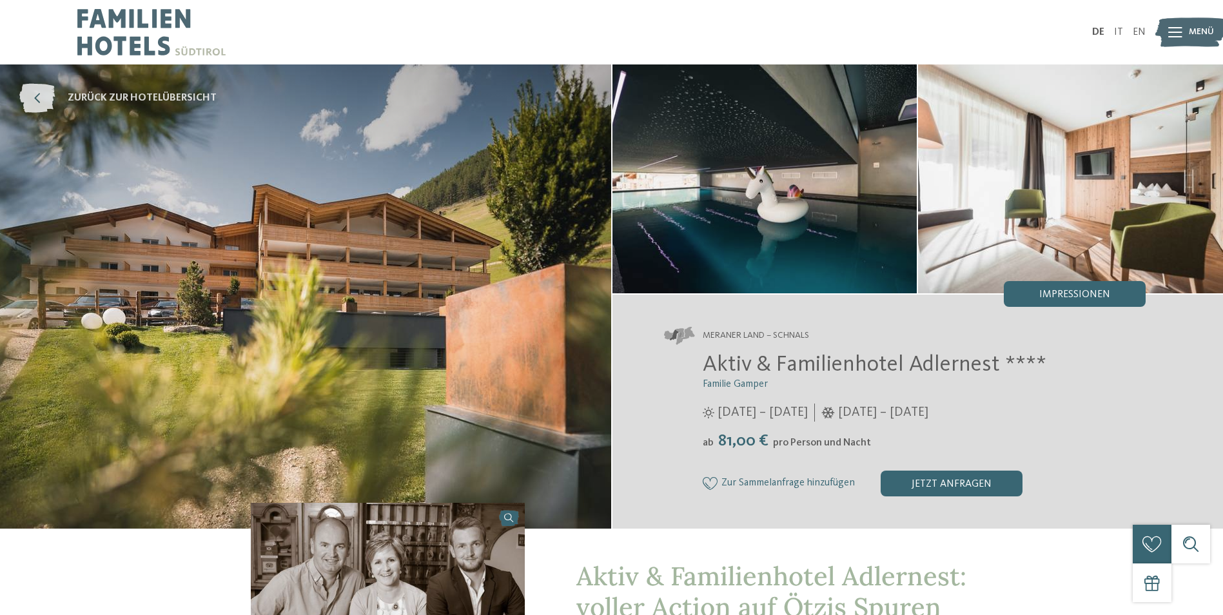
click at [118, 86] on link "zurück zur Hotelübersicht" at bounding box center [117, 98] width 197 height 29
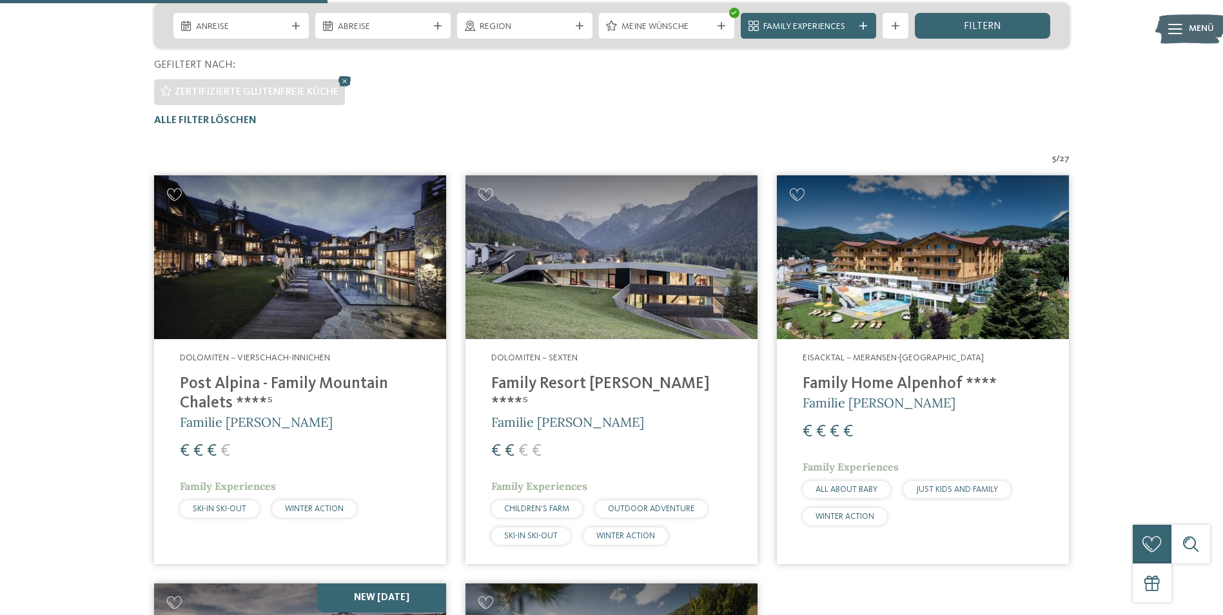
scroll to position [165, 0]
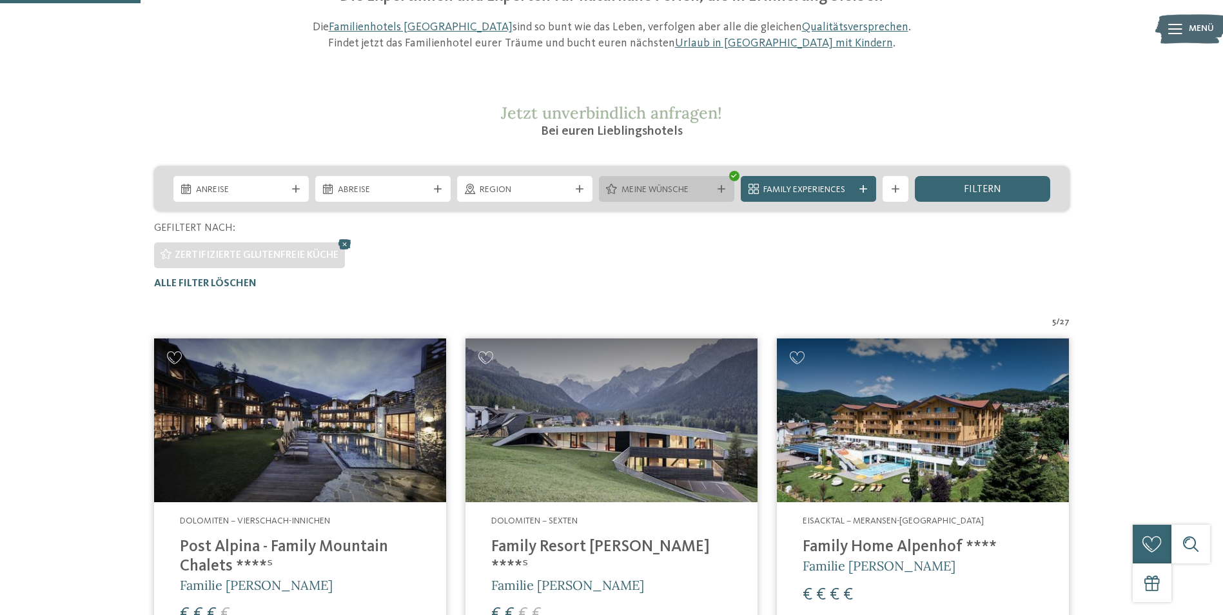
click at [693, 179] on div "Meine Wünsche" at bounding box center [666, 189] width 135 height 26
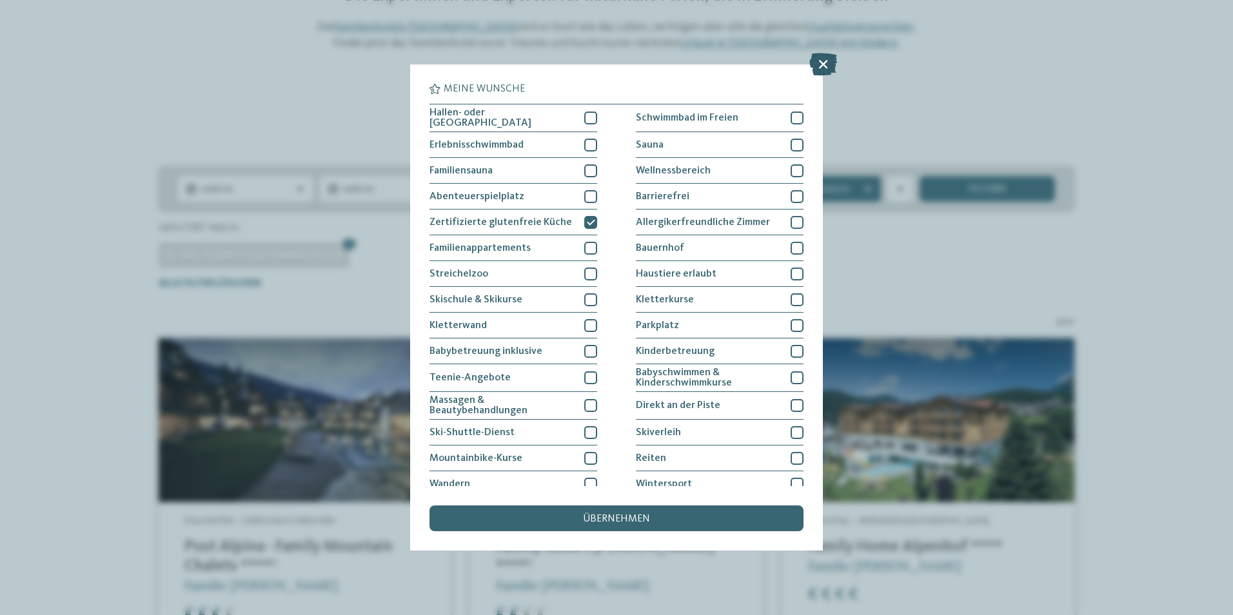
click at [822, 65] on icon at bounding box center [823, 64] width 28 height 23
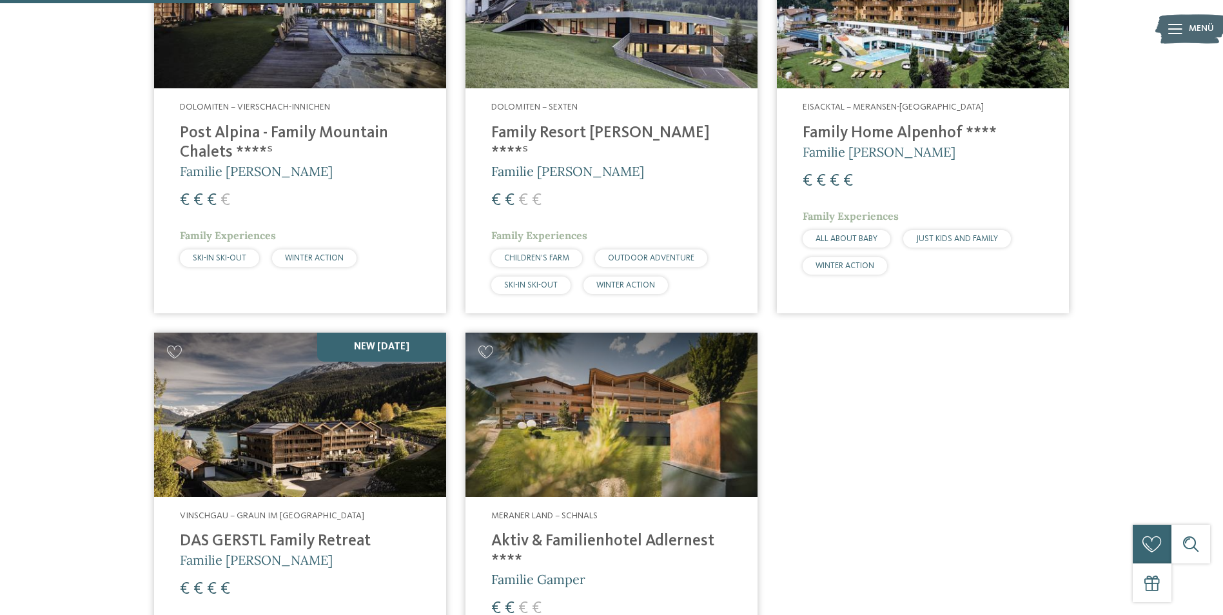
scroll to position [810, 0]
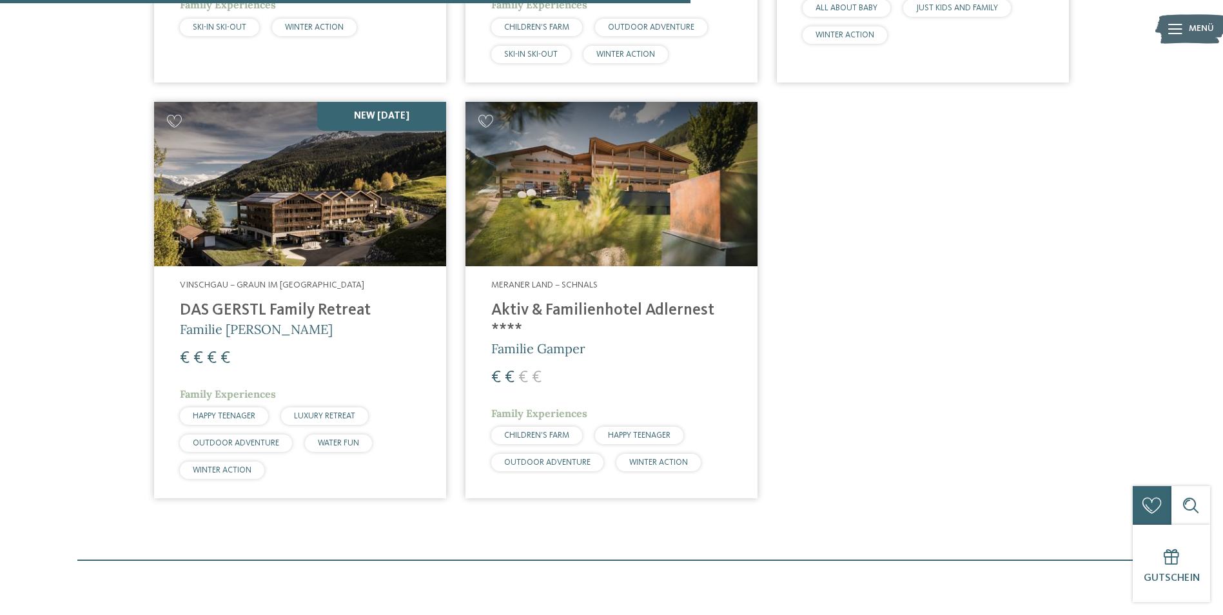
click at [562, 301] on h4 "Aktiv & Familienhotel Adlernest ****" at bounding box center [611, 320] width 241 height 39
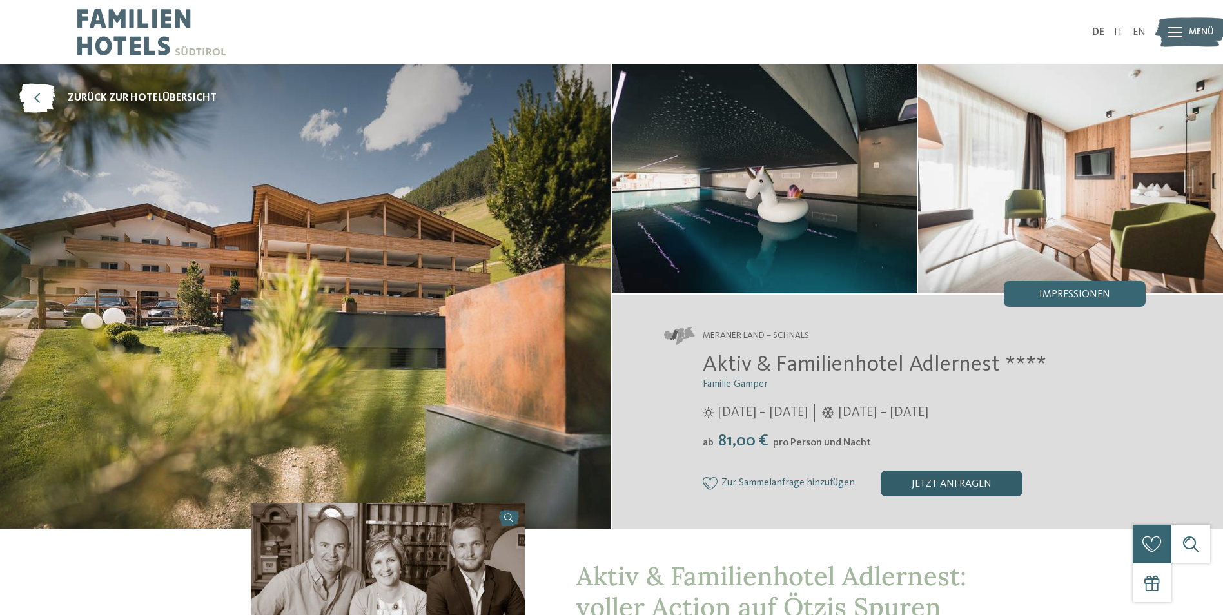
click at [928, 471] on div "jetzt anfragen" at bounding box center [952, 484] width 142 height 26
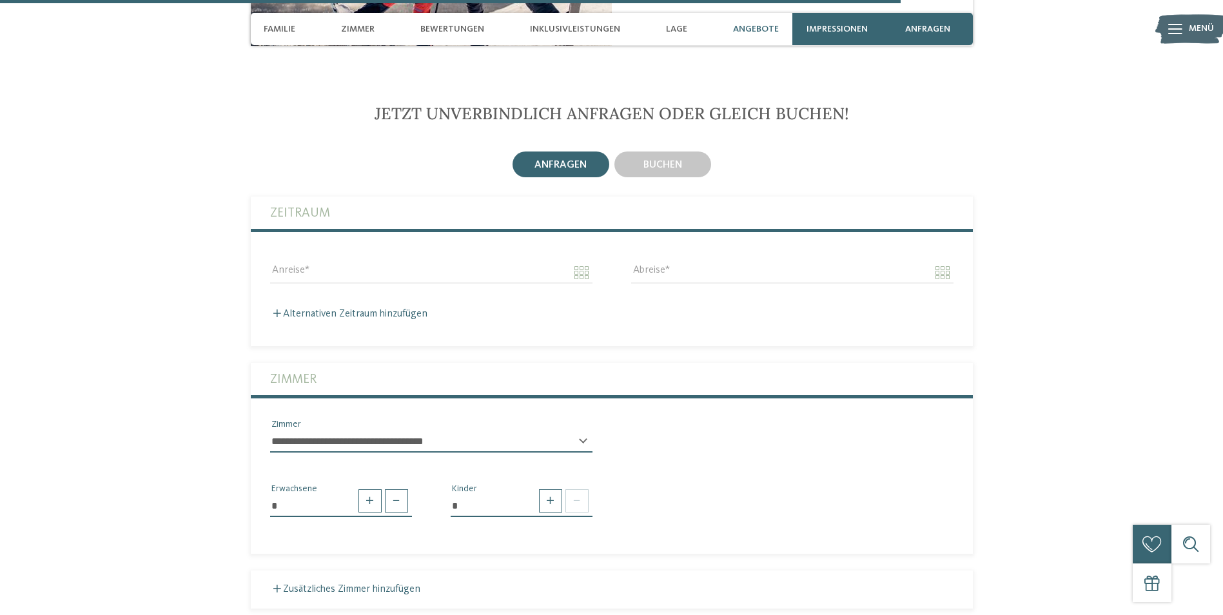
scroll to position [3210, 0]
click at [393, 196] on label "Zeitraum" at bounding box center [612, 212] width 684 height 32
click at [368, 261] on input "Anreise" at bounding box center [431, 272] width 322 height 22
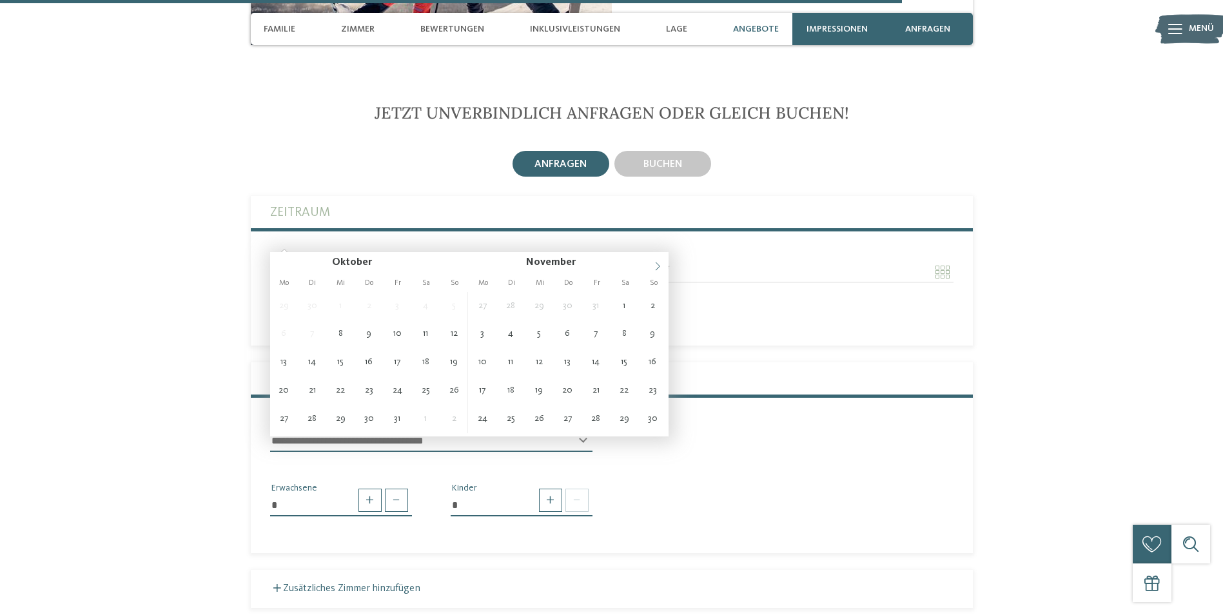
click at [658, 268] on icon at bounding box center [657, 266] width 5 height 8
type input "****"
click at [658, 268] on icon at bounding box center [657, 266] width 5 height 8
type input "****"
click at [658, 268] on icon at bounding box center [657, 266] width 5 height 8
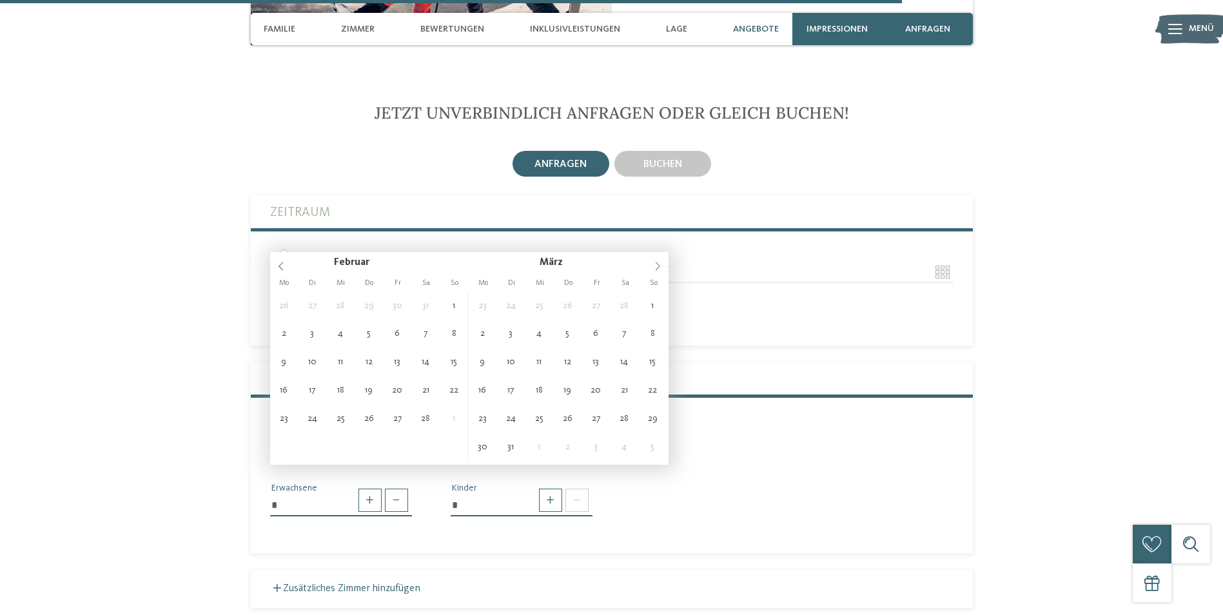
click at [658, 268] on icon at bounding box center [657, 266] width 5 height 8
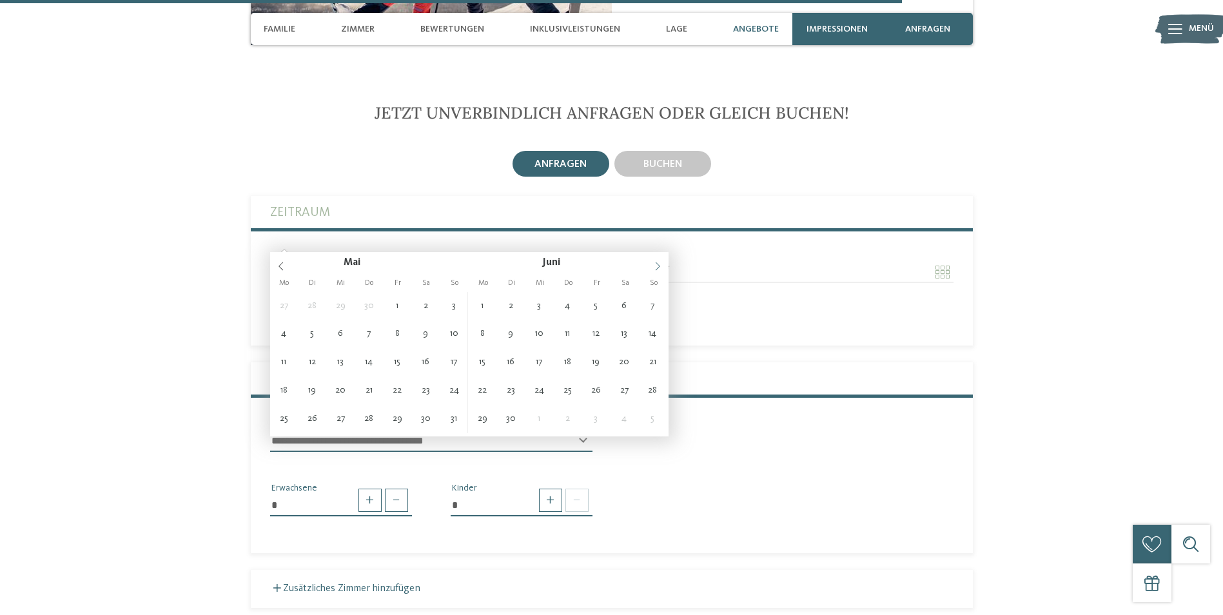
click at [658, 268] on icon at bounding box center [657, 266] width 5 height 8
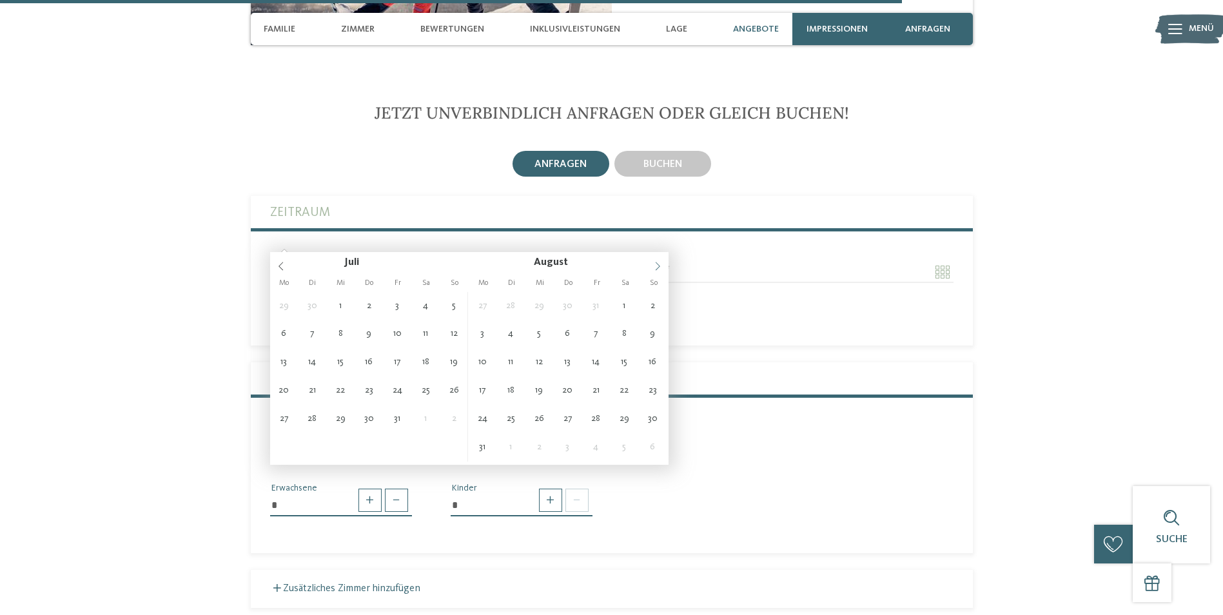
click at [658, 268] on icon at bounding box center [657, 266] width 5 height 8
click at [664, 265] on span at bounding box center [658, 263] width 22 height 22
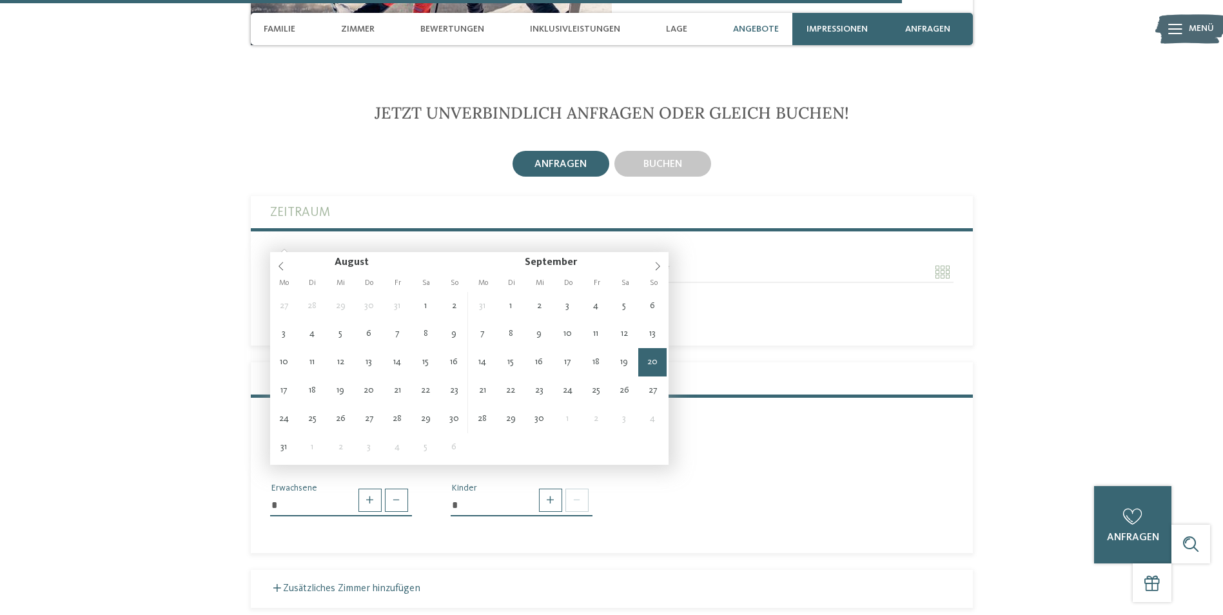
type input "**********"
type input "****"
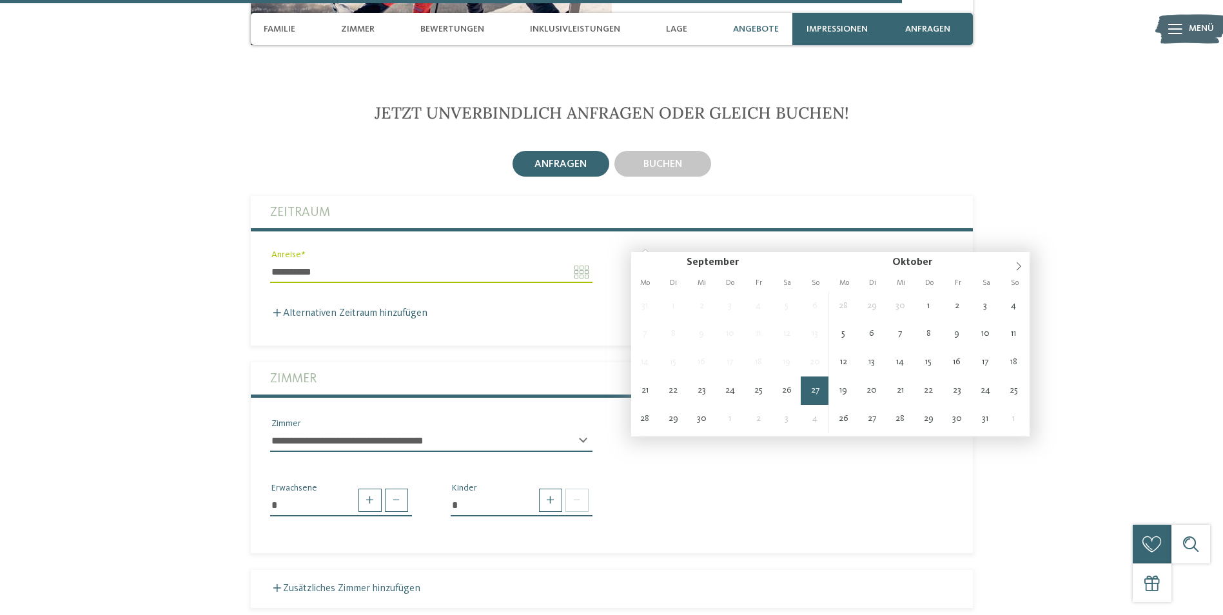
type input "**********"
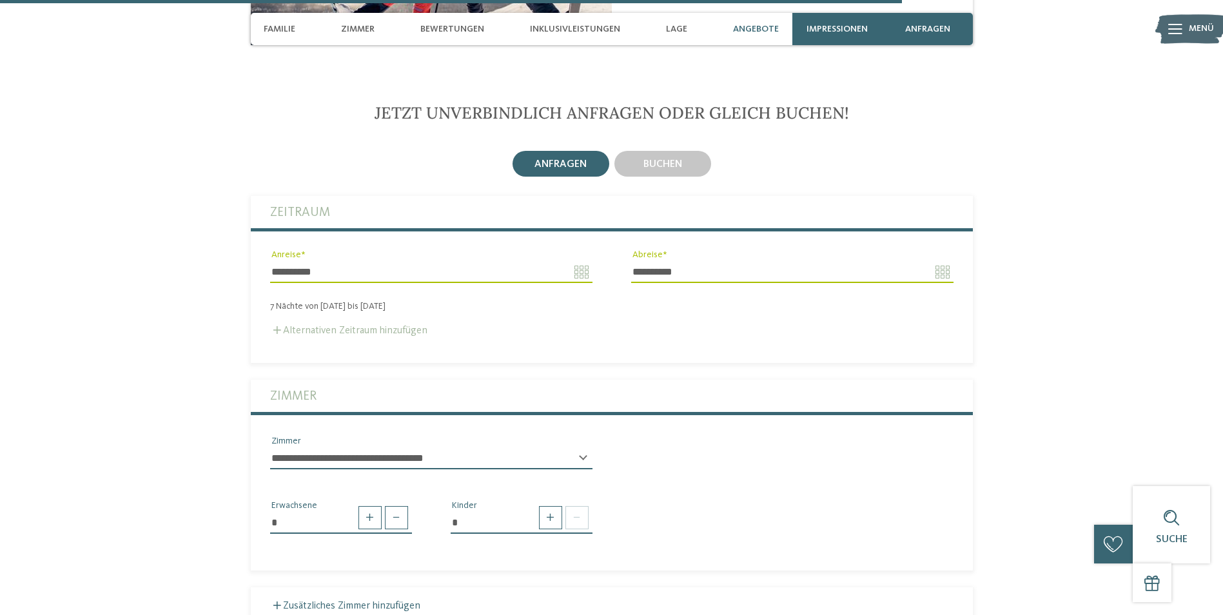
click at [319, 326] on label "Alternativen Zeitraum hinzufügen" at bounding box center [348, 331] width 157 height 10
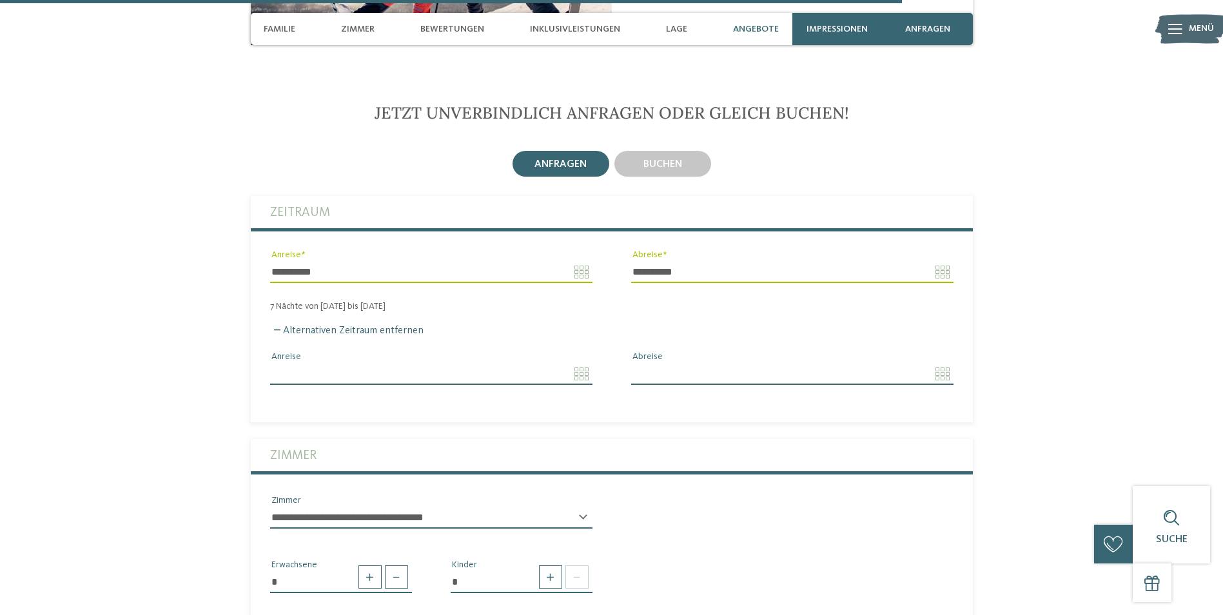
click at [489, 363] on div "Anreise" at bounding box center [431, 380] width 322 height 34
click at [493, 363] on input "Anreise" at bounding box center [431, 374] width 322 height 22
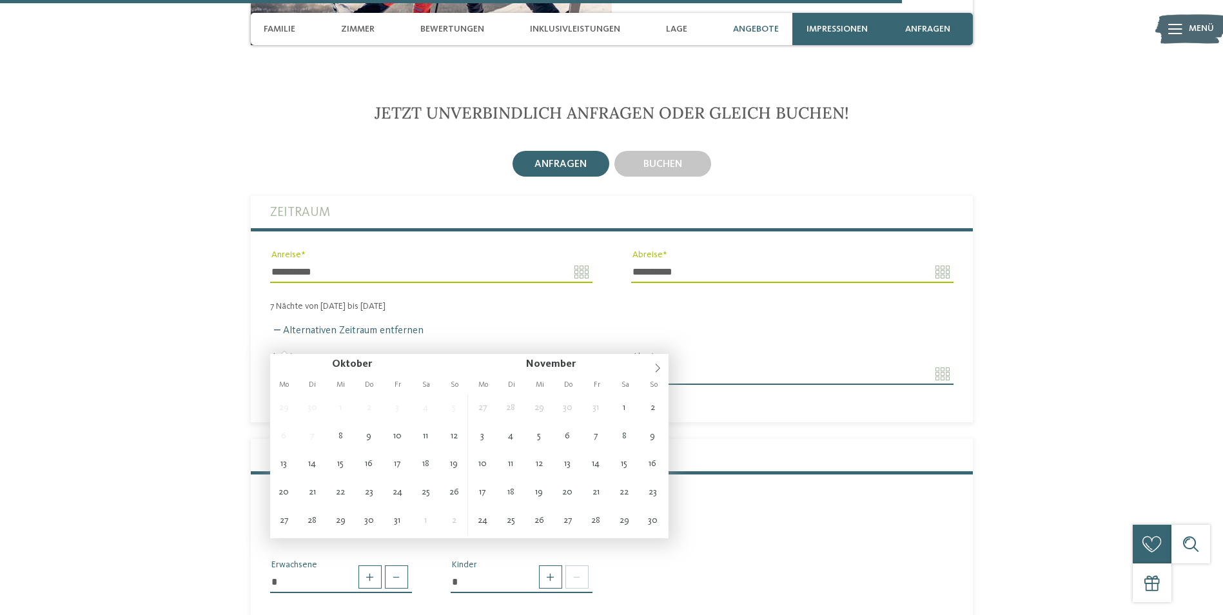
click at [279, 364] on div "Oktober ****" at bounding box center [369, 365] width 199 height 22
click at [660, 364] on icon at bounding box center [657, 368] width 9 height 9
type input "****"
click at [660, 364] on icon at bounding box center [657, 368] width 9 height 9
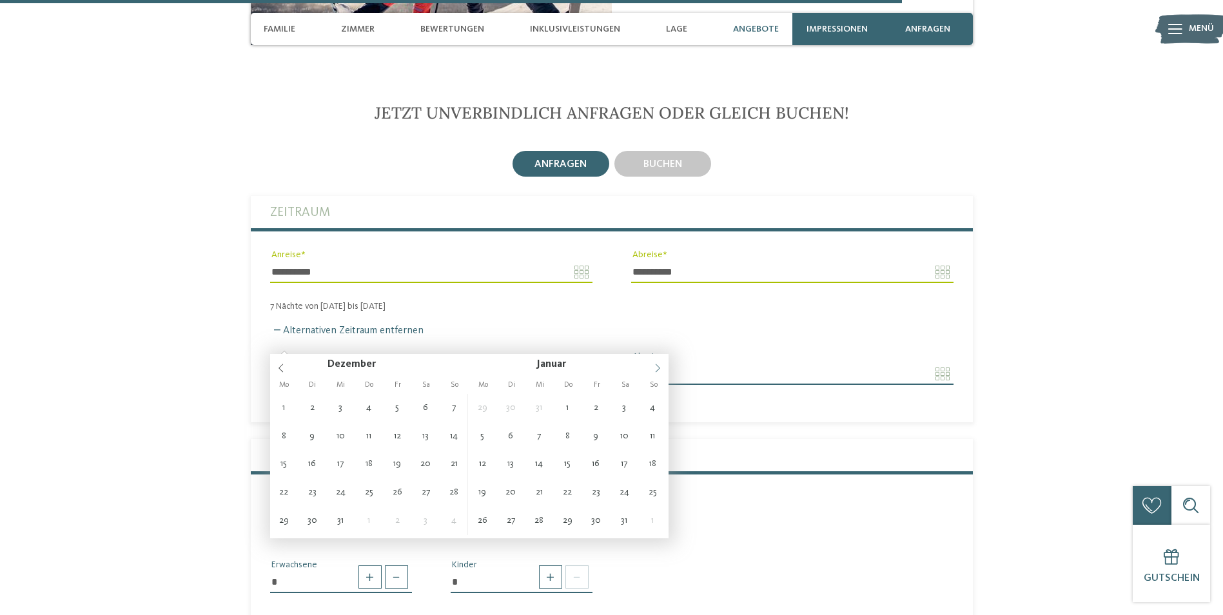
type input "****"
click at [660, 364] on icon at bounding box center [657, 368] width 9 height 9
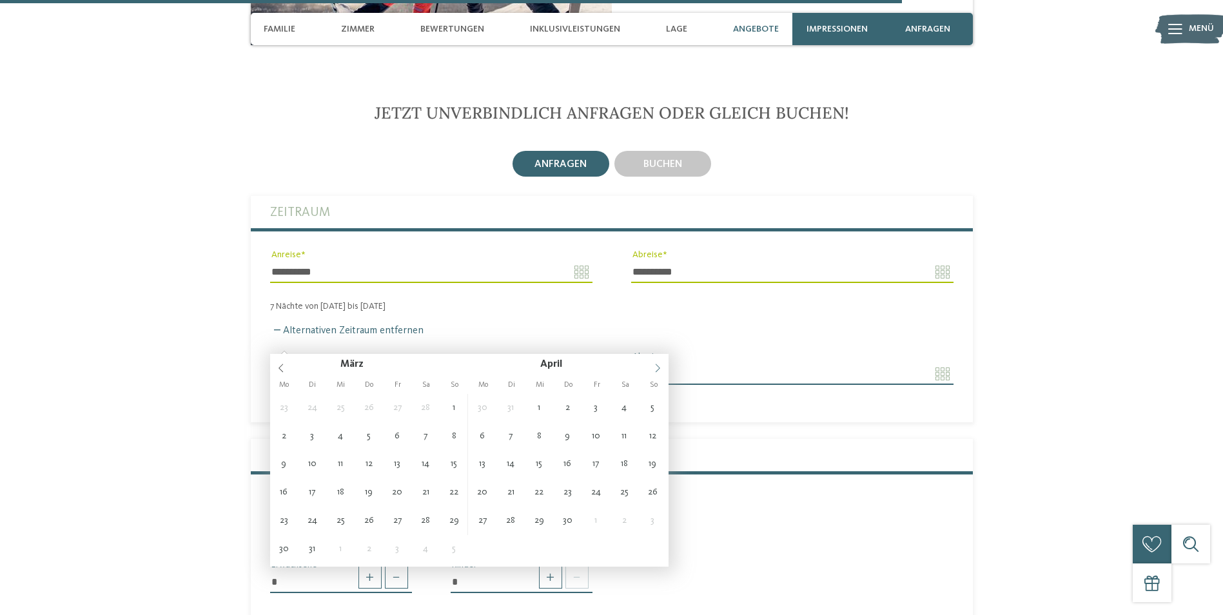
click at [660, 364] on icon at bounding box center [657, 368] width 9 height 9
click at [653, 363] on span at bounding box center [658, 365] width 22 height 22
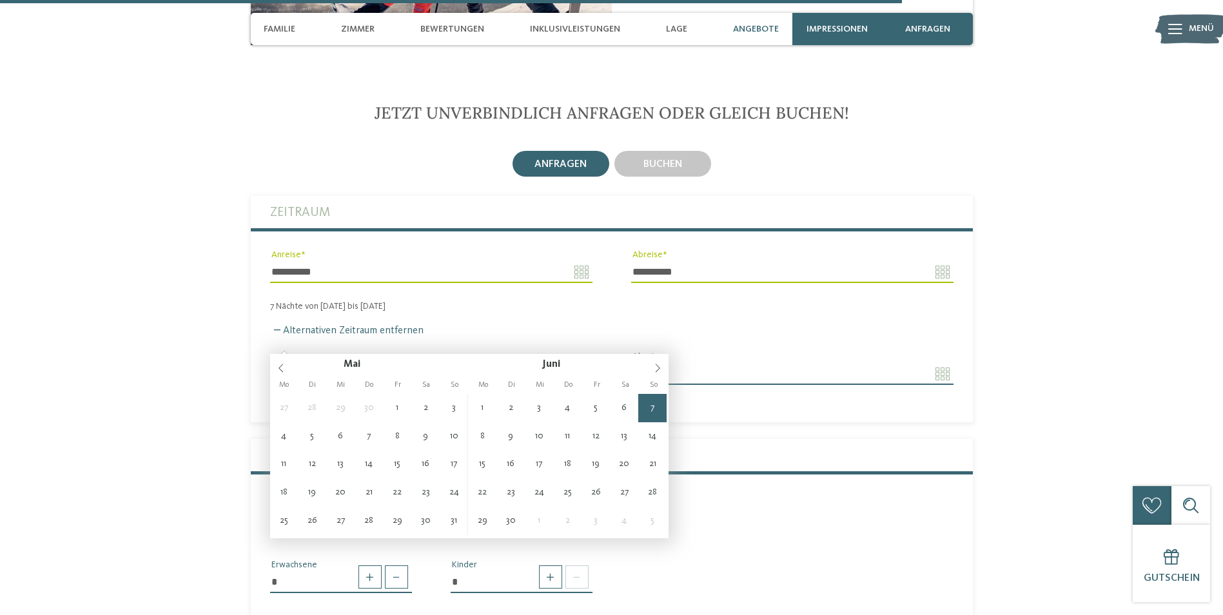
type input "**********"
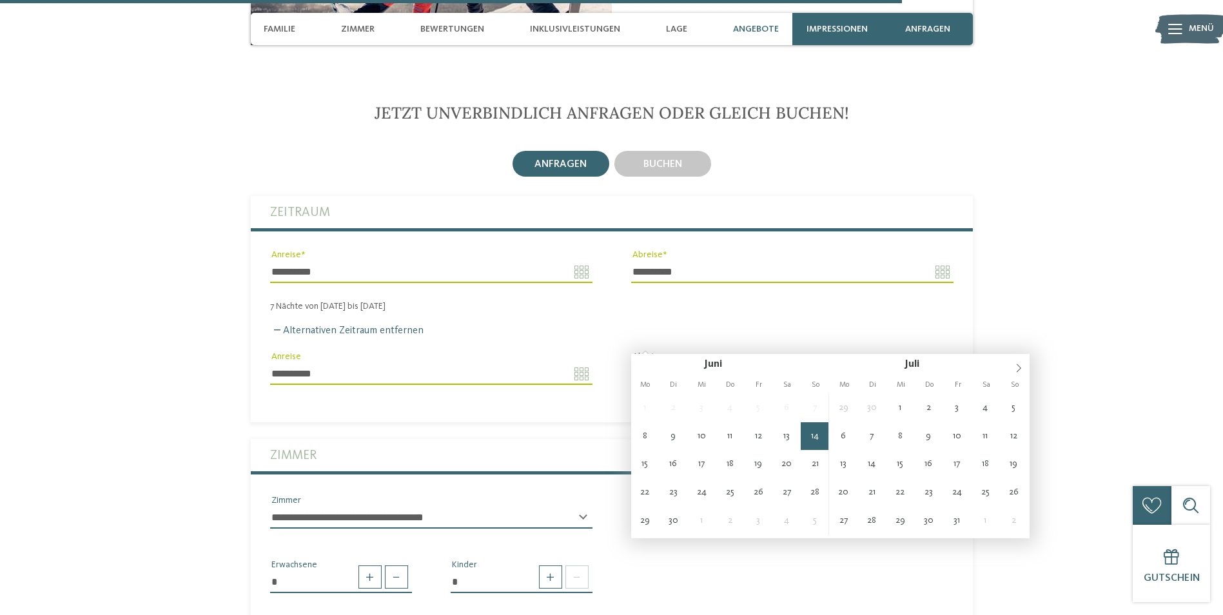
type input "**********"
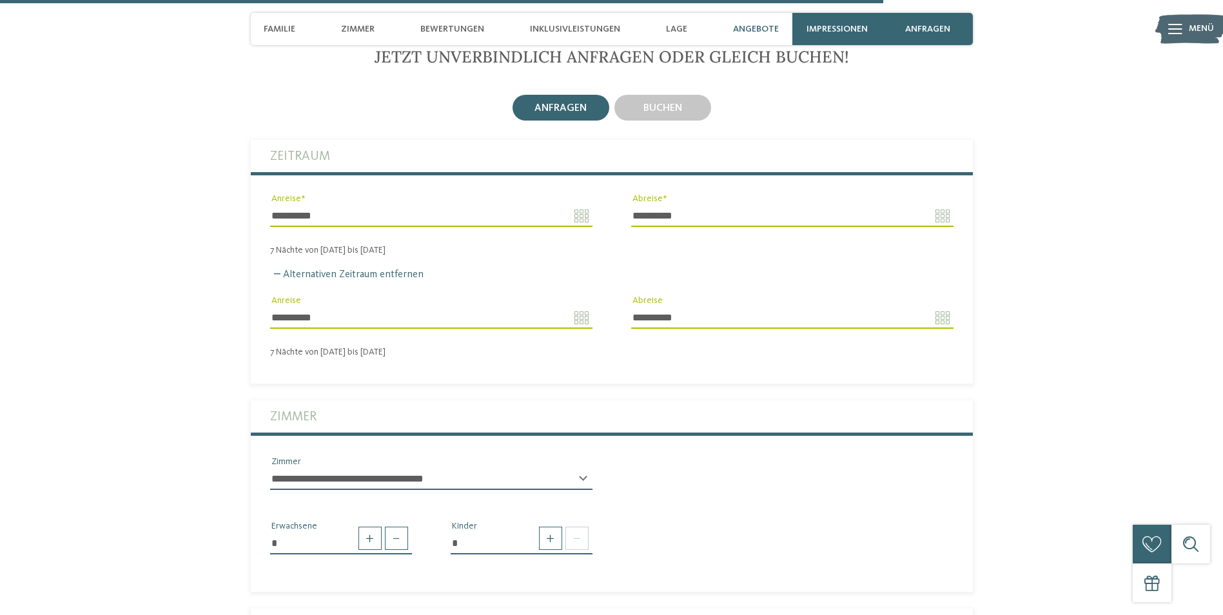
scroll to position [3339, 0]
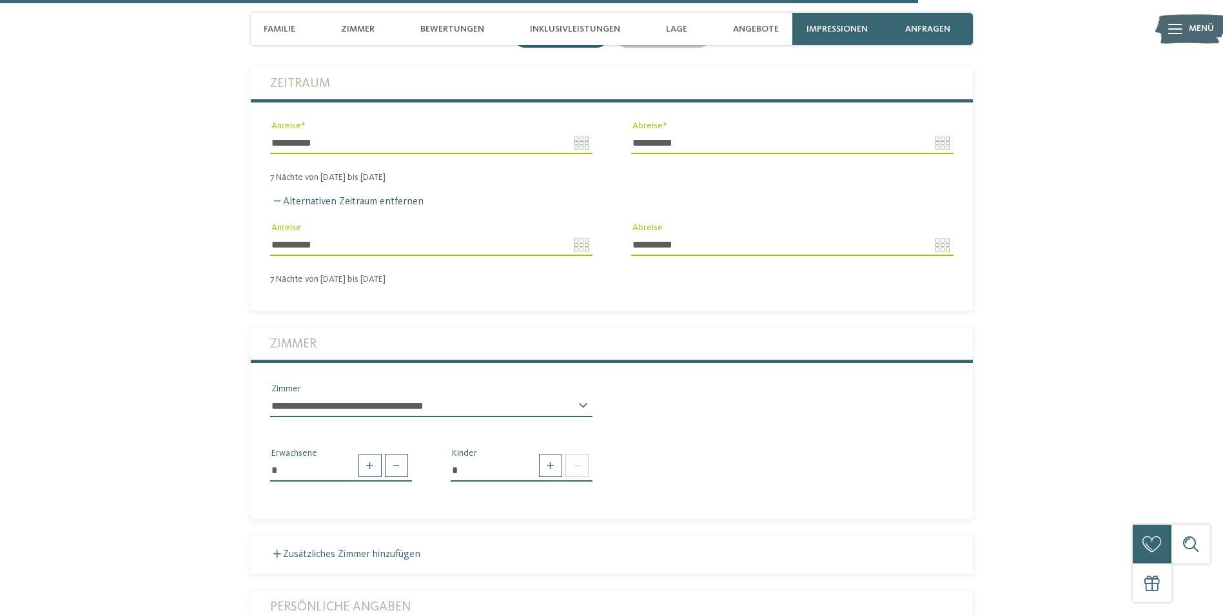
click at [421, 395] on select "**********" at bounding box center [431, 406] width 322 height 22
click at [270, 395] on select "**********" at bounding box center [431, 406] width 322 height 22
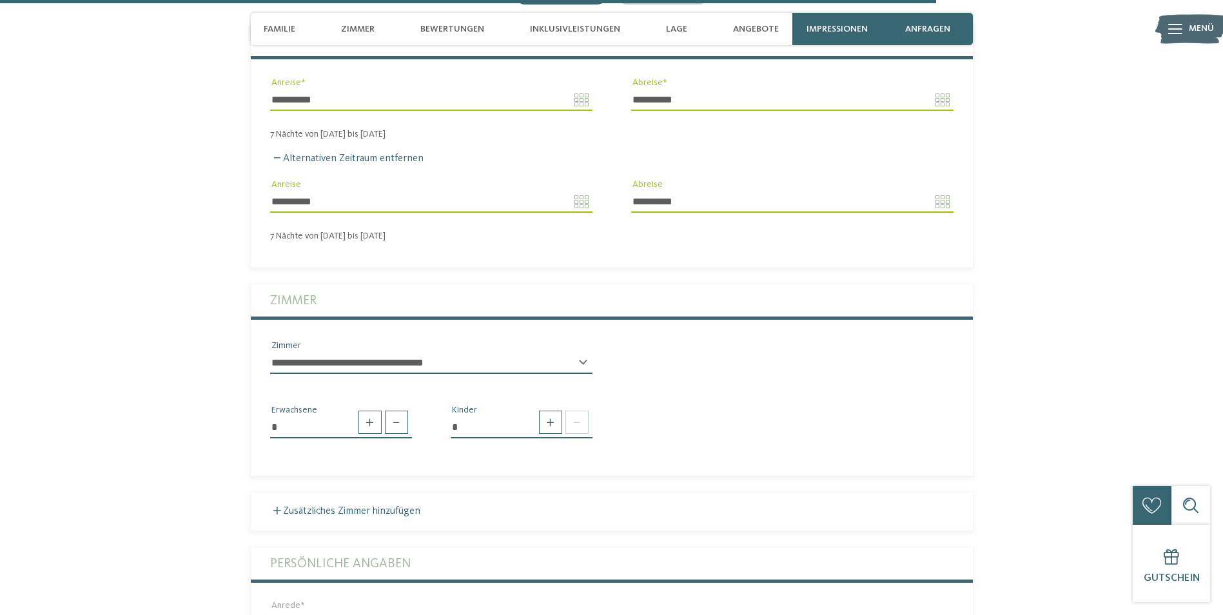
scroll to position [3403, 0]
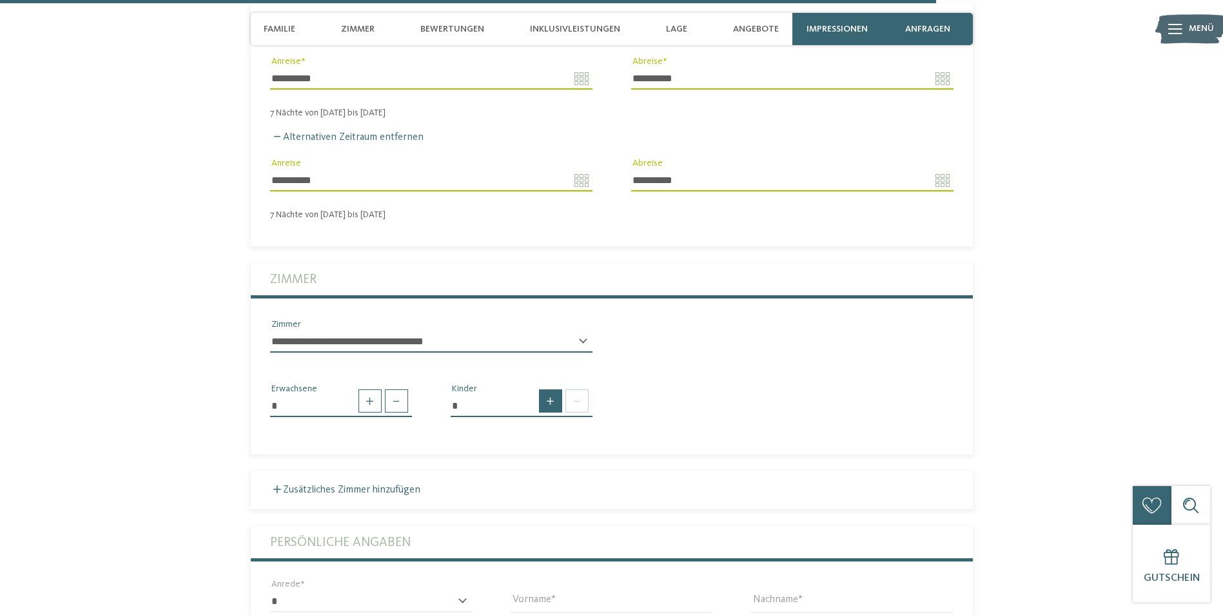
click at [549, 390] on span at bounding box center [550, 401] width 23 height 23
type input "*"
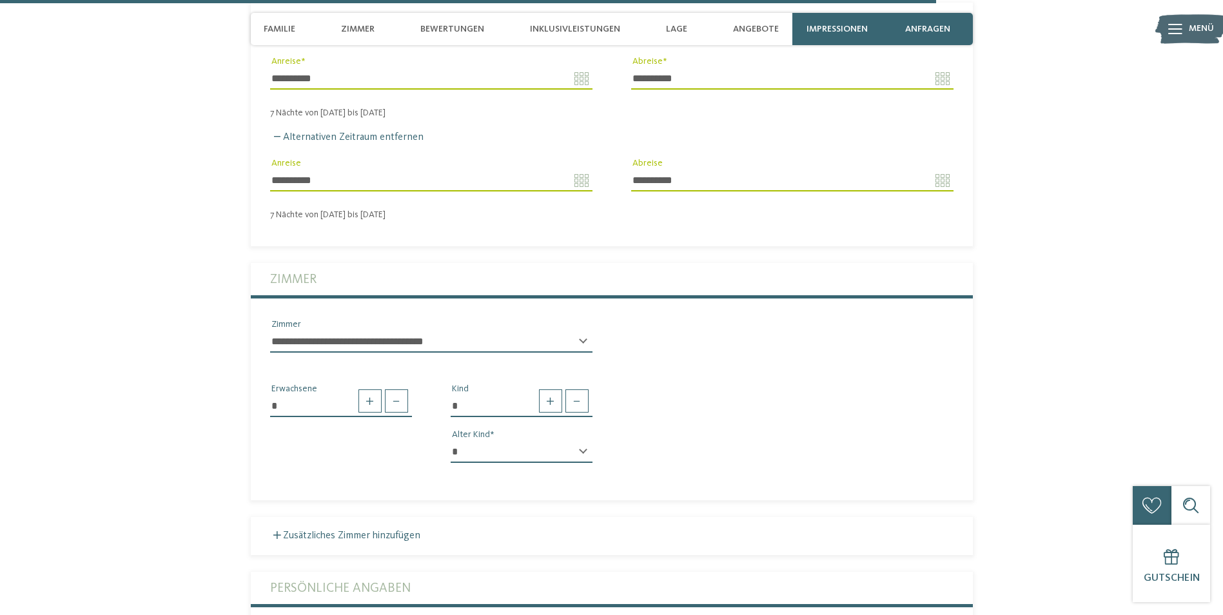
click at [530, 441] on select "* * * * * * * * * * * ** ** ** ** ** ** ** **" at bounding box center [522, 452] width 142 height 22
select select "*"
click at [451, 441] on select "* * * * * * * * * * * ** ** ** ** ** ** ** **" at bounding box center [522, 452] width 142 height 22
click at [395, 531] on label "Zusätzliches Zimmer hinzufügen" at bounding box center [345, 536] width 150 height 10
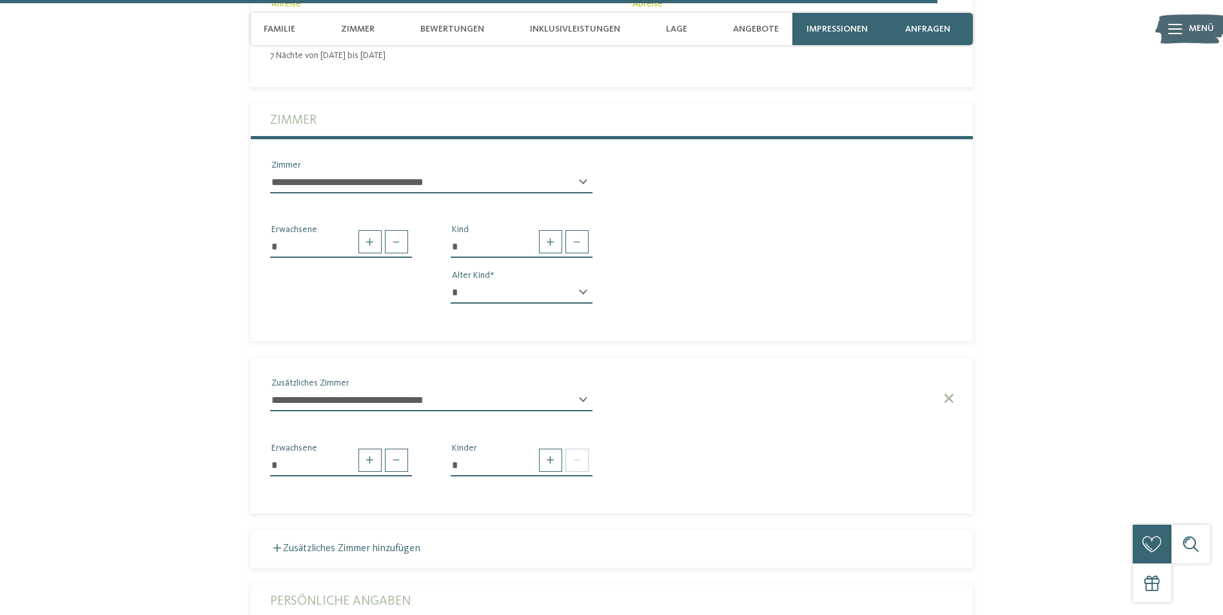
scroll to position [3597, 0]
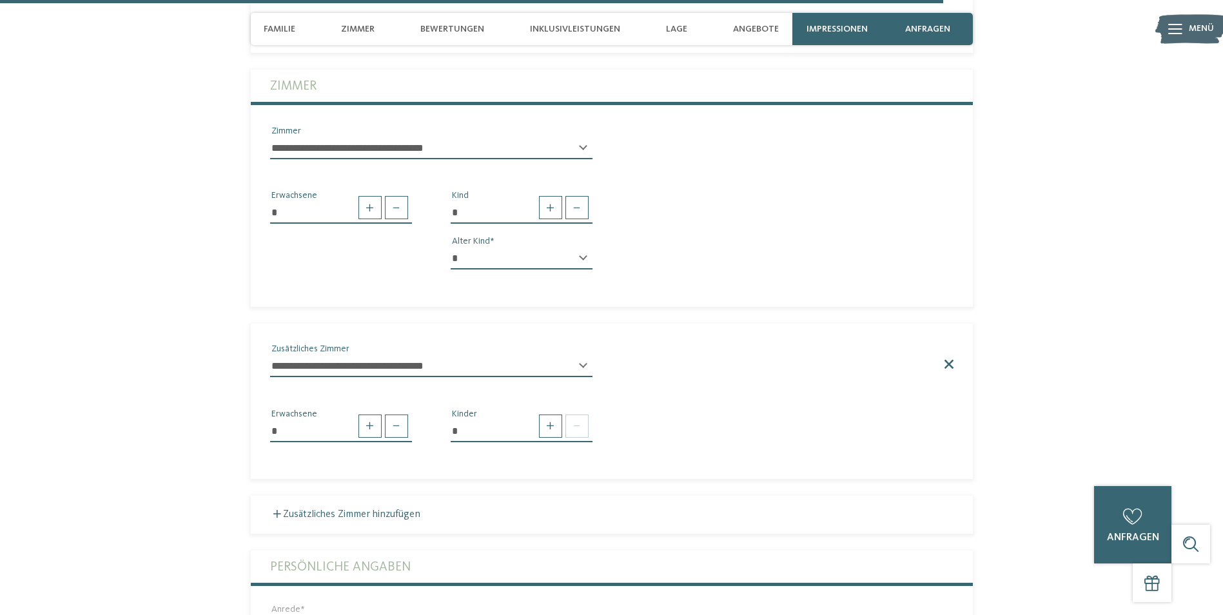
click at [946, 360] on span at bounding box center [948, 364] width 11 height 9
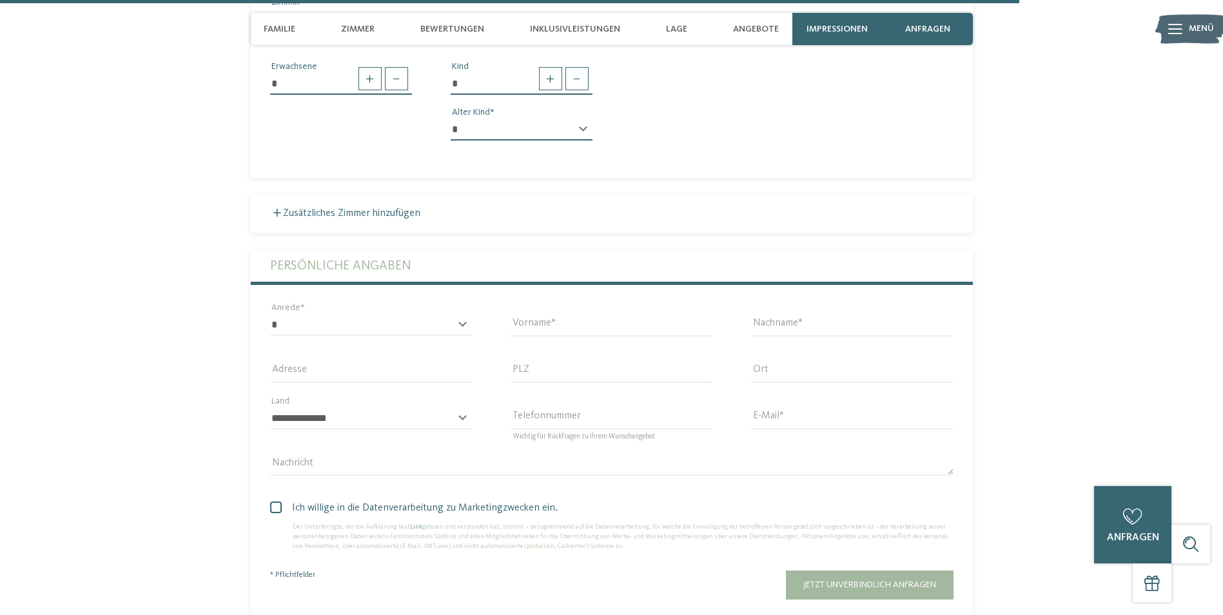
scroll to position [3855, 0]
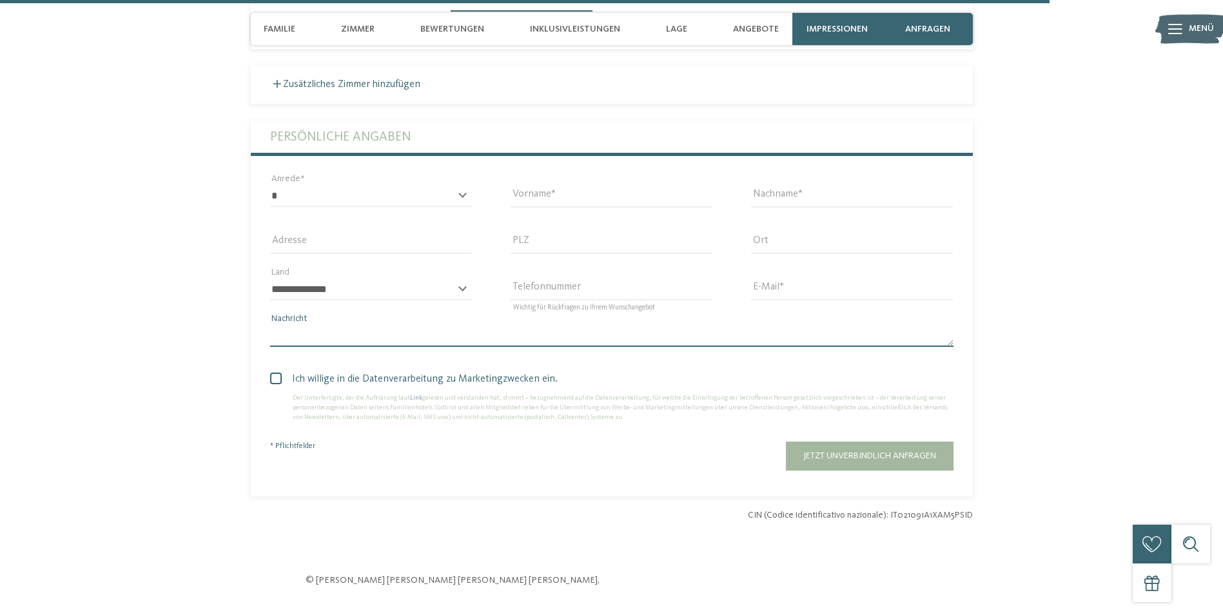
click at [340, 325] on textarea "Nachricht" at bounding box center [612, 336] width 684 height 22
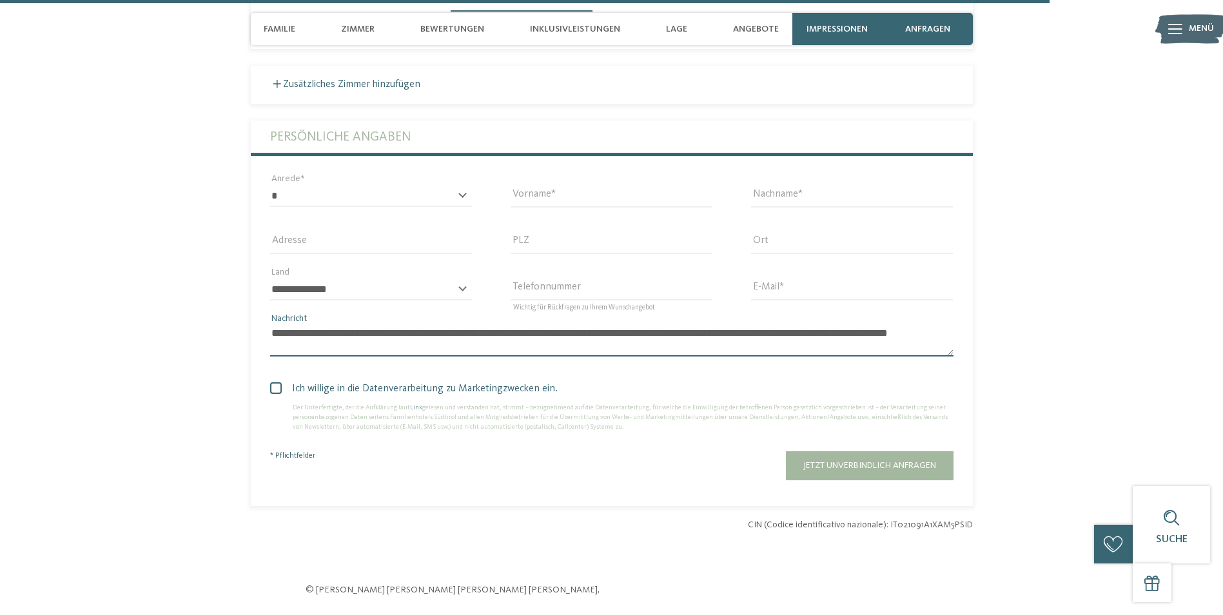
scroll to position [0, 0]
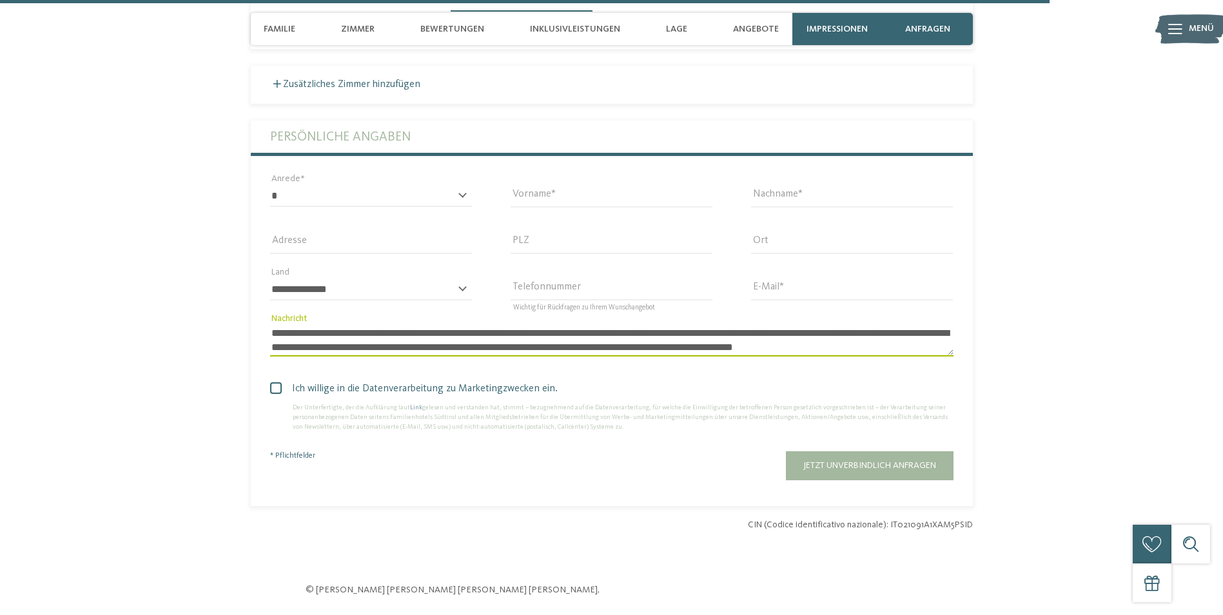
click at [276, 382] on span at bounding box center [276, 388] width 12 height 12
drag, startPoint x: 401, startPoint y: 313, endPoint x: 909, endPoint y: 291, distance: 508.7
click at [909, 312] on div "**********" at bounding box center [612, 340] width 722 height 56
click at [449, 325] on textarea "**********" at bounding box center [612, 341] width 684 height 32
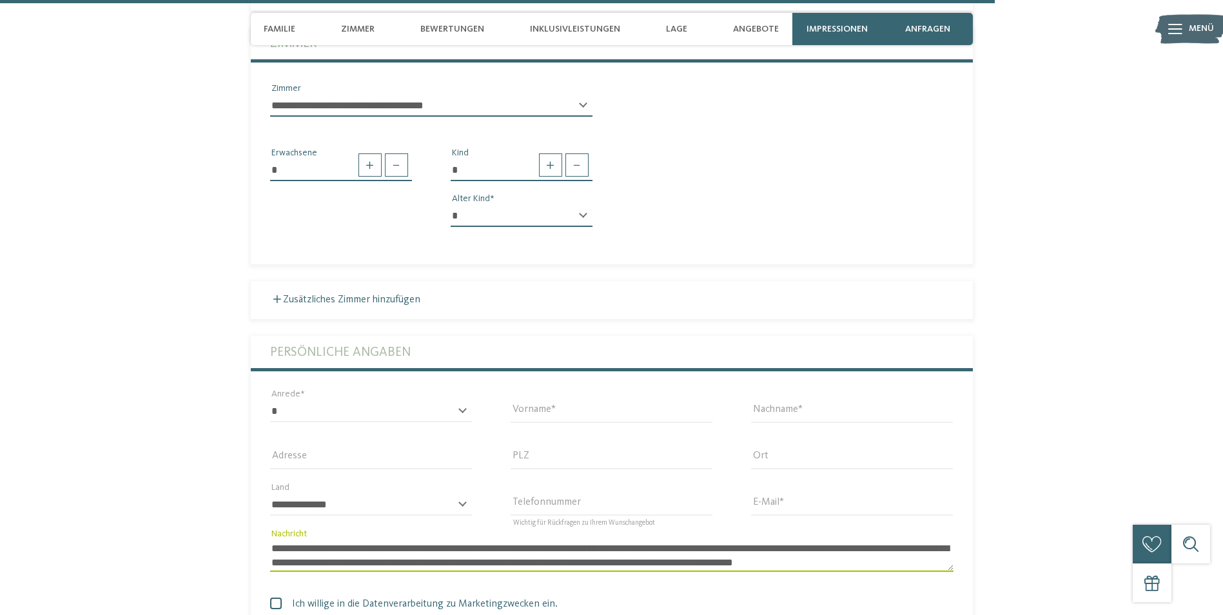
scroll to position [3661, 0]
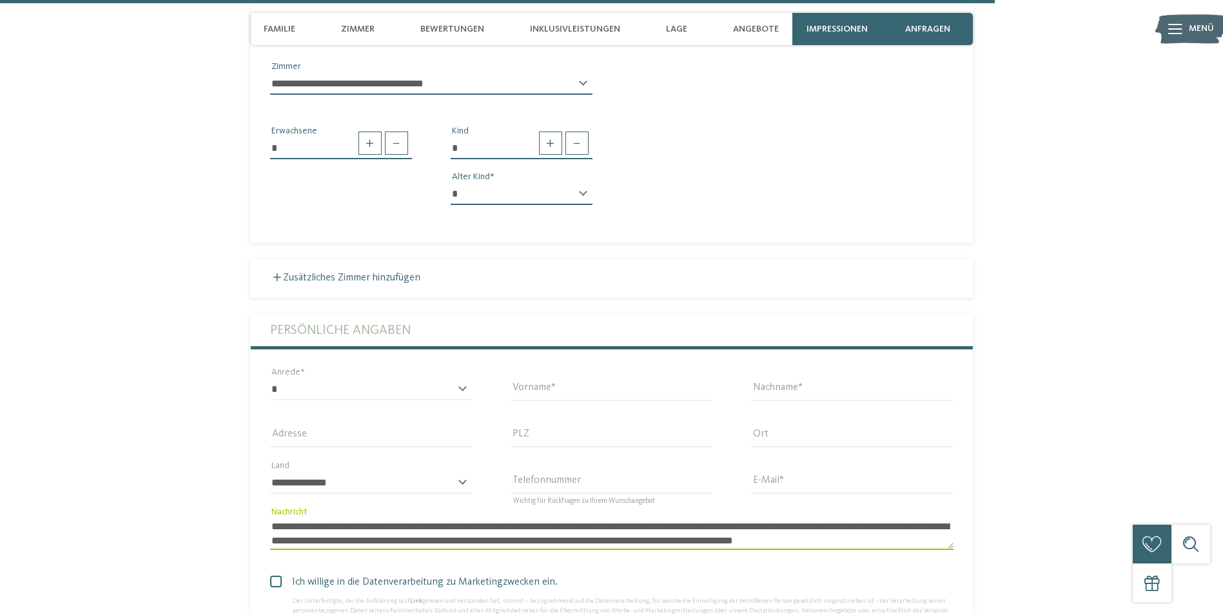
type textarea "**********"
click at [374, 379] on select "* **** **** ******* ******" at bounding box center [371, 390] width 202 height 22
click at [373, 379] on select "* **** **** ******* ******" at bounding box center [371, 390] width 202 height 22
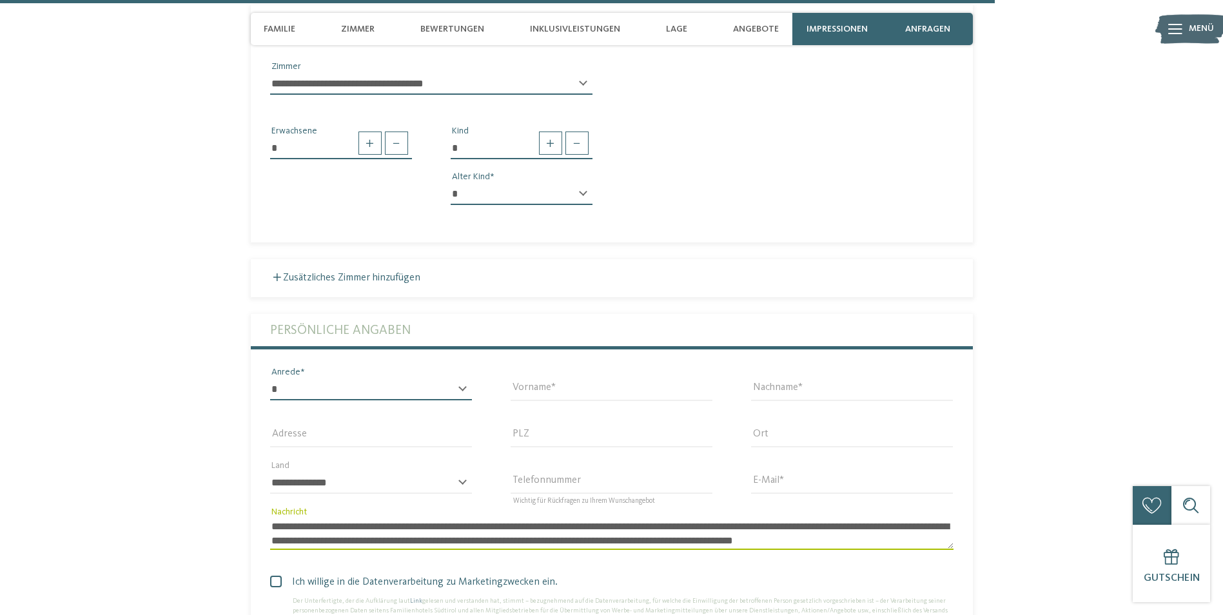
select select "*"
click at [270, 379] on select "* **** **** ******* ******" at bounding box center [371, 390] width 202 height 22
click at [539, 379] on input "Vorname" at bounding box center [612, 390] width 202 height 22
type input "****"
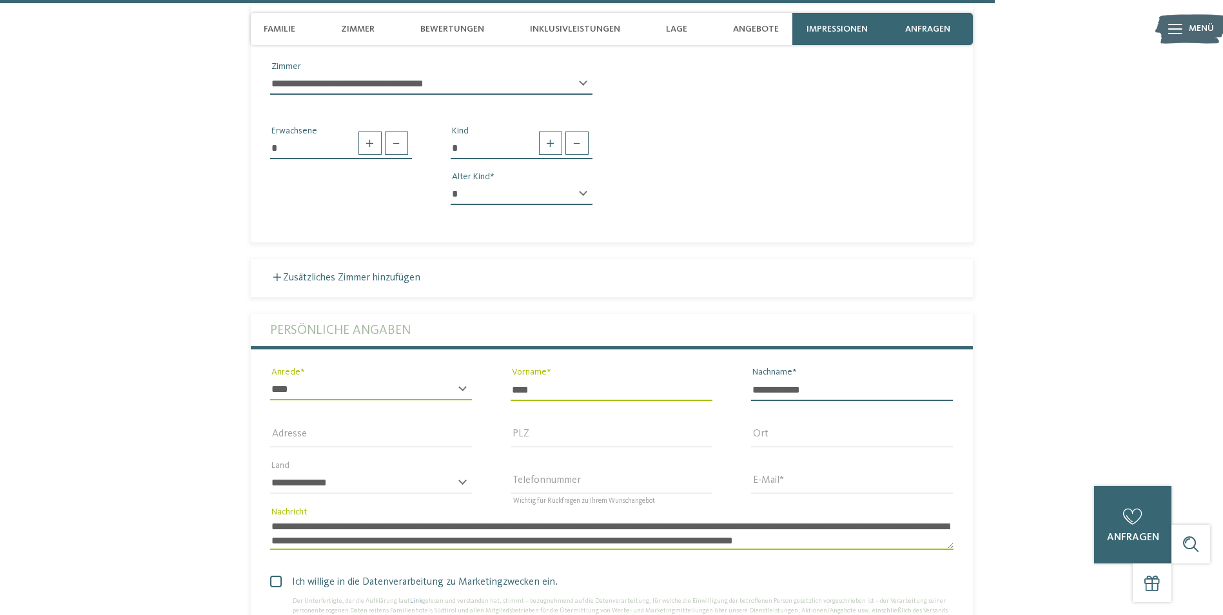
type input "**********"
click at [575, 426] on input "PLZ" at bounding box center [612, 437] width 202 height 22
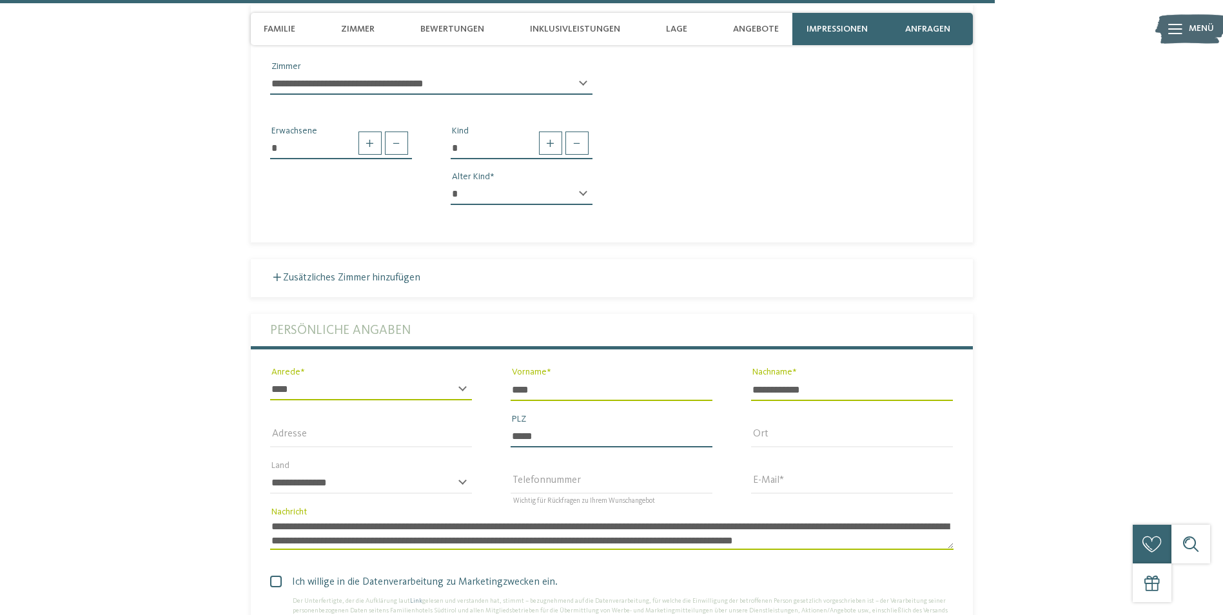
type input "*****"
type input "*******"
click at [413, 426] on input "Adresse" at bounding box center [371, 437] width 202 height 22
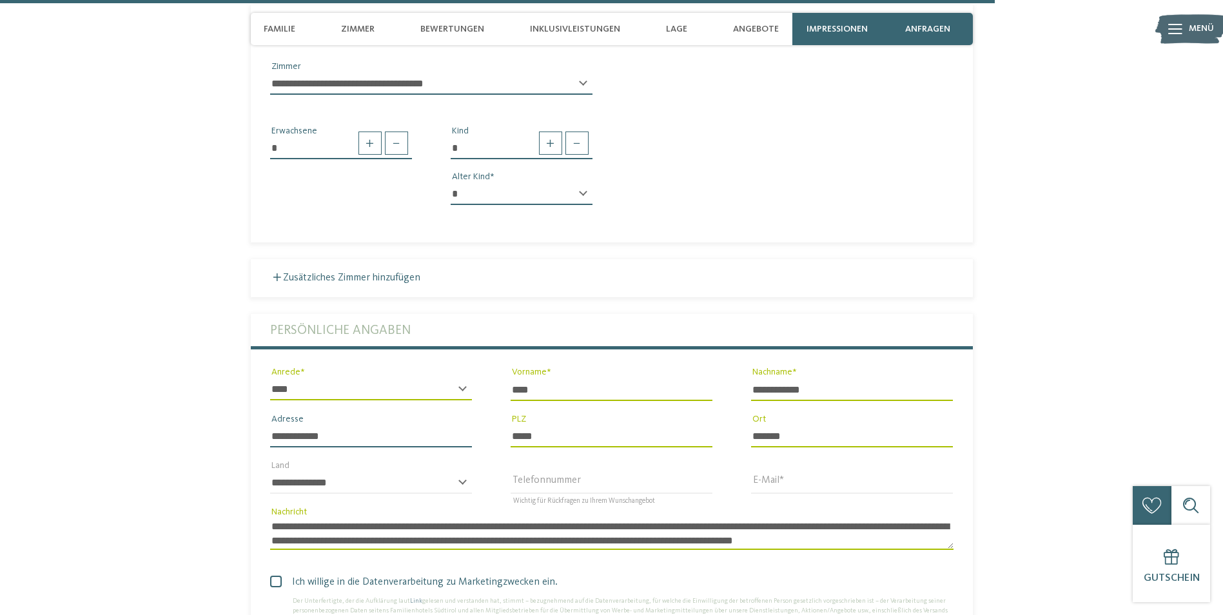
type input "**********"
select select "**"
type input "**********"
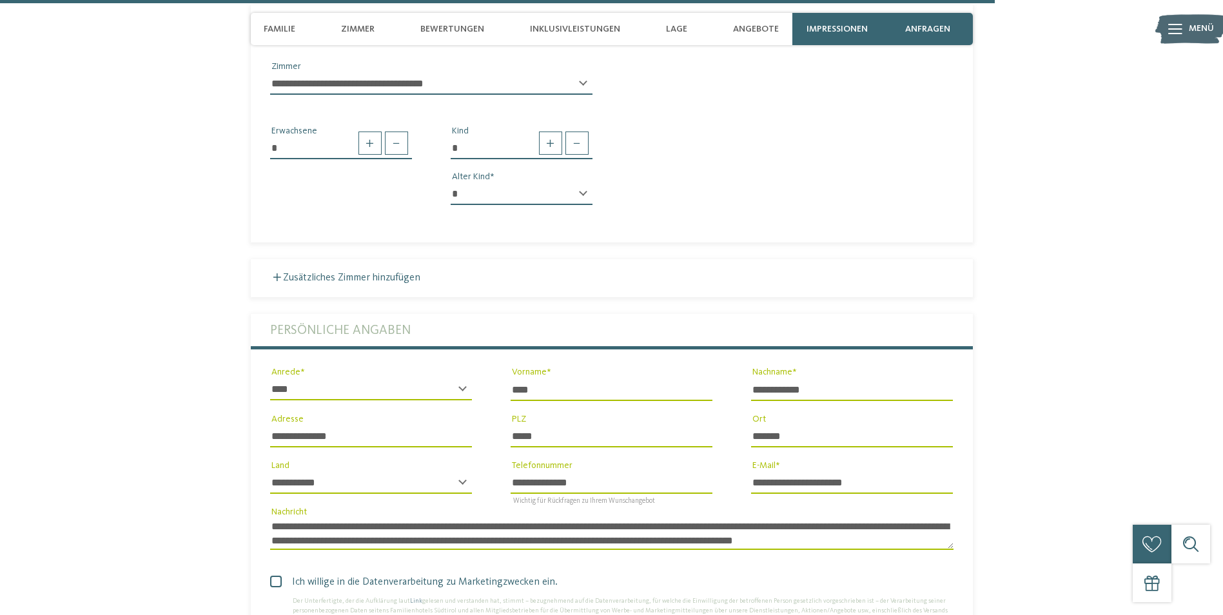
click at [994, 356] on section "Jetzt unverbindlich anfragen oder gleich buchen! anfragen 7" at bounding box center [611, 189] width 877 height 1074
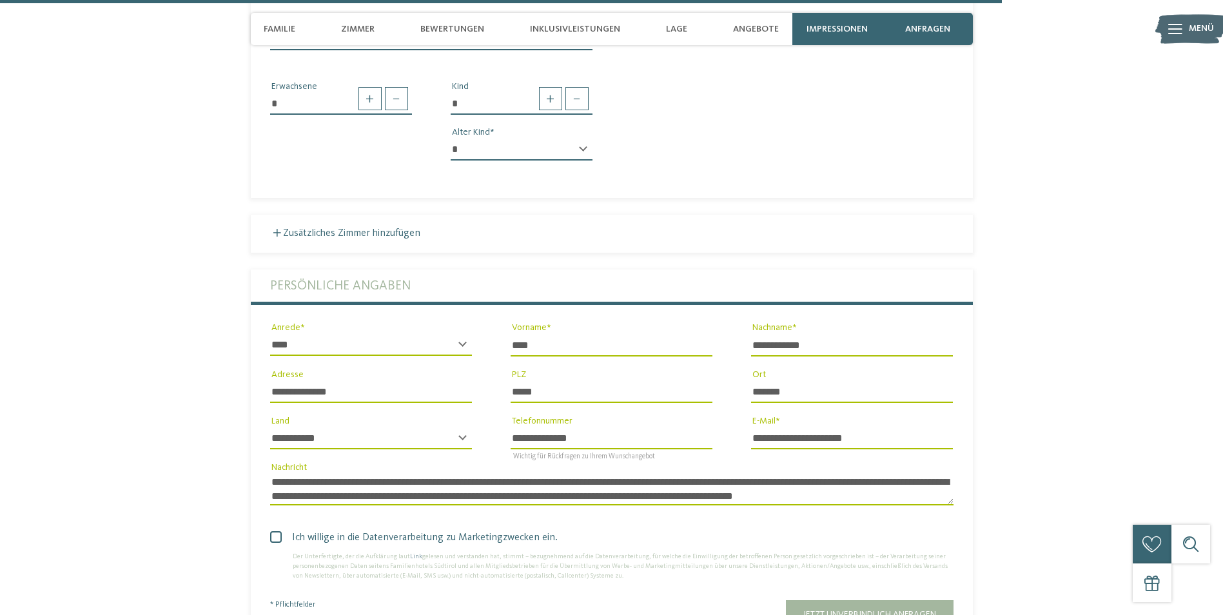
scroll to position [3726, 0]
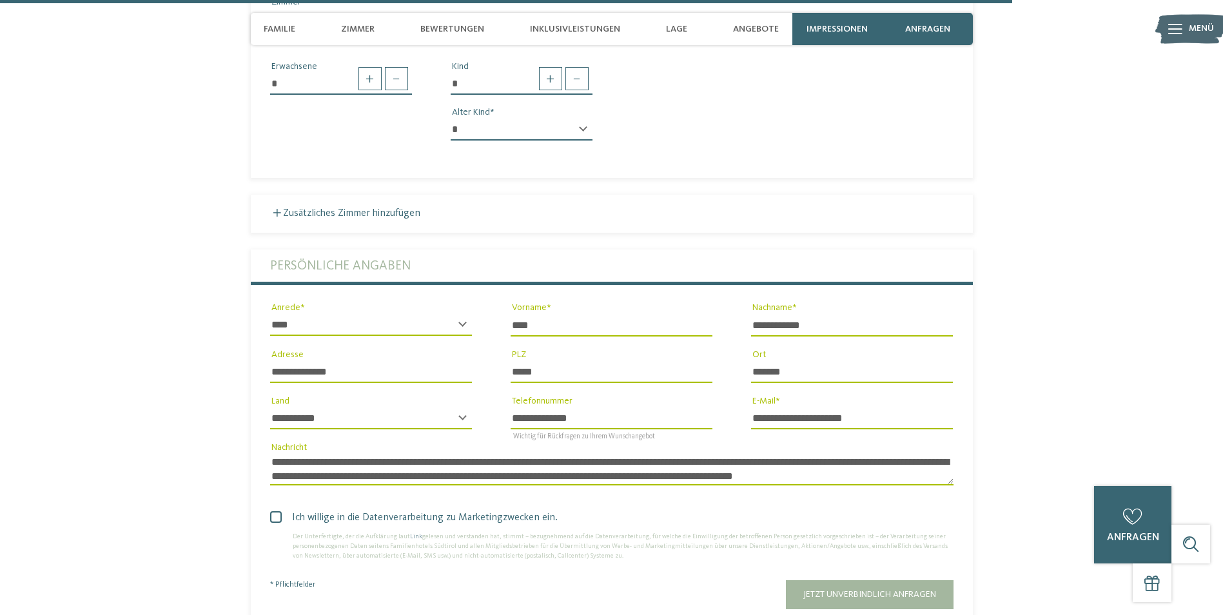
click at [1030, 342] on section "Jetzt unverbindlich anfragen oder gleich buchen! anfragen 7" at bounding box center [611, 124] width 877 height 1074
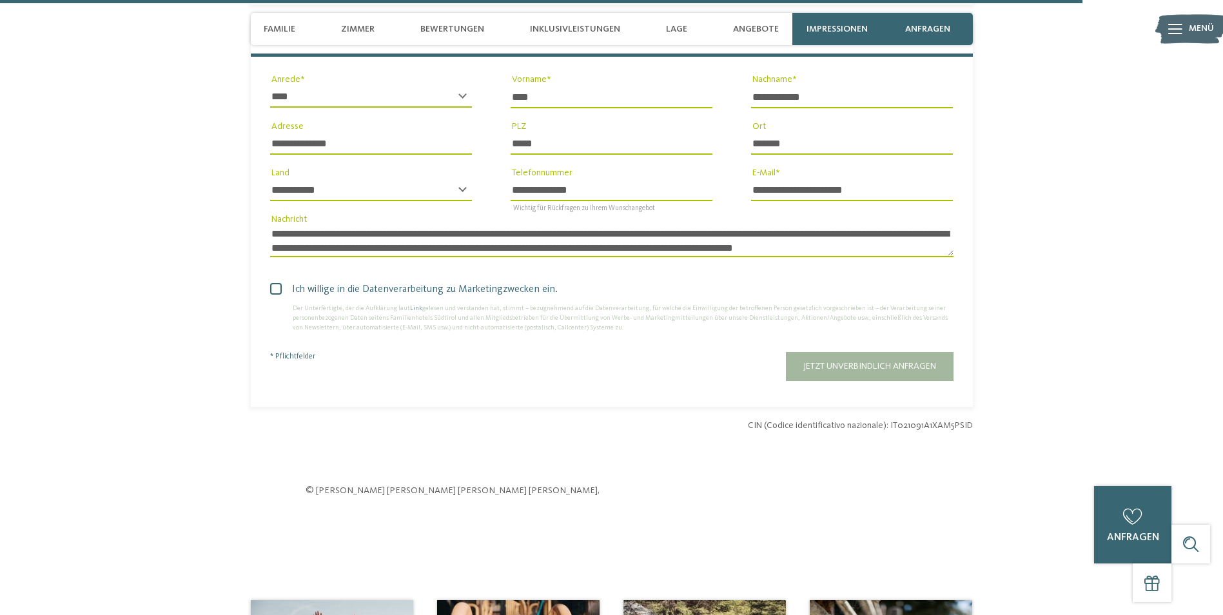
scroll to position [3984, 0]
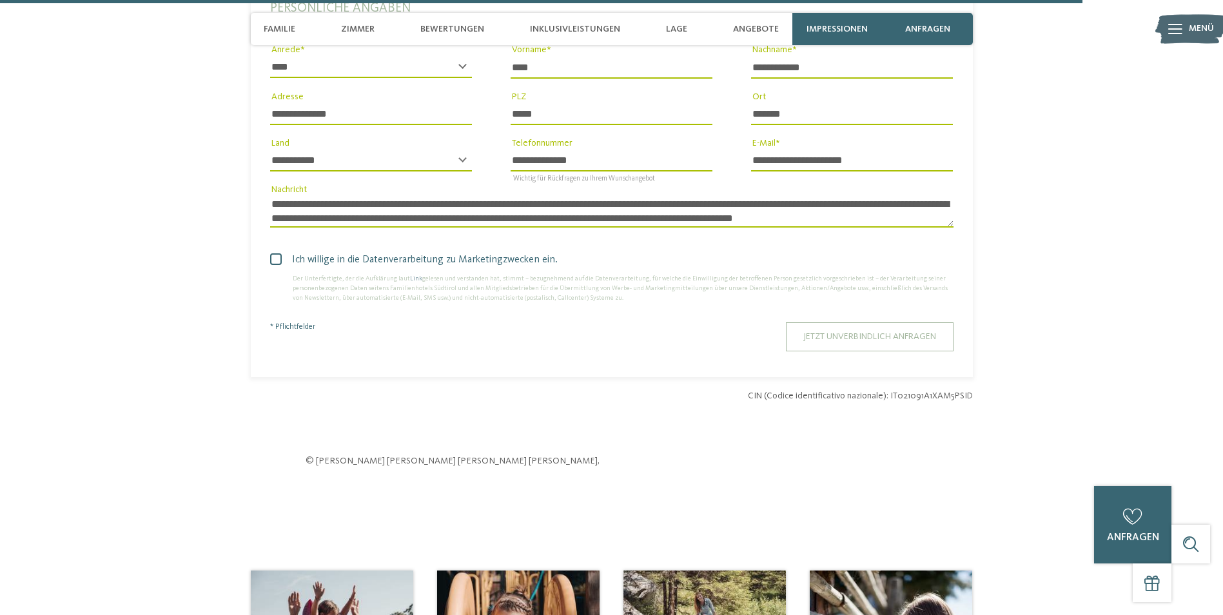
click at [918, 322] on button "Jetzt unverbindlich anfragen" at bounding box center [870, 336] width 168 height 29
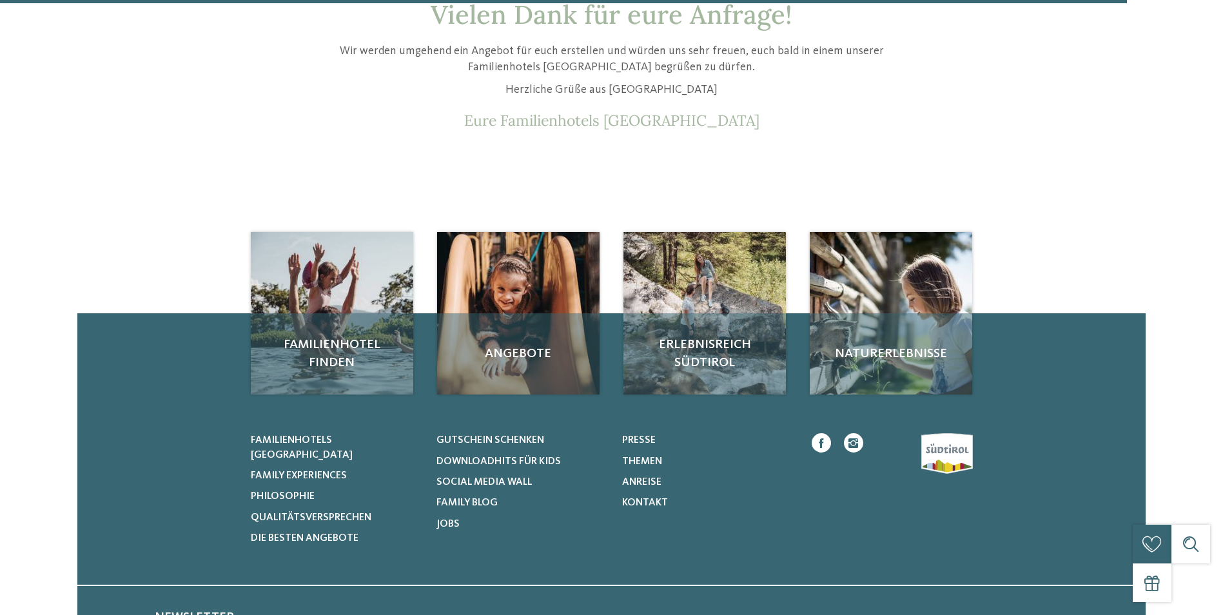
scroll to position [303, 0]
